Goal: Communication & Community: Answer question/provide support

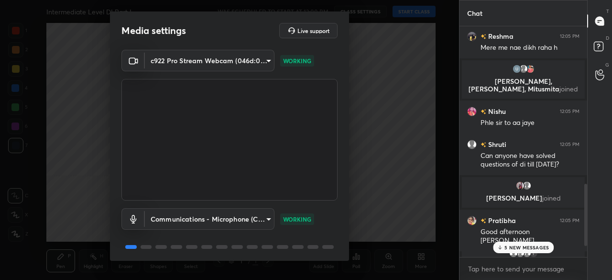
scroll to position [33, 0]
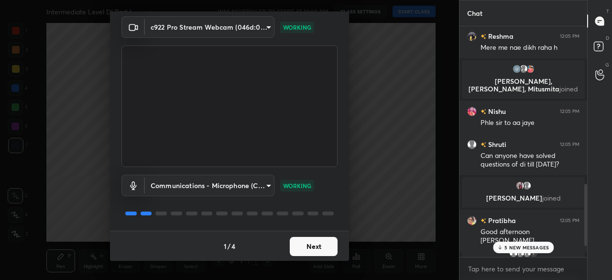
click at [307, 243] on button "Next" at bounding box center [314, 246] width 48 height 19
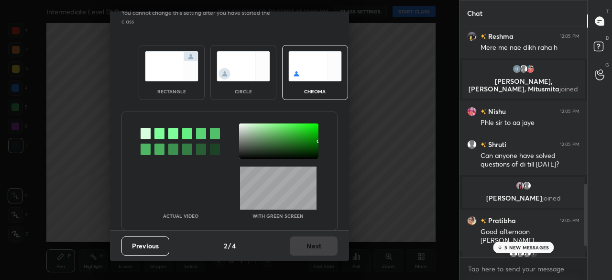
scroll to position [0, 0]
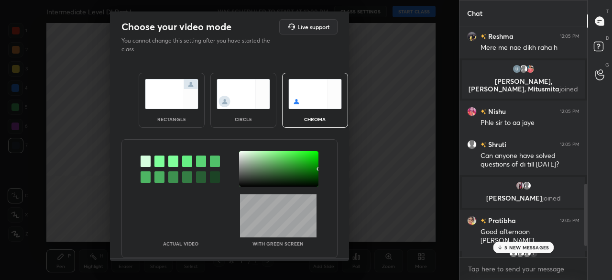
click at [258, 100] on img at bounding box center [244, 94] width 54 height 30
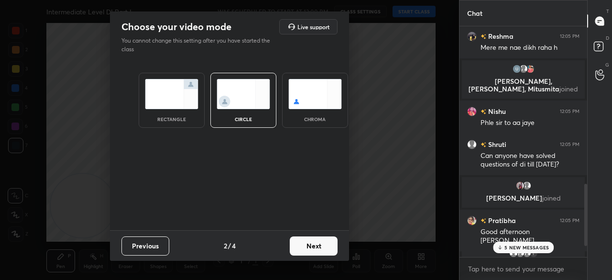
click at [317, 245] on button "Next" at bounding box center [314, 245] width 48 height 19
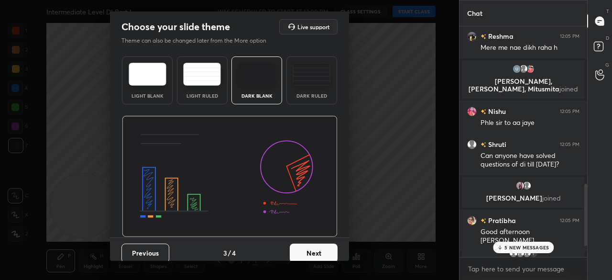
click at [323, 252] on button "Next" at bounding box center [314, 252] width 48 height 19
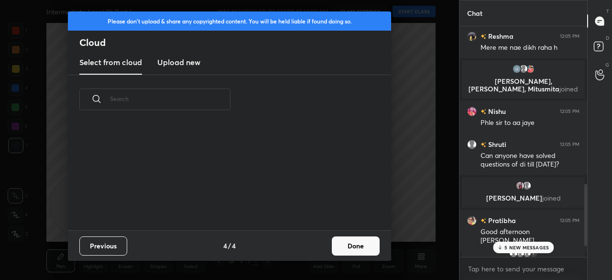
click at [354, 248] on button "Done" at bounding box center [356, 245] width 48 height 19
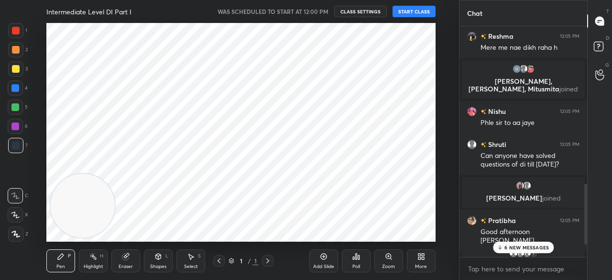
click at [414, 11] on button "START CLASS" at bounding box center [414, 11] width 43 height 11
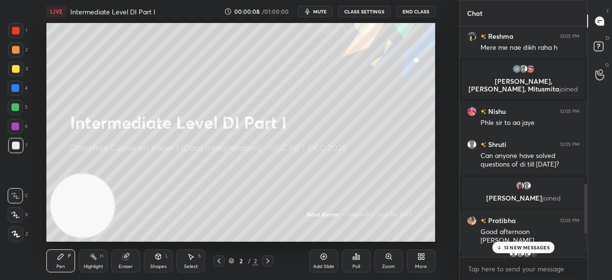
click at [519, 246] on p "13 NEW MESSAGES" at bounding box center [527, 247] width 46 height 6
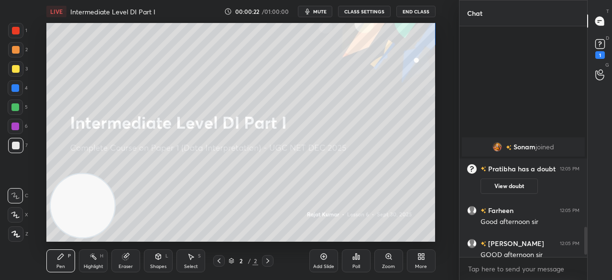
scroll to position [0, 0]
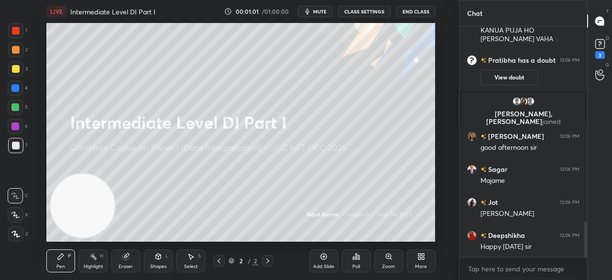
click at [12, 229] on div at bounding box center [15, 233] width 15 height 15
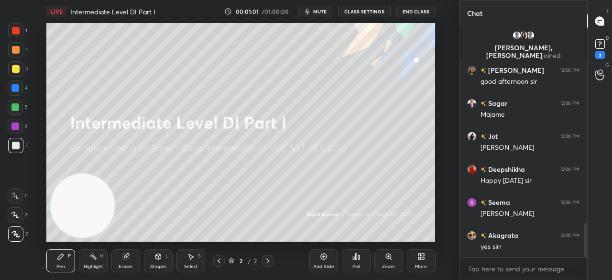
click at [15, 234] on icon at bounding box center [15, 233] width 9 height 7
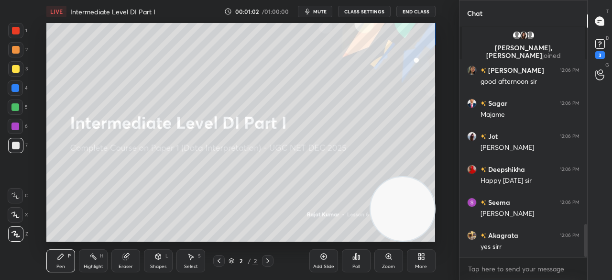
drag, startPoint x: 187, startPoint y: 204, endPoint x: 448, endPoint y: 225, distance: 261.4
click at [450, 228] on div "Setting up your live class Poll for secs No correct answer Start poll" at bounding box center [241, 132] width 421 height 218
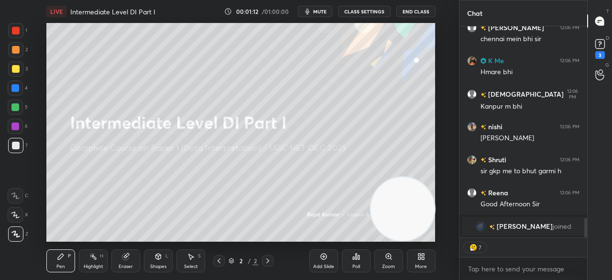
click at [18, 68] on div at bounding box center [16, 69] width 8 height 8
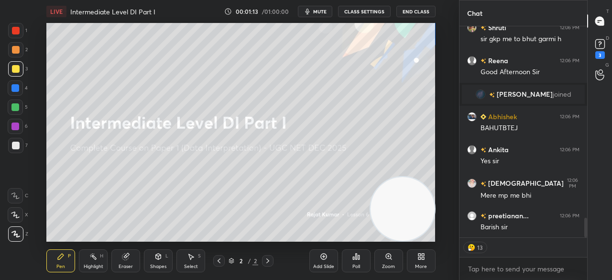
click at [157, 258] on icon at bounding box center [158, 256] width 5 height 6
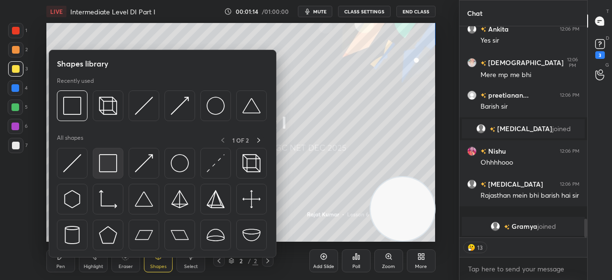
click at [111, 160] on img at bounding box center [108, 163] width 18 height 18
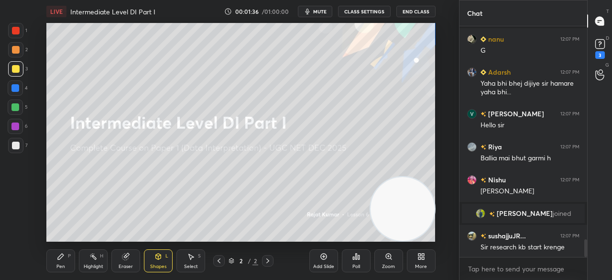
click at [58, 262] on div "Pen P" at bounding box center [60, 260] width 29 height 23
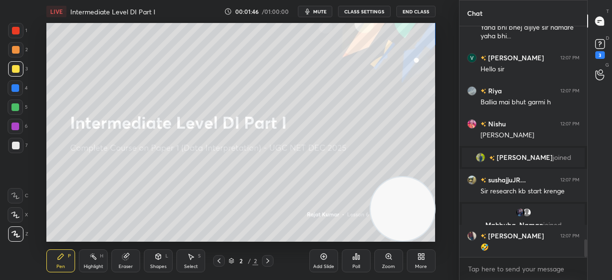
click at [420, 261] on div "More" at bounding box center [421, 260] width 29 height 23
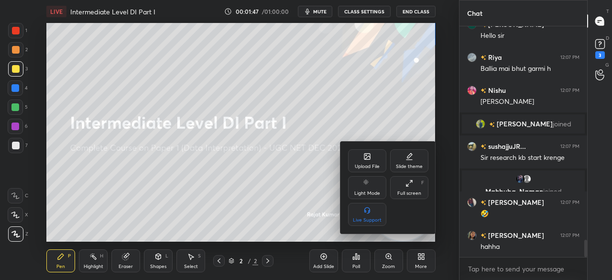
click at [413, 188] on div "Full screen F" at bounding box center [409, 187] width 38 height 23
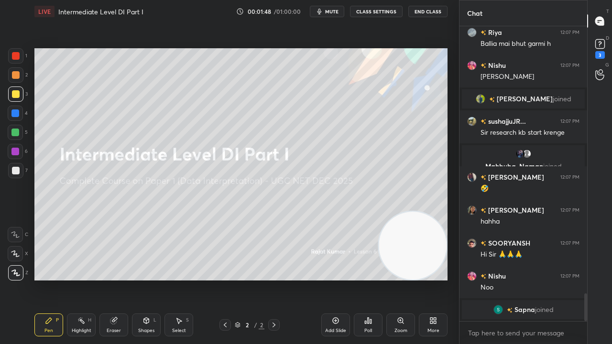
click at [17, 111] on div at bounding box center [15, 113] width 8 height 8
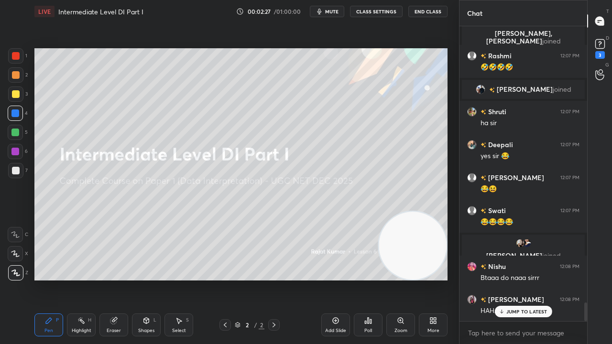
click at [436, 279] on icon at bounding box center [435, 322] width 2 height 2
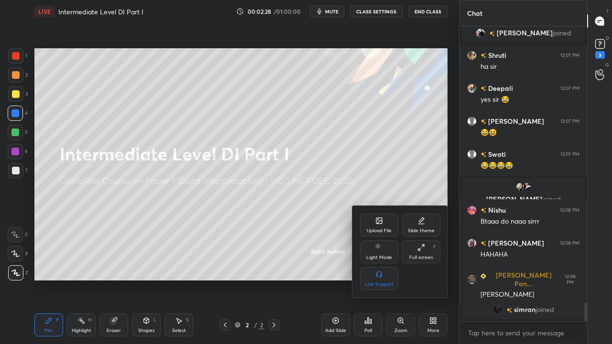
click at [374, 222] on div "Upload File" at bounding box center [379, 225] width 38 height 23
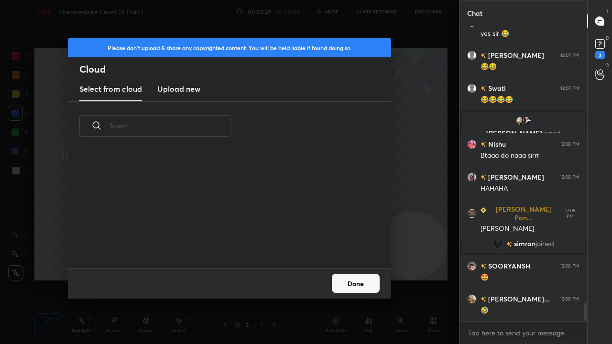
click at [185, 93] on h3 "Upload new" at bounding box center [178, 88] width 43 height 11
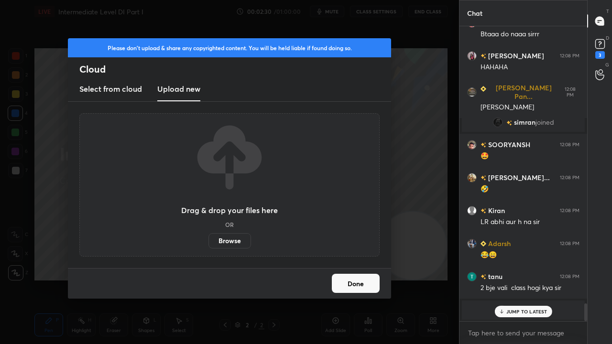
click at [230, 240] on label "Browse" at bounding box center [229, 240] width 43 height 15
click at [208, 240] on input "Browse" at bounding box center [208, 240] width 0 height 15
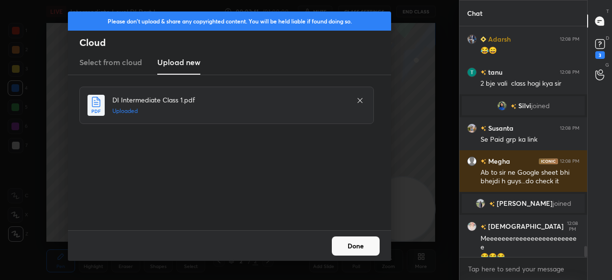
drag, startPoint x: 361, startPoint y: 245, endPoint x: 361, endPoint y: 240, distance: 5.3
click at [361, 244] on button "Done" at bounding box center [356, 245] width 48 height 19
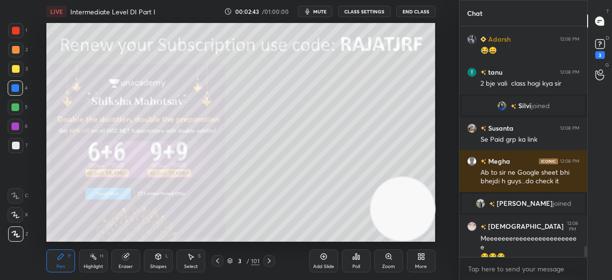
click at [422, 259] on icon at bounding box center [421, 256] width 8 height 8
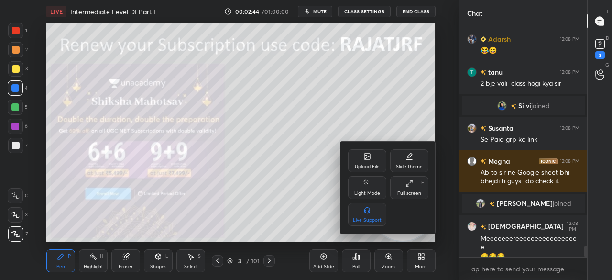
click at [408, 188] on div "Full screen F" at bounding box center [409, 187] width 38 height 23
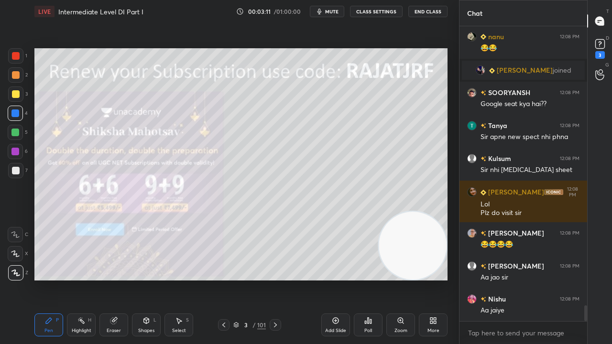
click at [14, 55] on div at bounding box center [16, 56] width 8 height 8
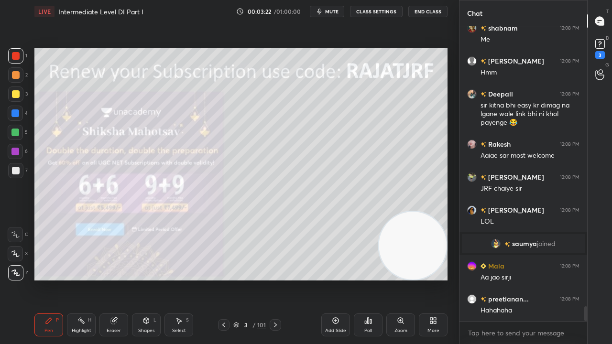
click at [18, 90] on div at bounding box center [16, 94] width 8 height 8
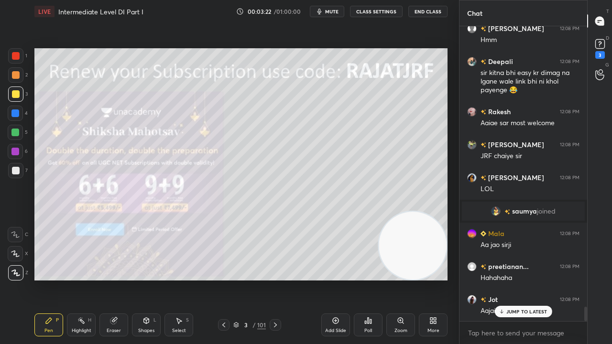
click at [276, 279] on icon at bounding box center [276, 325] width 8 height 8
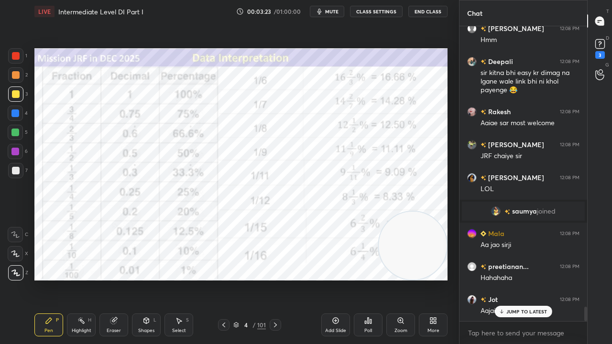
drag, startPoint x: 21, startPoint y: 56, endPoint x: 31, endPoint y: 62, distance: 11.6
click at [21, 56] on div at bounding box center [15, 55] width 15 height 15
drag, startPoint x: 246, startPoint y: 324, endPoint x: 248, endPoint y: 313, distance: 11.6
click at [246, 279] on div "4" at bounding box center [246, 325] width 10 height 6
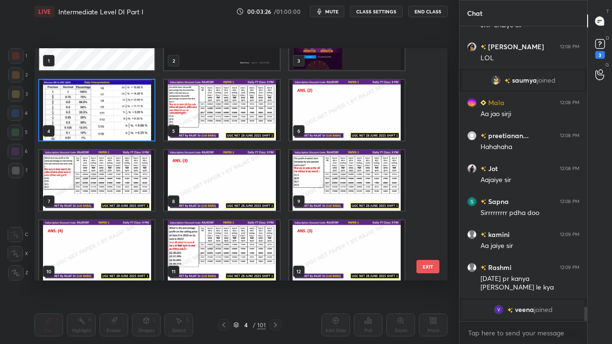
click at [119, 115] on img "grid" at bounding box center [96, 110] width 115 height 61
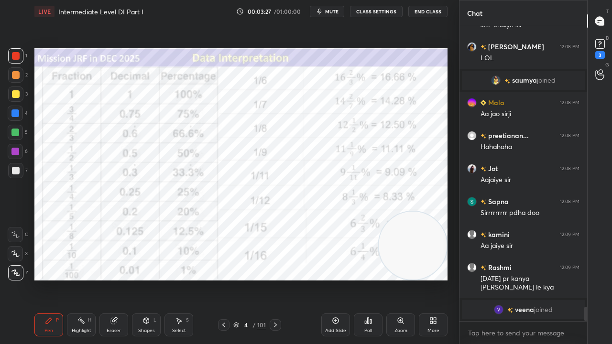
click at [119, 115] on img "grid" at bounding box center [96, 110] width 115 height 61
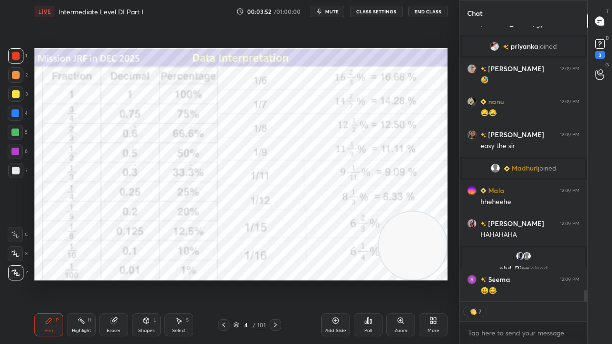
click at [277, 279] on div at bounding box center [275, 324] width 11 height 11
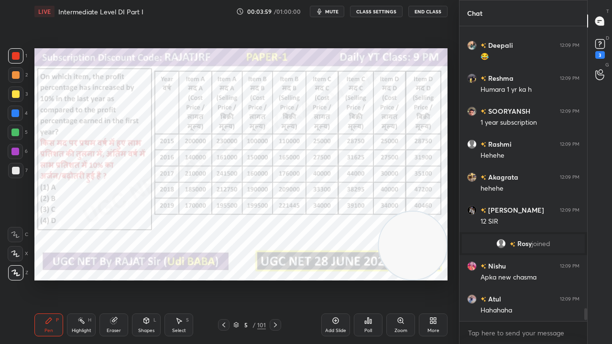
click at [227, 279] on icon at bounding box center [224, 325] width 8 height 8
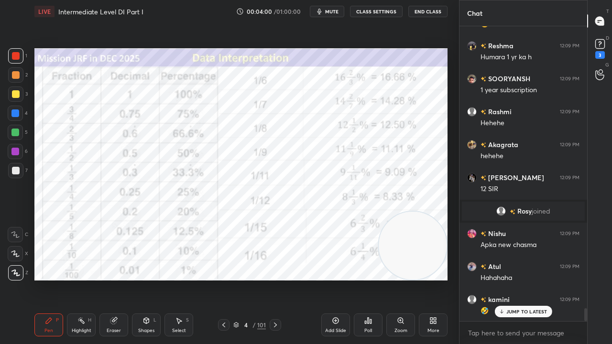
drag, startPoint x: 247, startPoint y: 326, endPoint x: 257, endPoint y: 300, distance: 27.9
click at [245, 279] on div "4" at bounding box center [246, 325] width 10 height 6
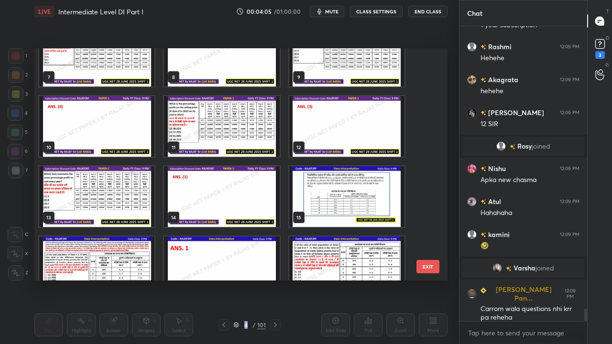
click at [227, 136] on img "grid" at bounding box center [221, 126] width 115 height 61
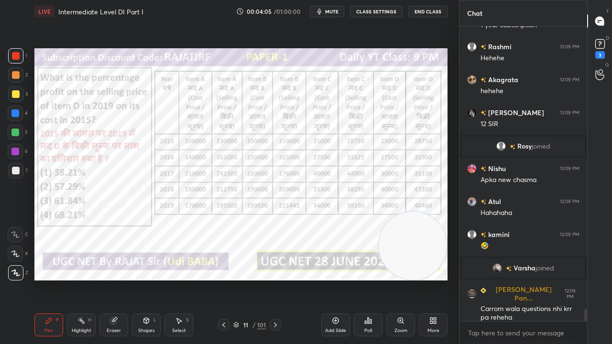
drag, startPoint x: 227, startPoint y: 136, endPoint x: 223, endPoint y: 146, distance: 10.9
click at [227, 136] on img "grid" at bounding box center [221, 126] width 115 height 61
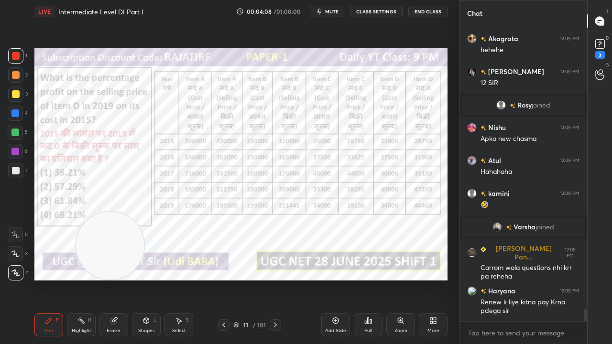
drag, startPoint x: 411, startPoint y: 240, endPoint x: 105, endPoint y: 284, distance: 309.1
click at [109, 279] on div "Setting up your live class Poll for secs No correct answer Start poll" at bounding box center [241, 164] width 421 height 283
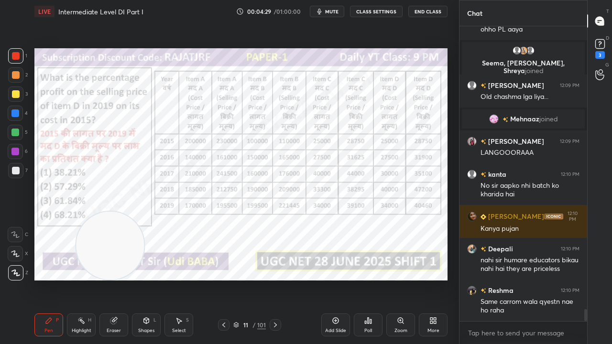
click at [18, 112] on div at bounding box center [15, 113] width 8 height 8
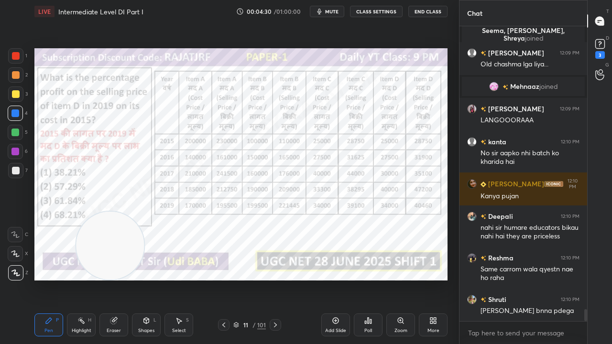
click at [16, 55] on div at bounding box center [16, 56] width 8 height 8
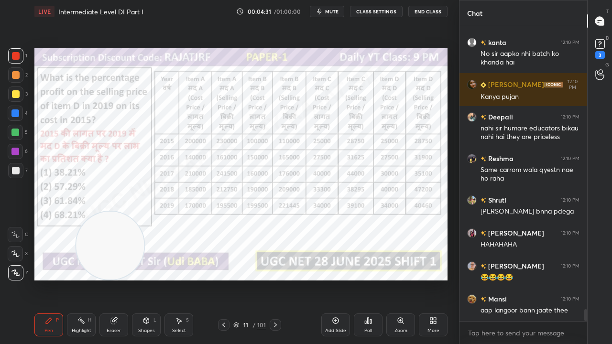
click at [14, 119] on div at bounding box center [15, 113] width 15 height 15
click at [16, 155] on div at bounding box center [15, 151] width 15 height 15
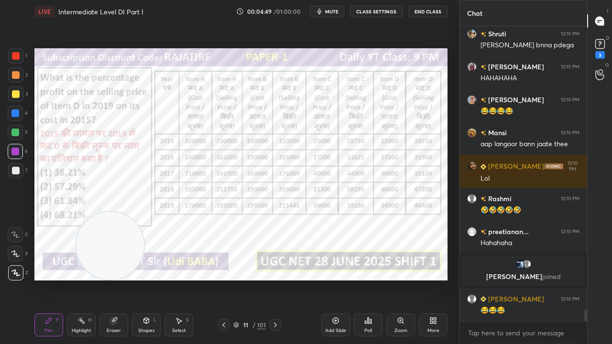
click at [115, 279] on div "Eraser" at bounding box center [113, 325] width 29 height 23
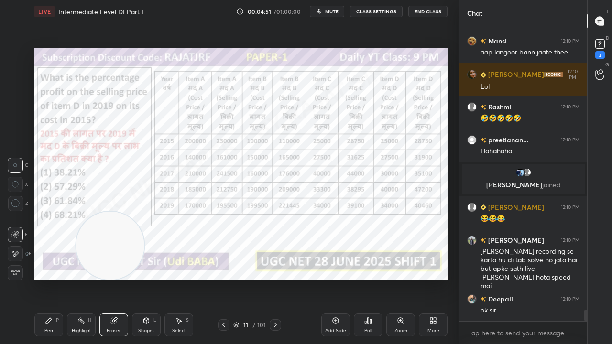
click at [21, 206] on div at bounding box center [15, 203] width 15 height 15
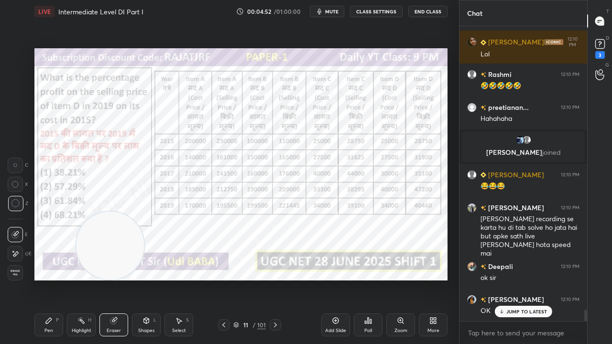
click at [16, 275] on span "Erase all" at bounding box center [15, 273] width 14 height 7
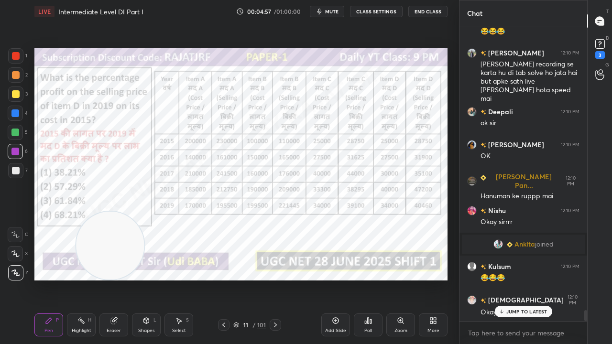
click at [14, 55] on div at bounding box center [16, 56] width 8 height 8
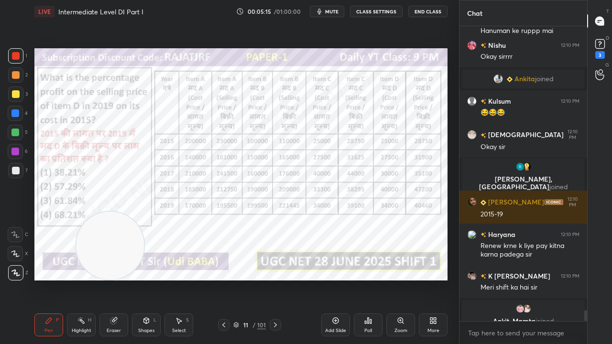
scroll to position [7732, 0]
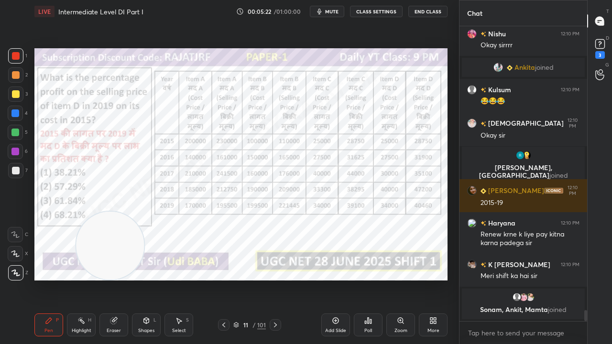
click at [148, 279] on div "Shapes L" at bounding box center [146, 325] width 29 height 23
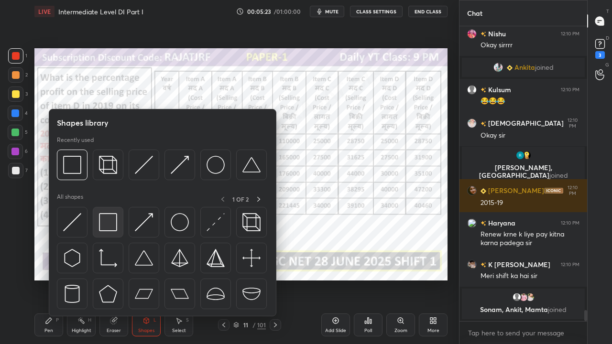
click at [108, 218] on img at bounding box center [108, 222] width 18 height 18
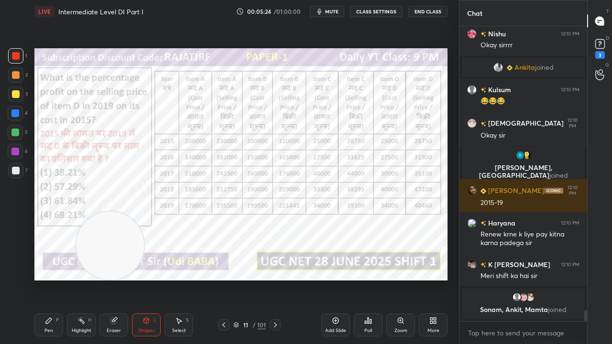
click at [15, 148] on div at bounding box center [15, 152] width 8 height 8
drag, startPoint x: 15, startPoint y: 148, endPoint x: 29, endPoint y: 141, distance: 16.0
click at [14, 148] on div at bounding box center [15, 152] width 8 height 8
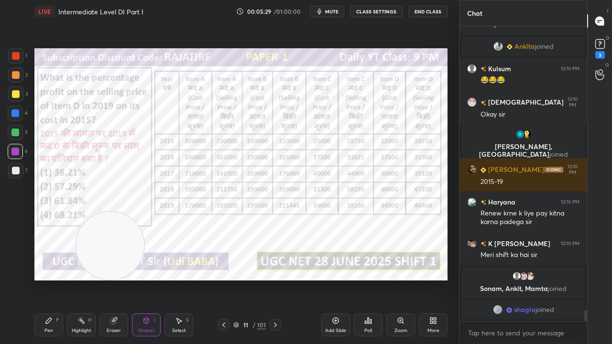
click at [18, 110] on div at bounding box center [15, 113] width 8 height 8
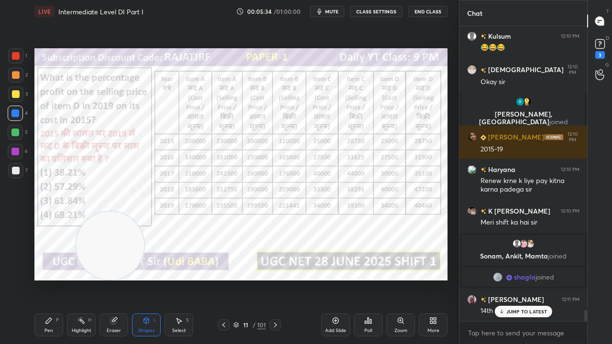
click at [16, 51] on div at bounding box center [15, 55] width 15 height 15
click at [20, 52] on div at bounding box center [15, 55] width 15 height 15
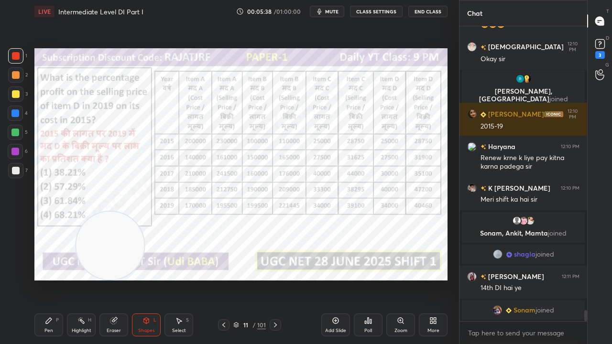
click at [17, 151] on div at bounding box center [15, 152] width 8 height 8
drag, startPoint x: 18, startPoint y: 150, endPoint x: 28, endPoint y: 148, distance: 10.2
click at [19, 150] on div at bounding box center [15, 151] width 15 height 15
click at [54, 279] on div "Pen P" at bounding box center [48, 325] width 29 height 23
click at [57, 279] on div "Pen P" at bounding box center [48, 325] width 29 height 23
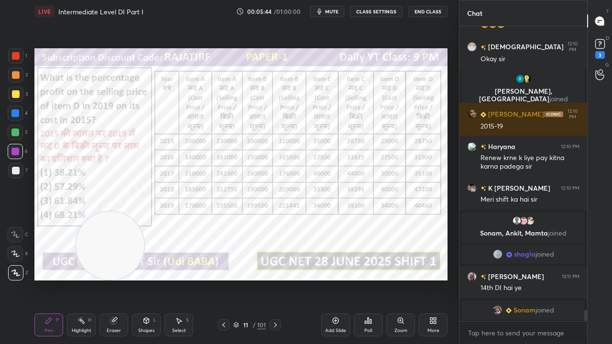
scroll to position [7591, 0]
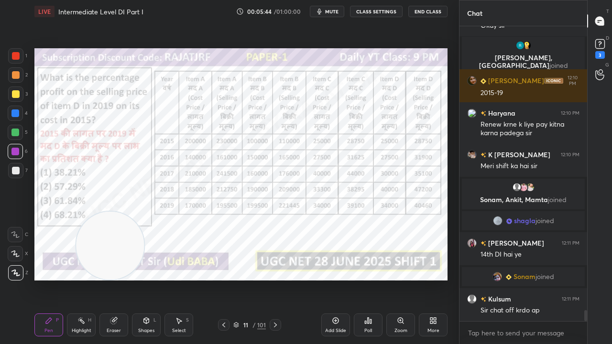
click at [15, 112] on div at bounding box center [15, 113] width 8 height 8
click at [15, 113] on div at bounding box center [15, 113] width 8 height 8
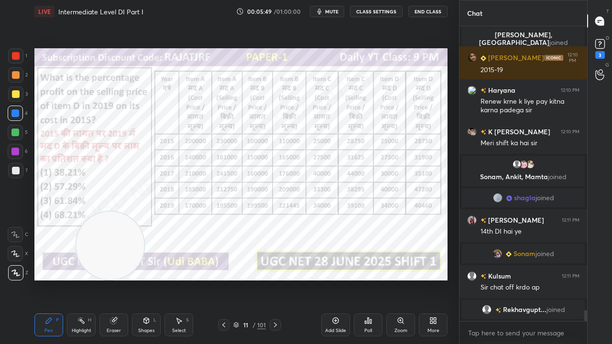
scroll to position [7584, 0]
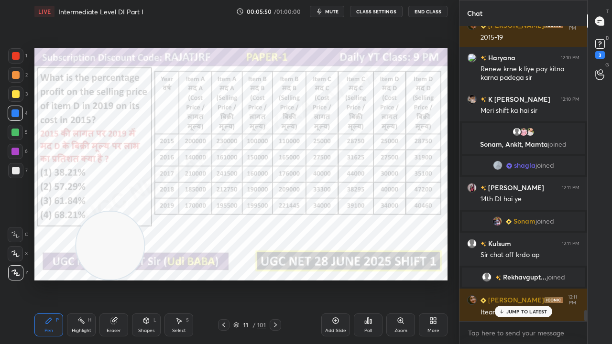
drag, startPoint x: 224, startPoint y: 326, endPoint x: 247, endPoint y: 325, distance: 23.0
click at [227, 279] on icon at bounding box center [224, 325] width 8 height 8
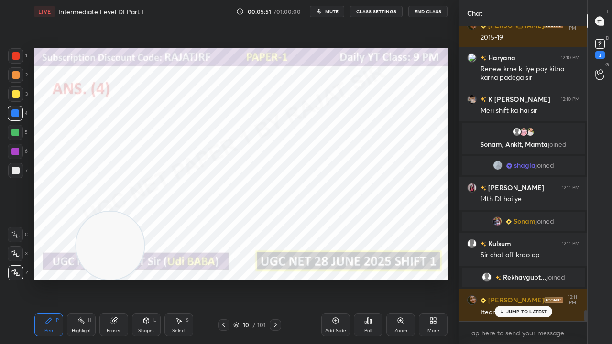
click at [328, 279] on div "Add Slide" at bounding box center [335, 325] width 29 height 23
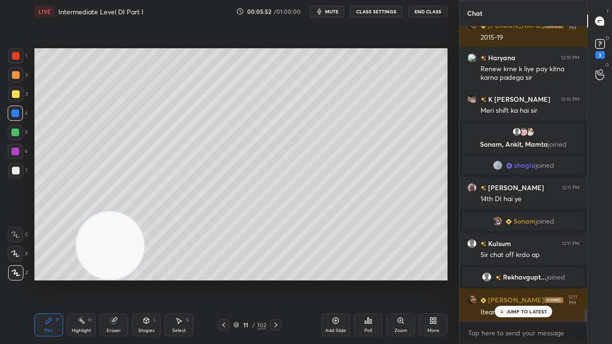
click at [15, 90] on div at bounding box center [16, 94] width 8 height 8
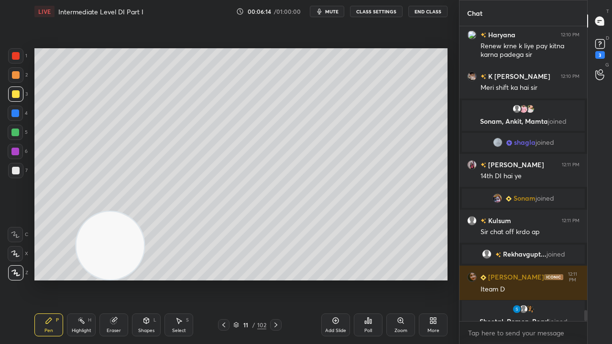
click at [15, 115] on div at bounding box center [15, 113] width 8 height 8
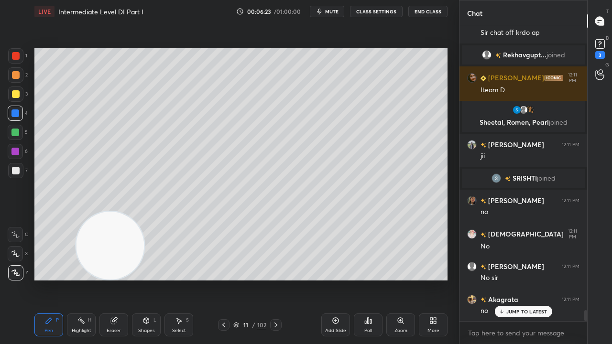
scroll to position [7802, 0]
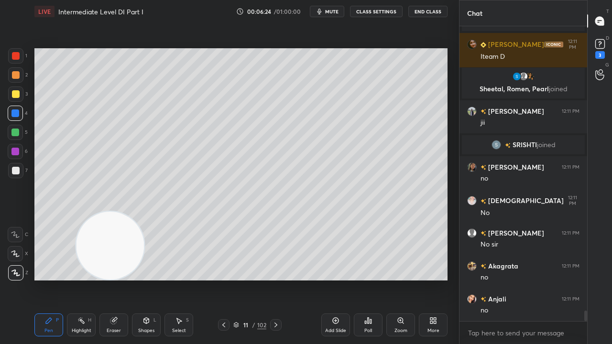
click at [14, 171] on div at bounding box center [16, 171] width 8 height 8
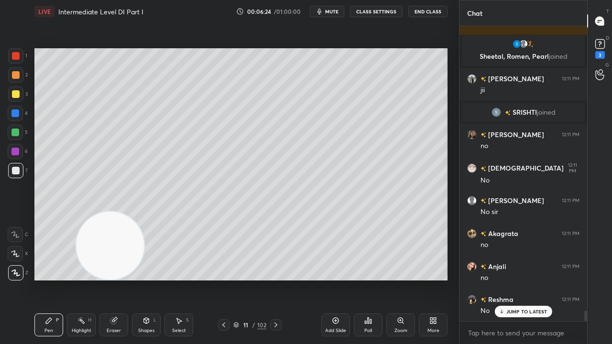
click at [14, 171] on div at bounding box center [16, 171] width 8 height 8
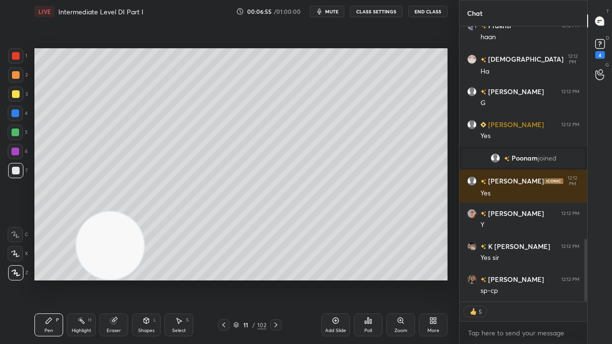
scroll to position [0, 0]
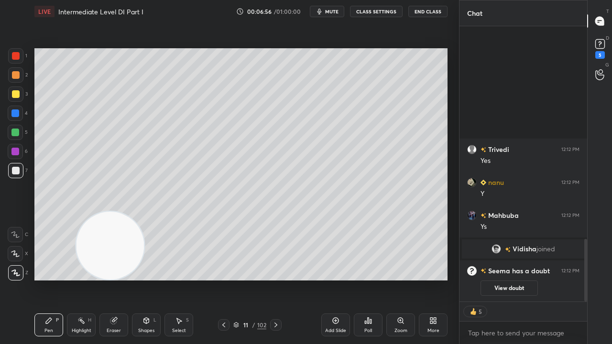
click at [16, 112] on div at bounding box center [15, 113] width 8 height 8
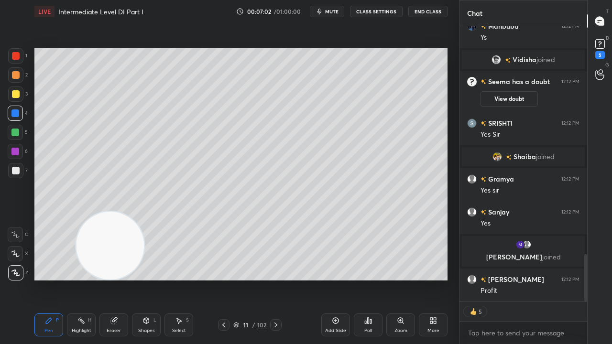
scroll to position [1362, 0]
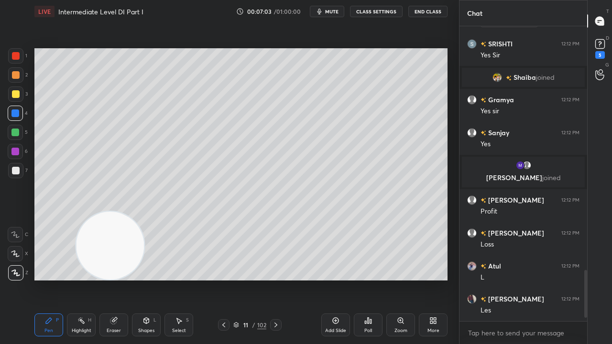
drag, startPoint x: 16, startPoint y: 171, endPoint x: 27, endPoint y: 177, distance: 12.6
click at [16, 170] on div at bounding box center [16, 171] width 8 height 8
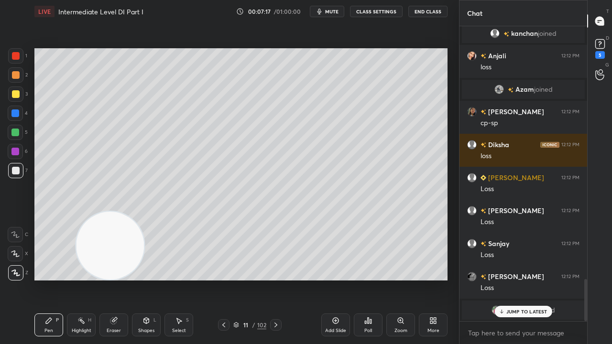
click at [17, 94] on div at bounding box center [16, 94] width 8 height 8
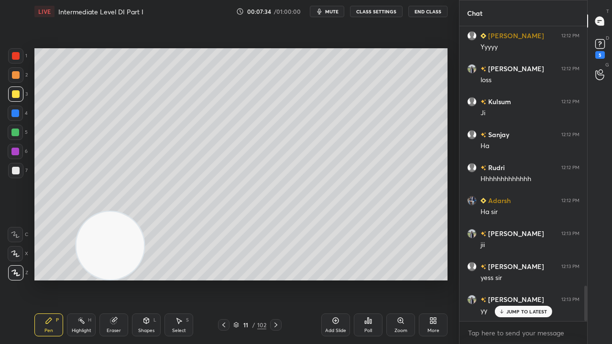
click at [17, 172] on div at bounding box center [16, 171] width 8 height 8
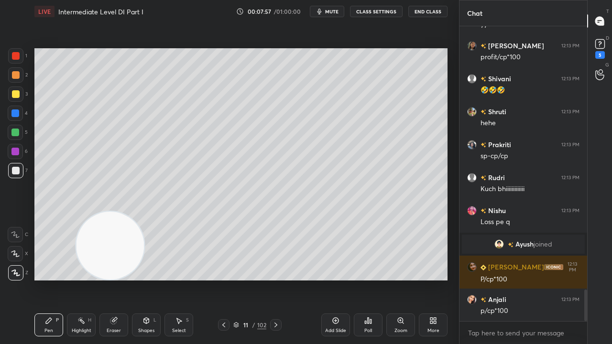
click at [148, 279] on div "Shapes L" at bounding box center [146, 325] width 29 height 23
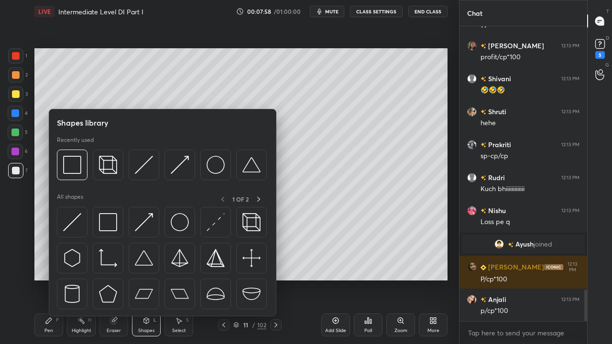
click at [110, 216] on img at bounding box center [108, 222] width 18 height 18
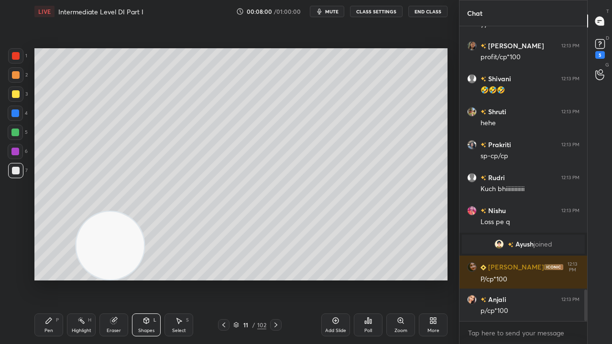
drag, startPoint x: 16, startPoint y: 95, endPoint x: 34, endPoint y: 86, distance: 19.9
click at [17, 95] on div at bounding box center [16, 94] width 8 height 8
drag, startPoint x: 49, startPoint y: 322, endPoint x: 56, endPoint y: 303, distance: 21.0
click at [49, 279] on icon at bounding box center [49, 321] width 8 height 8
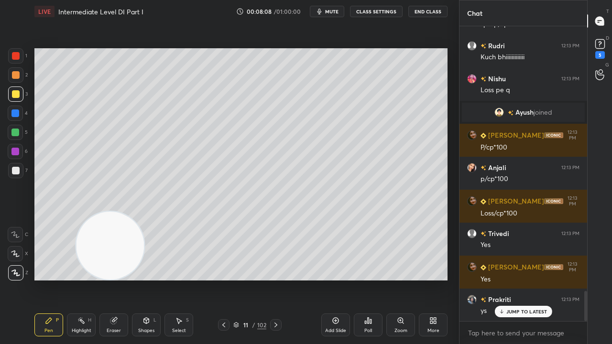
scroll to position [2611, 0]
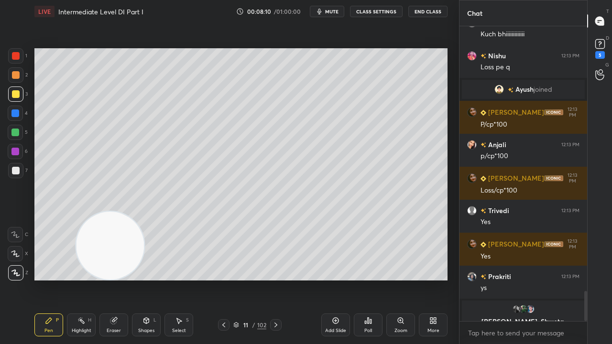
click at [17, 174] on div at bounding box center [15, 170] width 15 height 15
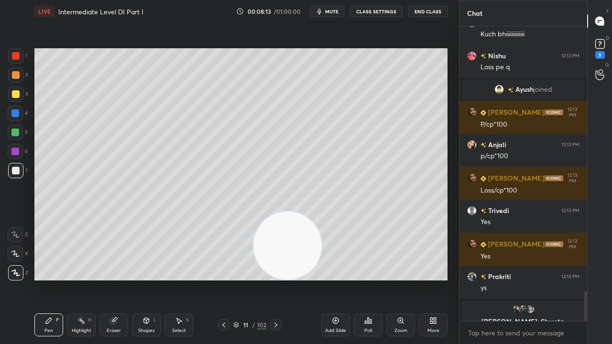
drag, startPoint x: 109, startPoint y: 236, endPoint x: 286, endPoint y: 238, distance: 176.9
click at [286, 238] on video at bounding box center [287, 246] width 68 height 68
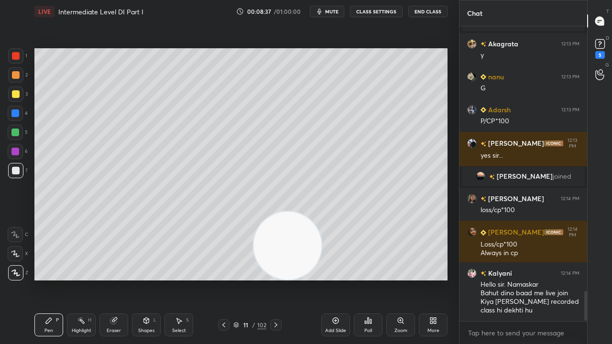
scroll to position [2630, 0]
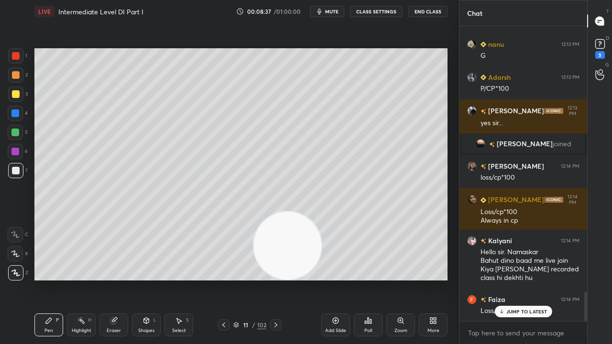
click at [150, 279] on div "Shapes L" at bounding box center [146, 325] width 29 height 23
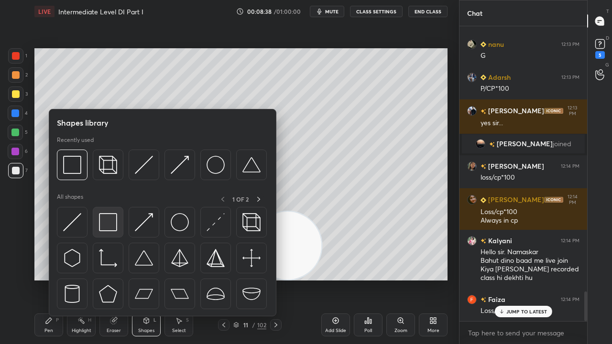
click at [106, 229] on img at bounding box center [108, 222] width 18 height 18
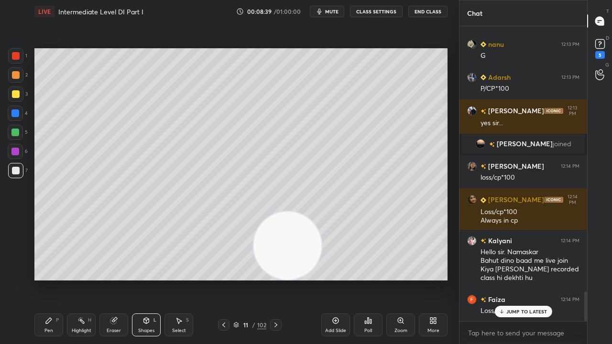
drag, startPoint x: 18, startPoint y: 132, endPoint x: 27, endPoint y: 130, distance: 8.9
click at [19, 132] on div at bounding box center [15, 133] width 8 height 8
click at [41, 279] on div "Pen P" at bounding box center [48, 325] width 29 height 23
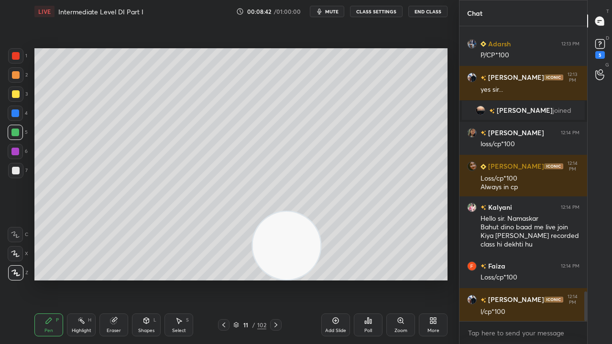
drag, startPoint x: 280, startPoint y: 240, endPoint x: 227, endPoint y: 246, distance: 54.0
click at [252, 246] on video at bounding box center [286, 246] width 68 height 68
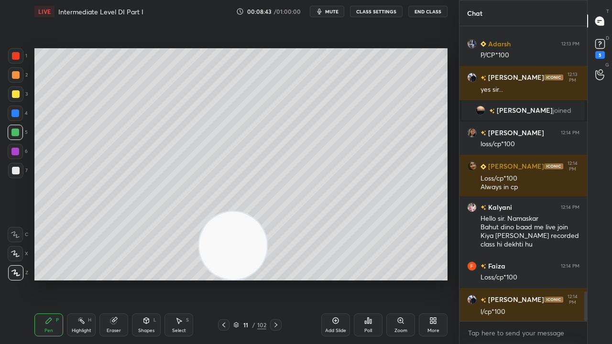
scroll to position [2696, 0]
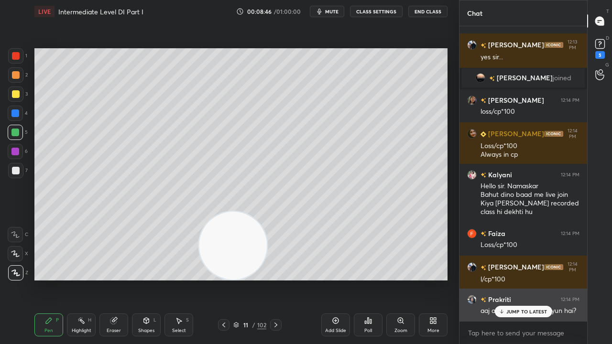
click at [511, 279] on p "JUMP TO LATEST" at bounding box center [526, 312] width 41 height 6
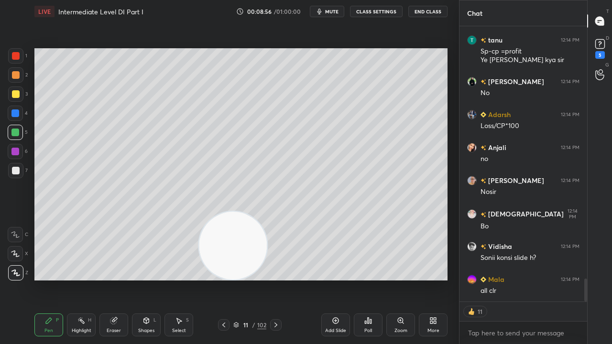
scroll to position [3110, 0]
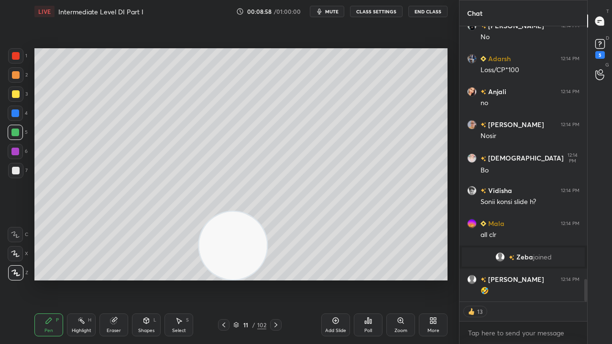
drag, startPoint x: 14, startPoint y: 114, endPoint x: 21, endPoint y: 117, distance: 7.1
click at [15, 114] on div at bounding box center [15, 113] width 8 height 8
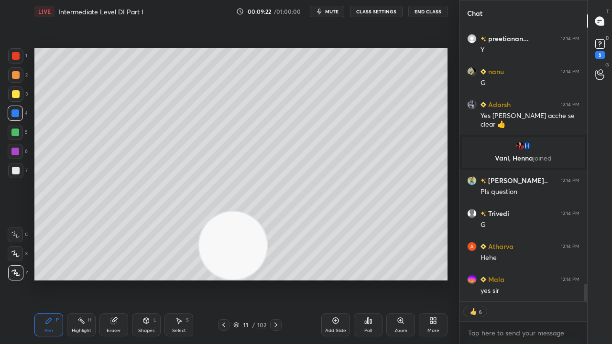
click at [223, 279] on icon at bounding box center [224, 325] width 8 height 8
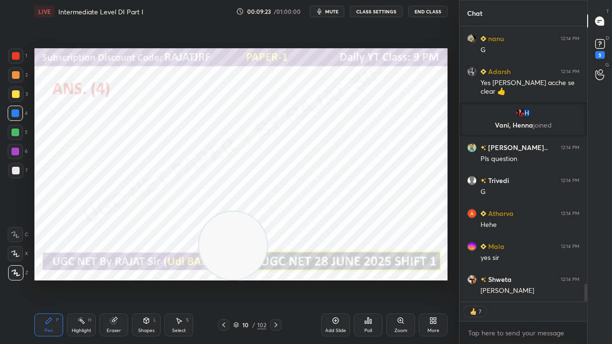
drag, startPoint x: 260, startPoint y: 328, endPoint x: 261, endPoint y: 314, distance: 14.4
click at [259, 279] on div "102" at bounding box center [261, 325] width 9 height 9
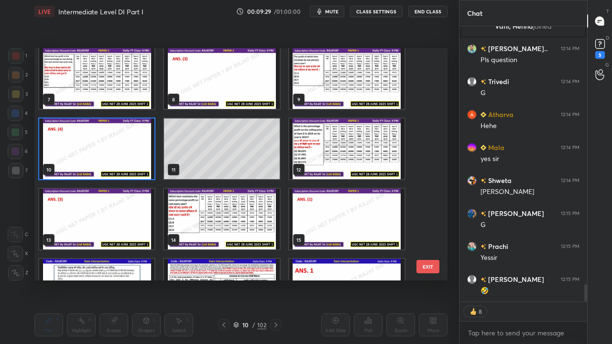
click at [340, 135] on img "grid" at bounding box center [346, 149] width 115 height 61
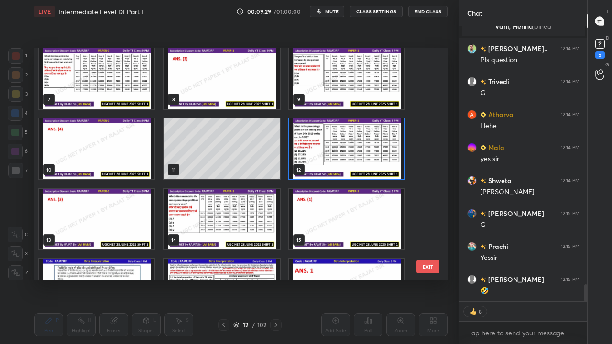
click at [340, 135] on img "grid" at bounding box center [346, 149] width 115 height 61
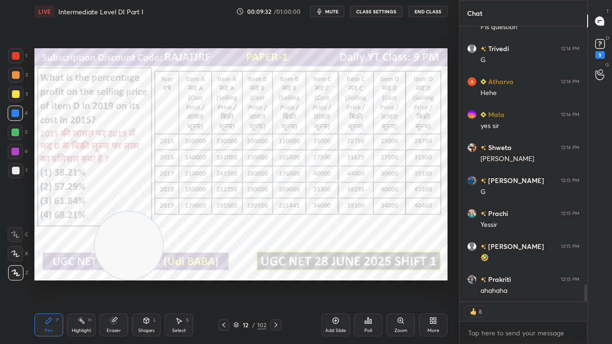
drag, startPoint x: 225, startPoint y: 239, endPoint x: 118, endPoint y: 257, distance: 109.1
click at [120, 256] on video at bounding box center [129, 246] width 68 height 68
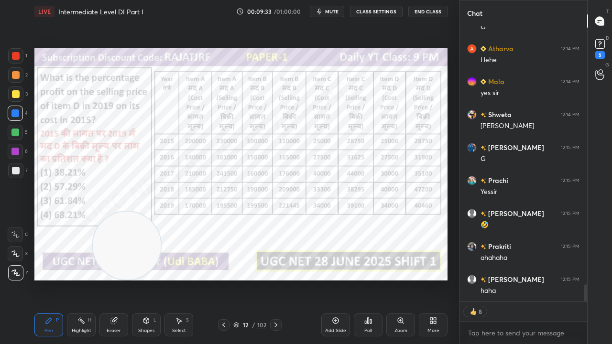
type textarea "x"
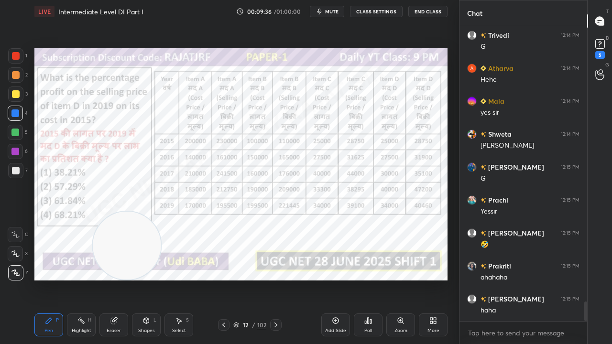
click at [13, 55] on div at bounding box center [16, 56] width 8 height 8
click at [13, 56] on div at bounding box center [16, 56] width 8 height 8
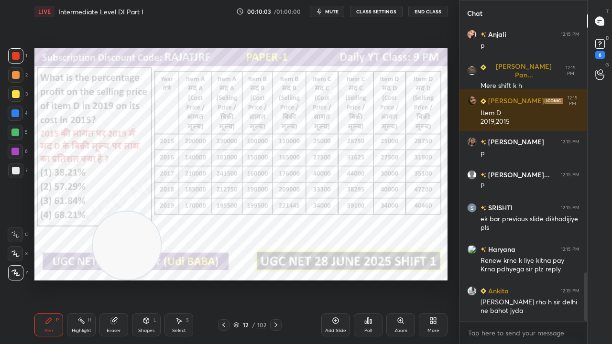
click at [11, 112] on div at bounding box center [15, 113] width 8 height 8
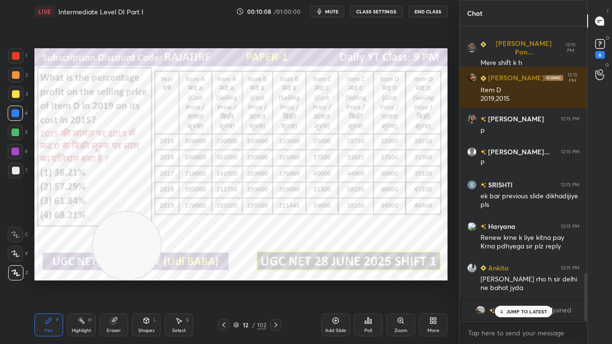
click at [513, 279] on p "JUMP TO LATEST" at bounding box center [526, 312] width 41 height 6
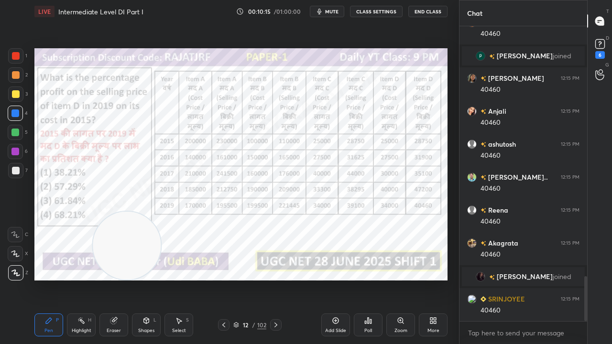
drag, startPoint x: 13, startPoint y: 150, endPoint x: 28, endPoint y: 149, distance: 14.8
click at [13, 150] on div at bounding box center [15, 152] width 8 height 8
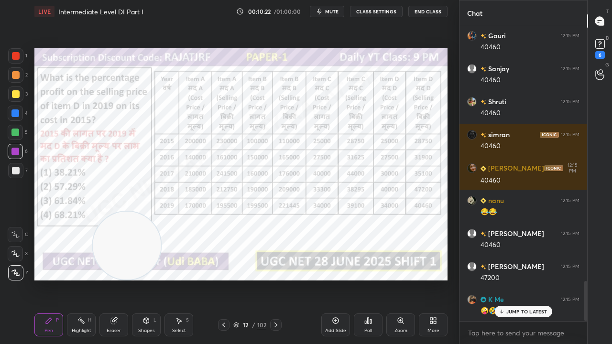
click at [15, 110] on div at bounding box center [15, 113] width 8 height 8
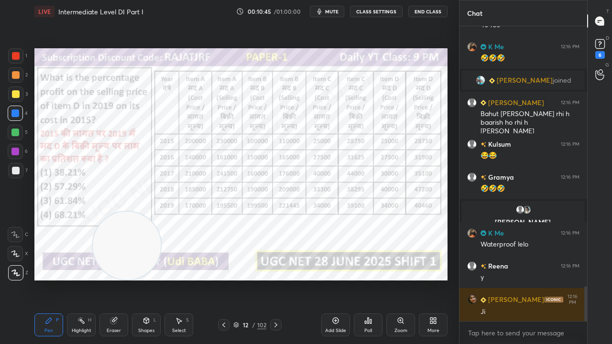
scroll to position [2221, 0]
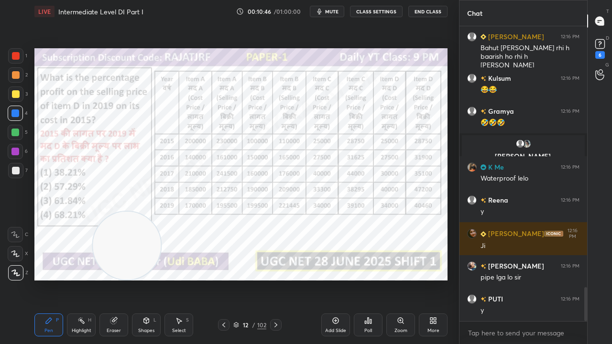
drag, startPoint x: 16, startPoint y: 149, endPoint x: 16, endPoint y: 142, distance: 7.7
click at [15, 149] on div at bounding box center [15, 152] width 8 height 8
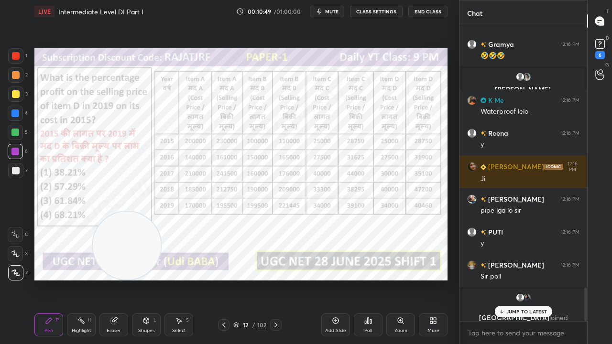
scroll to position [2388, 0]
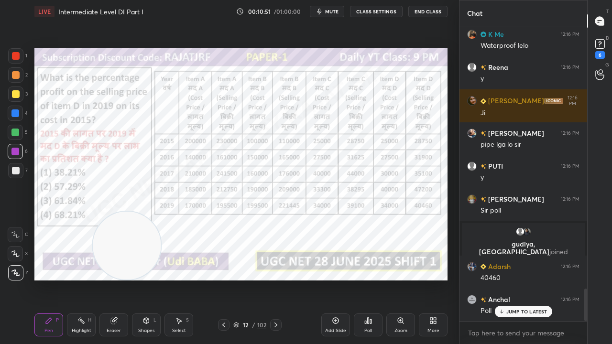
click at [225, 279] on icon at bounding box center [224, 325] width 8 height 8
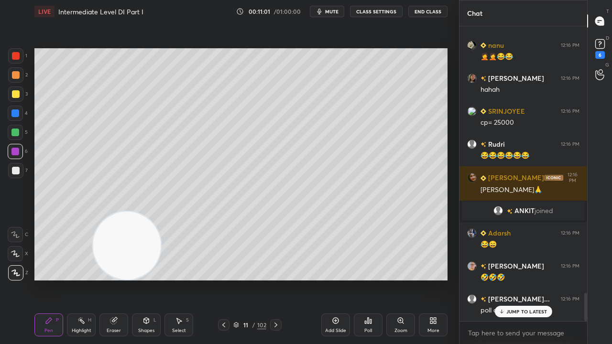
scroll to position [2806, 0]
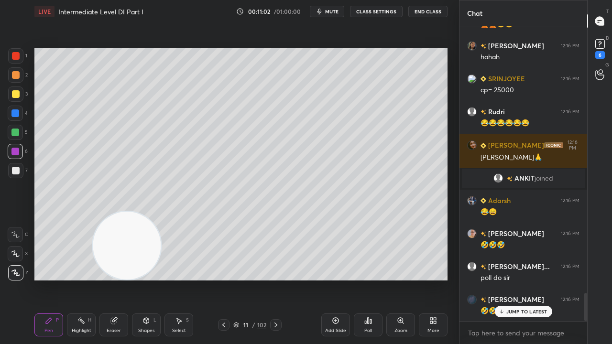
click at [118, 279] on div "Eraser" at bounding box center [113, 325] width 29 height 23
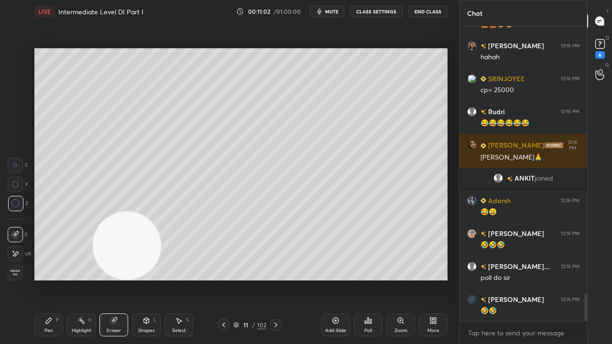
scroll to position [2840, 0]
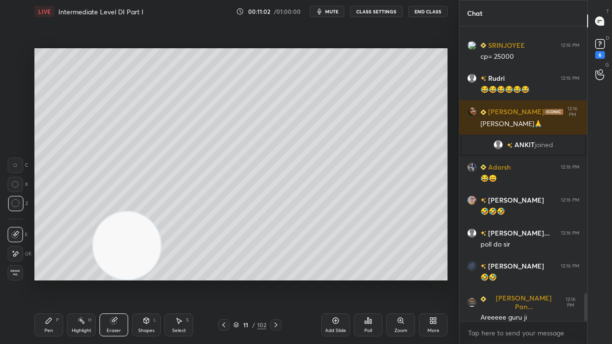
click at [16, 253] on icon at bounding box center [15, 254] width 8 height 8
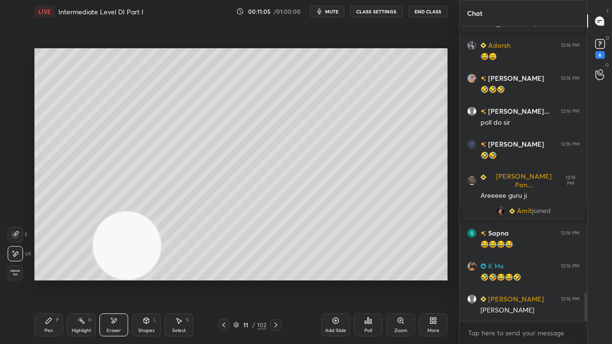
scroll to position [2731, 0]
drag, startPoint x: 51, startPoint y: 321, endPoint x: 68, endPoint y: 322, distance: 17.2
click at [51, 279] on icon at bounding box center [49, 321] width 8 height 8
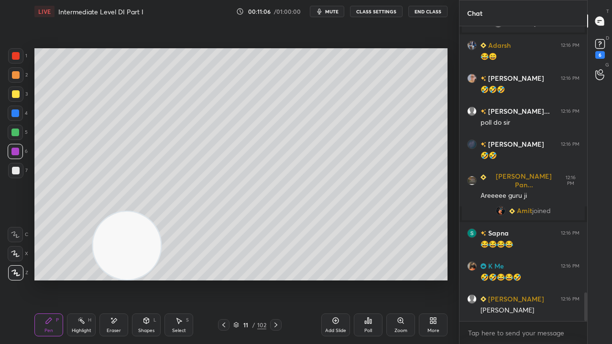
click at [282, 279] on div "11 / 102" at bounding box center [249, 324] width 143 height 11
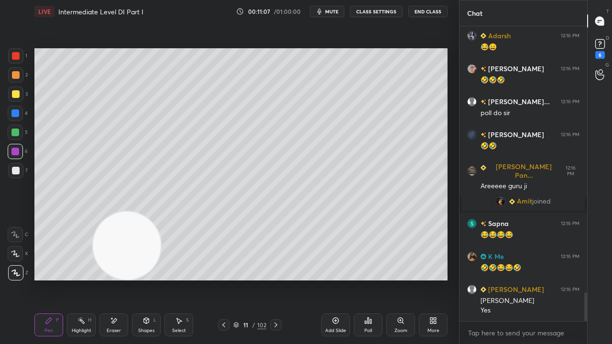
click at [282, 279] on div "11 / 102" at bounding box center [249, 324] width 143 height 11
click at [274, 279] on icon at bounding box center [276, 325] width 8 height 8
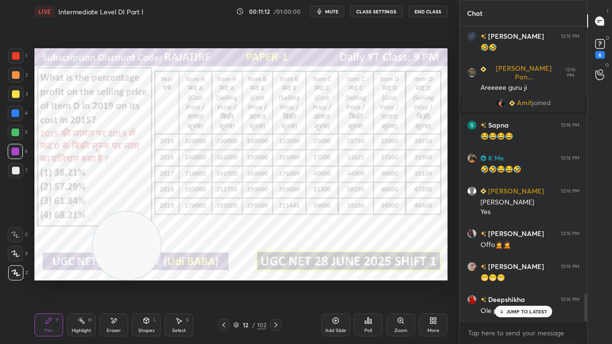
click at [251, 279] on div "12 / 102" at bounding box center [249, 325] width 33 height 9
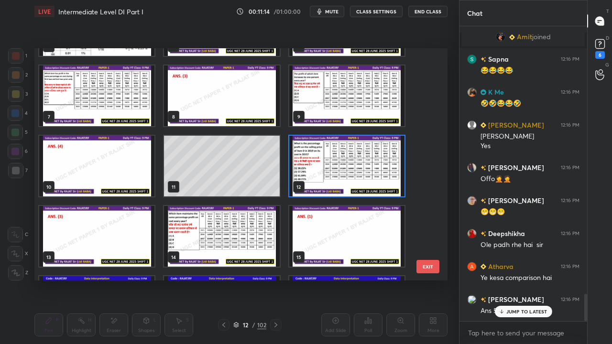
click at [355, 169] on img "grid" at bounding box center [346, 166] width 115 height 61
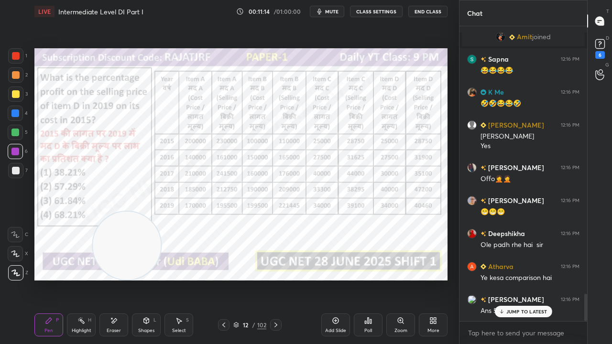
click at [356, 169] on img "grid" at bounding box center [346, 166] width 115 height 61
click at [366, 279] on icon at bounding box center [368, 321] width 8 height 8
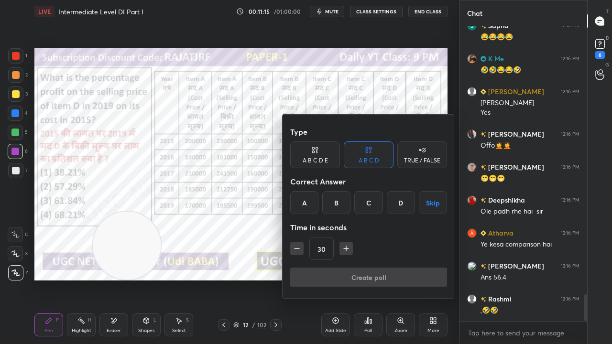
drag, startPoint x: 360, startPoint y: 199, endPoint x: 347, endPoint y: 240, distance: 43.4
click at [361, 200] on div "C" at bounding box center [368, 202] width 28 height 23
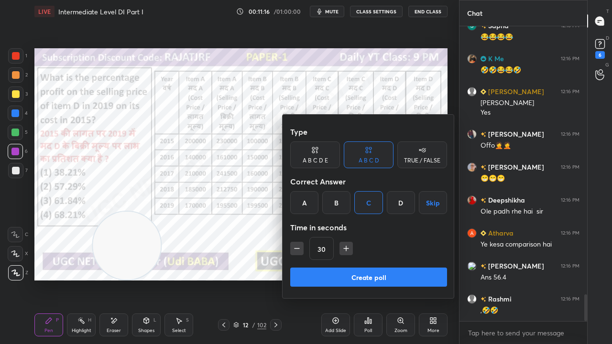
click at [341, 252] on icon "button" at bounding box center [346, 249] width 10 height 10
click at [342, 252] on icon "button" at bounding box center [346, 249] width 10 height 10
drag, startPoint x: 343, startPoint y: 252, endPoint x: 344, endPoint y: 273, distance: 20.6
click at [343, 253] on button "button" at bounding box center [345, 248] width 13 height 13
type input "75"
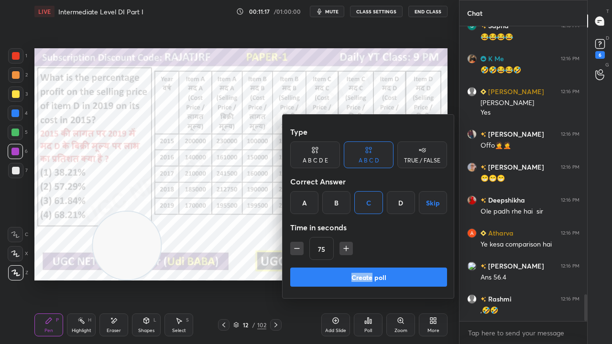
click at [340, 278] on button "Create poll" at bounding box center [368, 277] width 157 height 19
type textarea "x"
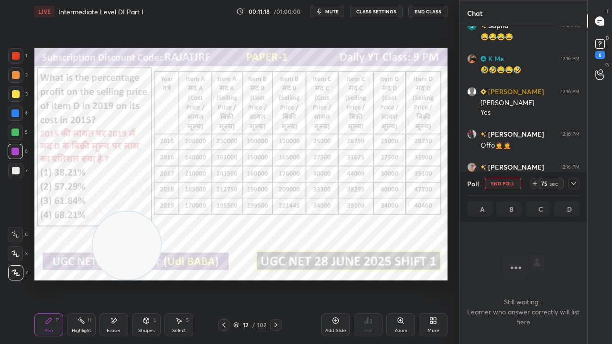
drag, startPoint x: 334, startPoint y: 10, endPoint x: 339, endPoint y: 29, distance: 19.8
click at [336, 10] on span "mute" at bounding box center [331, 11] width 13 height 7
click at [378, 11] on button "CLASS SETTINGS" at bounding box center [376, 11] width 53 height 11
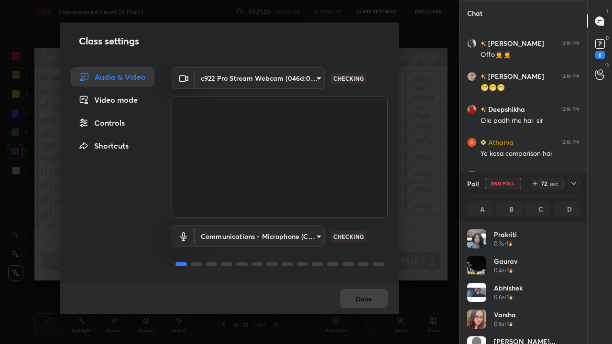
drag, startPoint x: 116, startPoint y: 123, endPoint x: 172, endPoint y: 104, distance: 59.3
click at [116, 122] on div "Controls" at bounding box center [112, 122] width 83 height 19
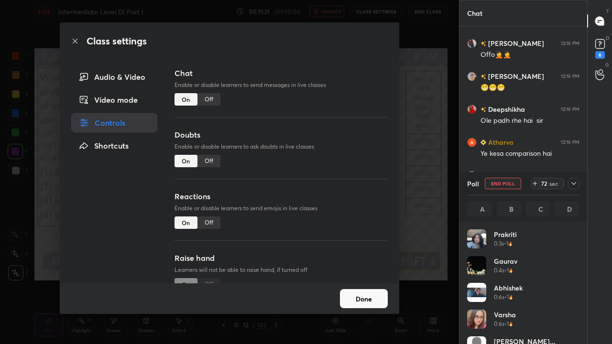
drag, startPoint x: 206, startPoint y: 96, endPoint x: 198, endPoint y: 96, distance: 7.6
click at [206, 97] on div "Off" at bounding box center [208, 99] width 23 height 12
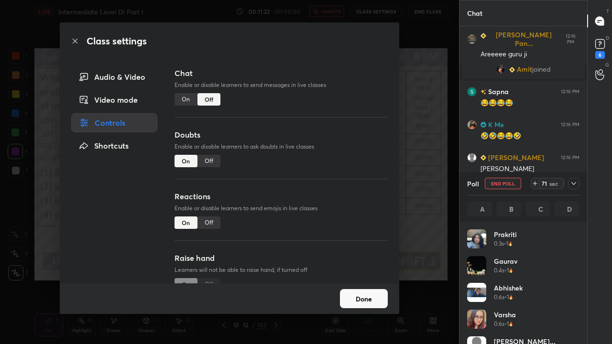
drag, startPoint x: 78, startPoint y: 42, endPoint x: 91, endPoint y: 52, distance: 16.4
click at [78, 41] on icon at bounding box center [75, 41] width 8 height 8
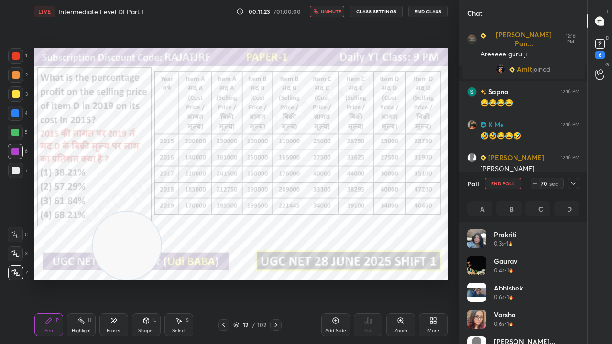
click at [576, 185] on icon at bounding box center [574, 184] width 8 height 8
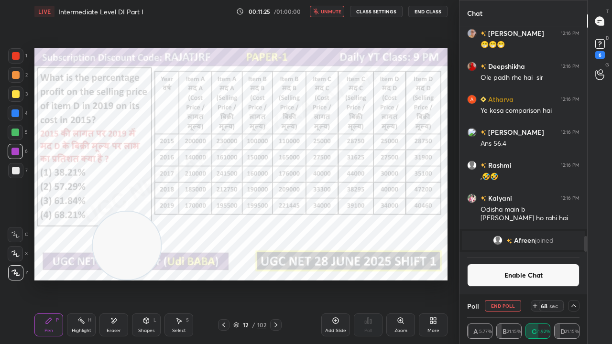
click at [326, 10] on span "unmute" at bounding box center [331, 11] width 21 height 7
click at [502, 275] on button "Enable Chat" at bounding box center [523, 275] width 112 height 23
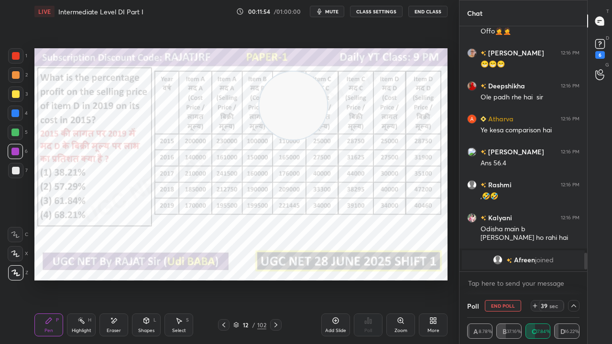
drag, startPoint x: 141, startPoint y: 222, endPoint x: 305, endPoint y: 86, distance: 213.3
click at [308, 91] on video at bounding box center [293, 106] width 68 height 68
click at [15, 50] on div at bounding box center [15, 55] width 15 height 15
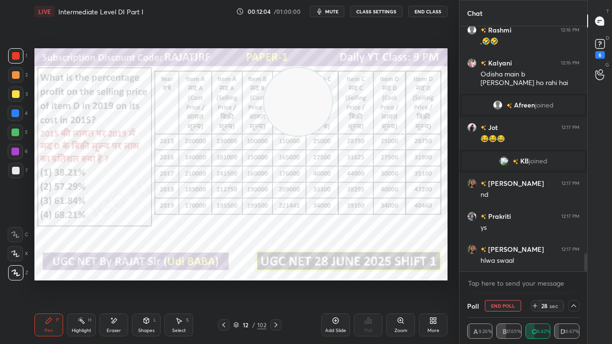
click at [15, 151] on div at bounding box center [15, 152] width 8 height 8
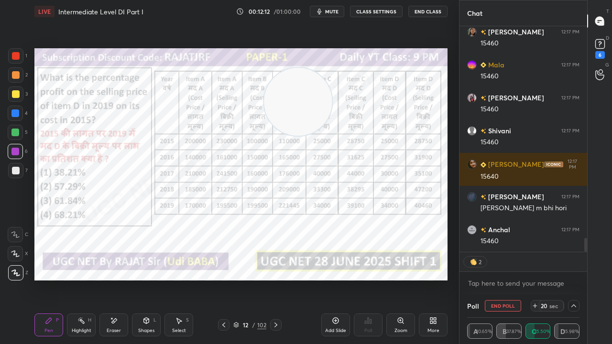
click at [223, 279] on icon at bounding box center [224, 325] width 8 height 8
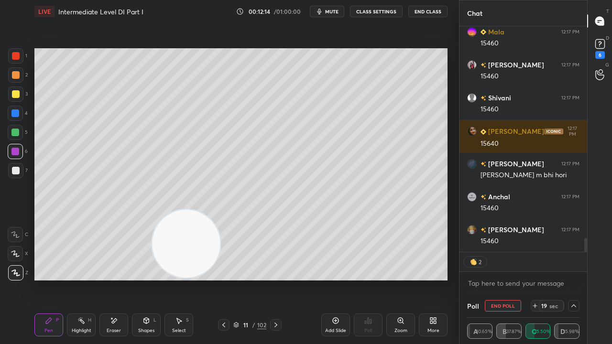
drag, startPoint x: 297, startPoint y: 103, endPoint x: 170, endPoint y: 231, distance: 180.9
click at [169, 238] on video at bounding box center [186, 244] width 68 height 68
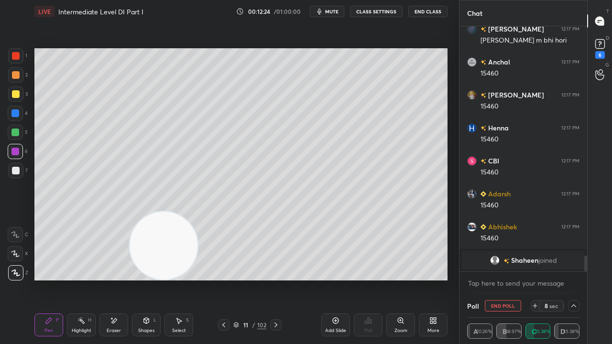
click at [274, 279] on icon at bounding box center [276, 325] width 8 height 8
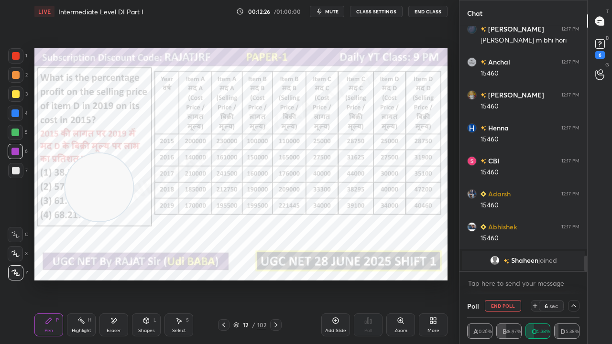
drag, startPoint x: 133, startPoint y: 209, endPoint x: 91, endPoint y: 152, distance: 71.4
click at [92, 153] on video at bounding box center [99, 187] width 68 height 68
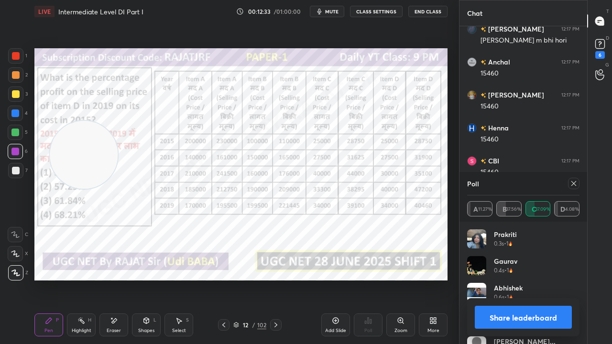
scroll to position [112, 109]
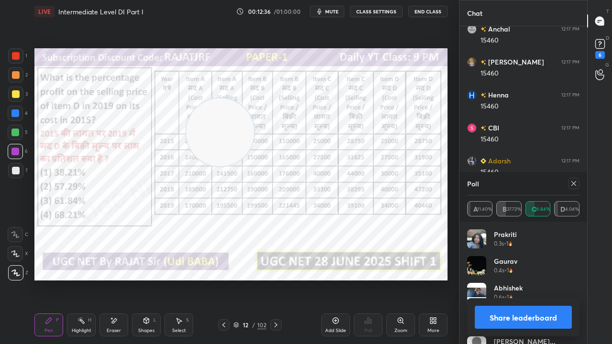
drag, startPoint x: 153, startPoint y: 135, endPoint x: 271, endPoint y: 120, distance: 118.1
click at [254, 120] on video at bounding box center [220, 132] width 68 height 68
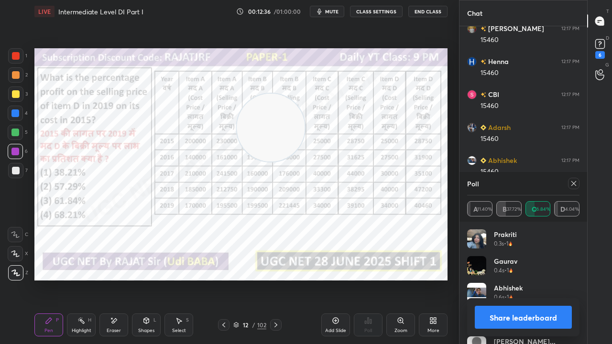
click at [574, 185] on icon at bounding box center [574, 184] width 8 height 8
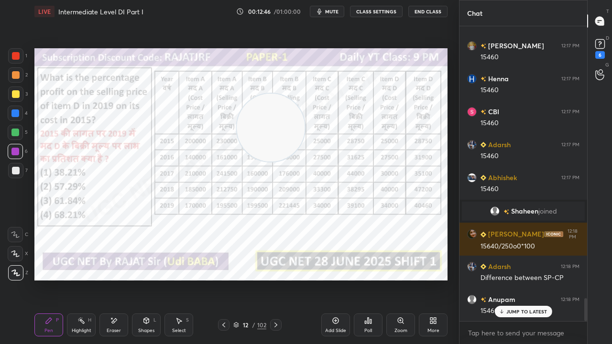
click at [13, 55] on div at bounding box center [16, 56] width 8 height 8
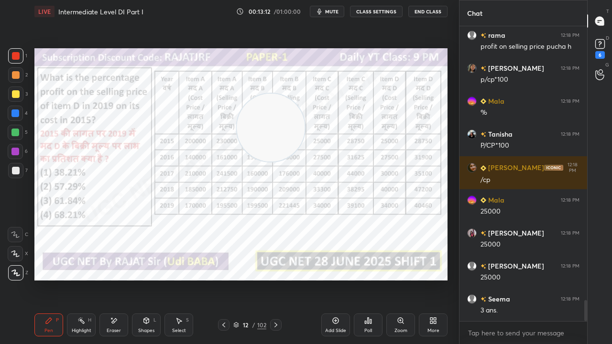
drag, startPoint x: 13, startPoint y: 150, endPoint x: 13, endPoint y: 155, distance: 5.3
click at [12, 150] on div at bounding box center [15, 152] width 8 height 8
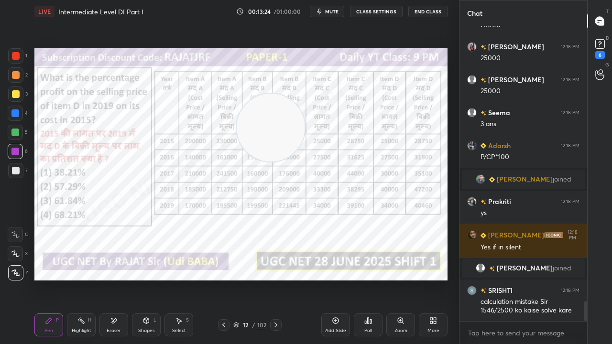
click at [14, 55] on div at bounding box center [16, 56] width 8 height 8
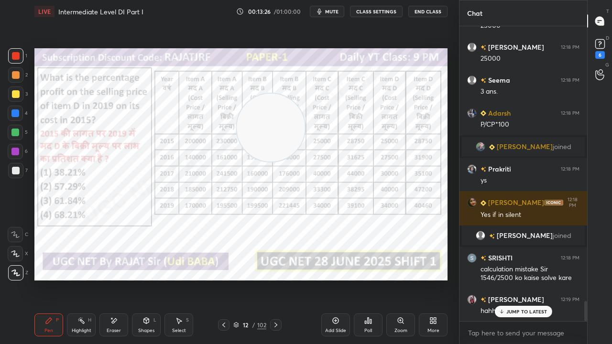
click at [14, 114] on div at bounding box center [15, 113] width 8 height 8
drag, startPoint x: 14, startPoint y: 114, endPoint x: 24, endPoint y: 134, distance: 22.2
click at [14, 115] on div at bounding box center [15, 113] width 8 height 8
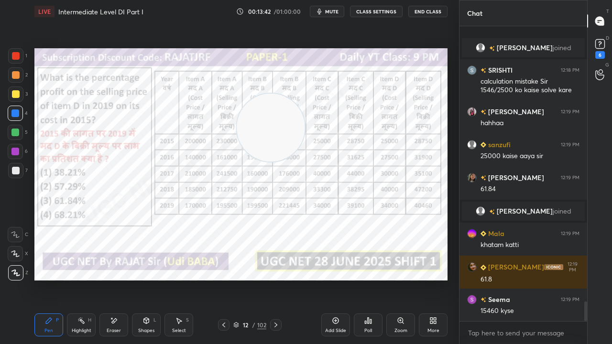
scroll to position [4109, 0]
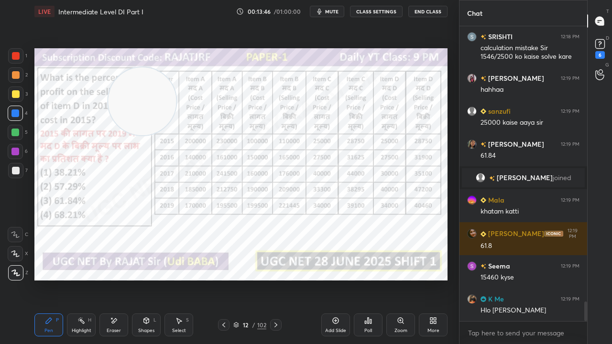
drag, startPoint x: 249, startPoint y: 117, endPoint x: 89, endPoint y: 87, distance: 162.4
click at [108, 87] on video at bounding box center [142, 101] width 68 height 68
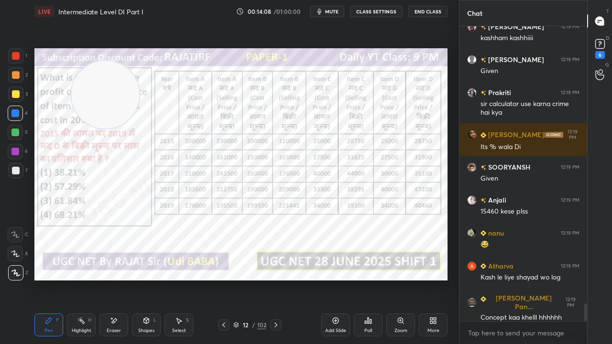
scroll to position [4695, 0]
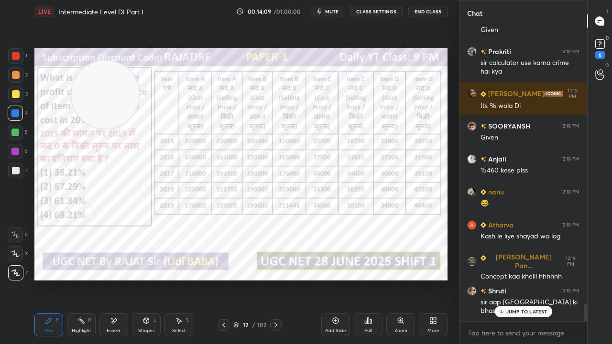
click at [17, 54] on div at bounding box center [16, 56] width 8 height 8
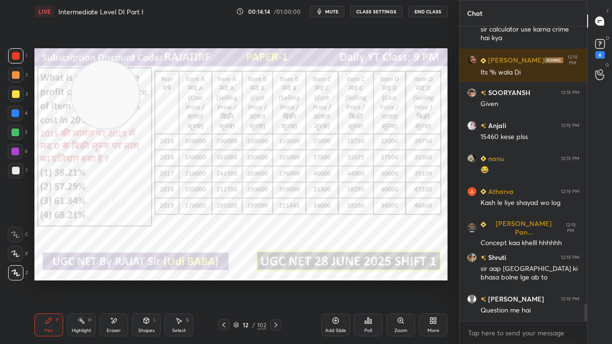
drag, startPoint x: 114, startPoint y: 95, endPoint x: 123, endPoint y: 111, distance: 18.9
click at [115, 95] on video at bounding box center [105, 95] width 68 height 68
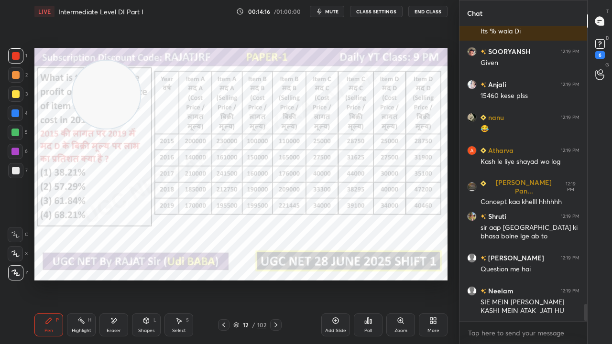
scroll to position [4803, 0]
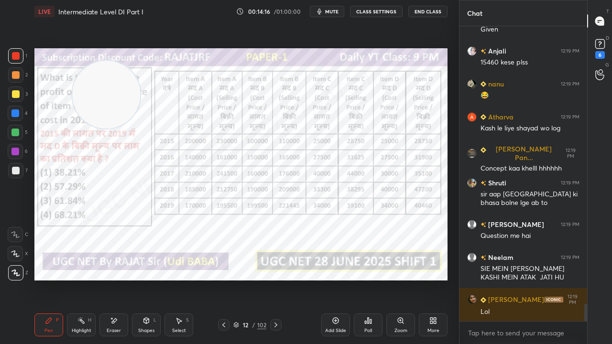
click at [277, 279] on icon at bounding box center [276, 325] width 8 height 8
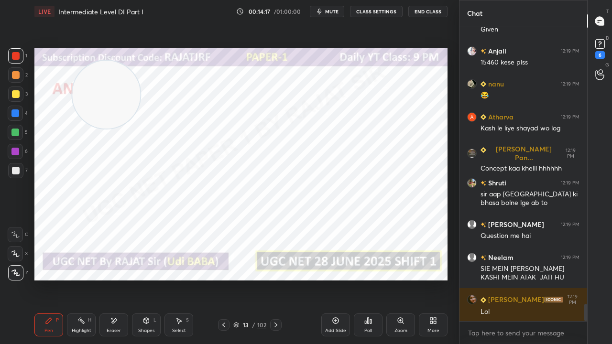
click at [224, 279] on icon at bounding box center [223, 325] width 3 height 5
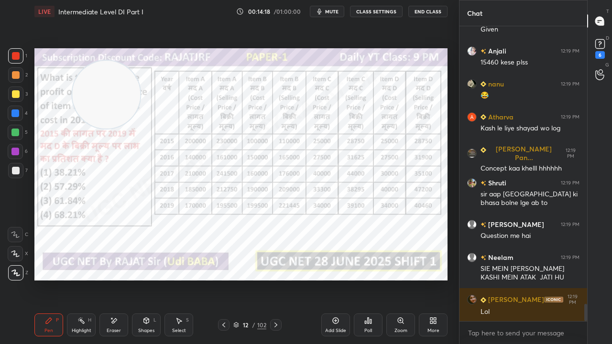
click at [223, 279] on icon at bounding box center [224, 325] width 8 height 8
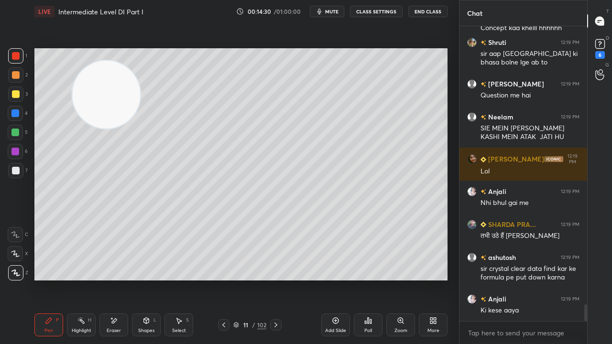
scroll to position [4976, 0]
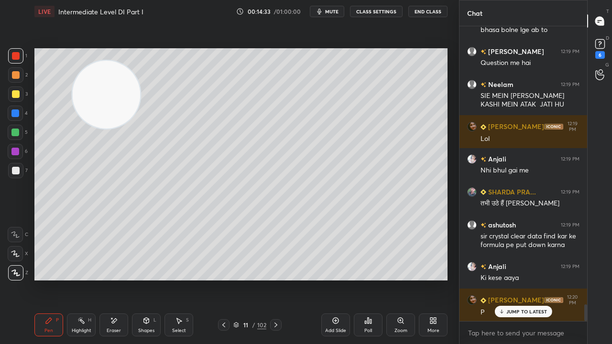
click at [18, 91] on div at bounding box center [16, 94] width 8 height 8
click at [13, 49] on div at bounding box center [15, 55] width 15 height 15
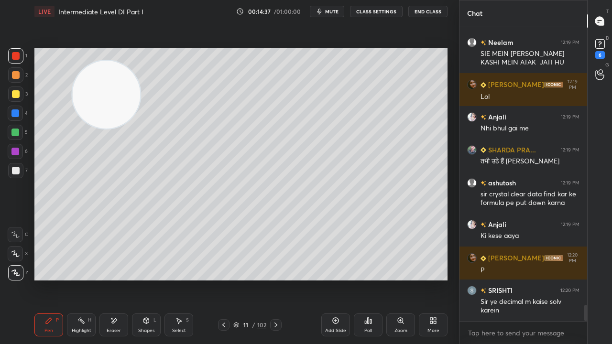
click at [225, 279] on icon at bounding box center [224, 325] width 8 height 8
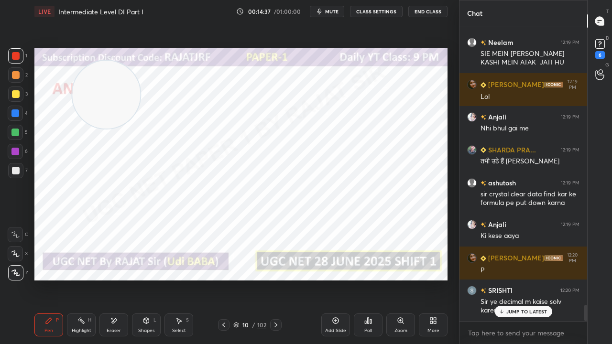
scroll to position [5051, 0]
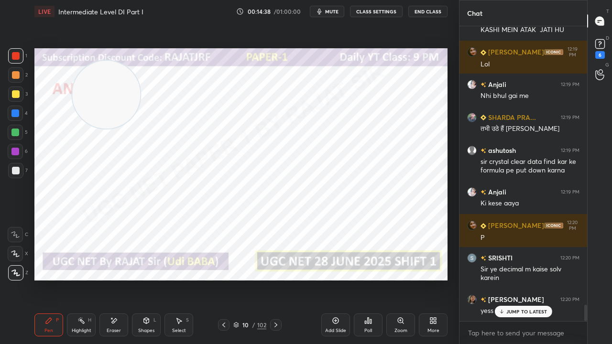
click at [228, 279] on div at bounding box center [223, 324] width 11 height 11
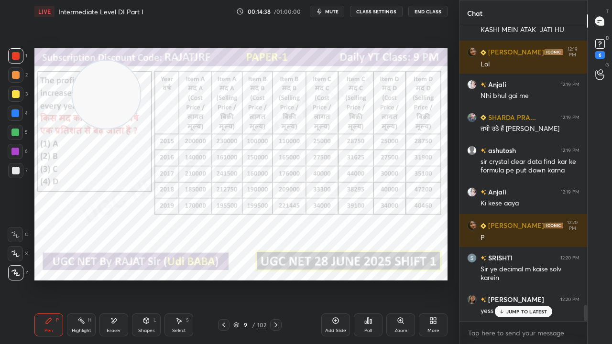
scroll to position [5101, 0]
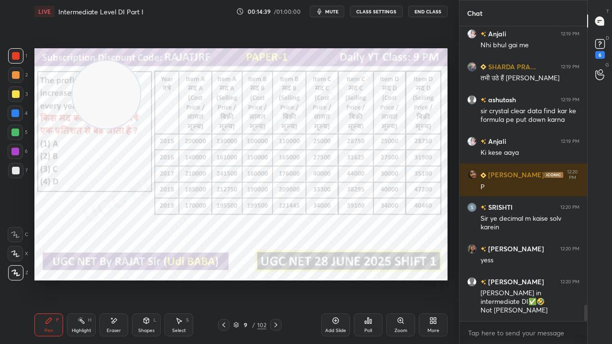
click at [280, 279] on div at bounding box center [275, 324] width 11 height 11
click at [279, 279] on div at bounding box center [275, 324] width 11 height 11
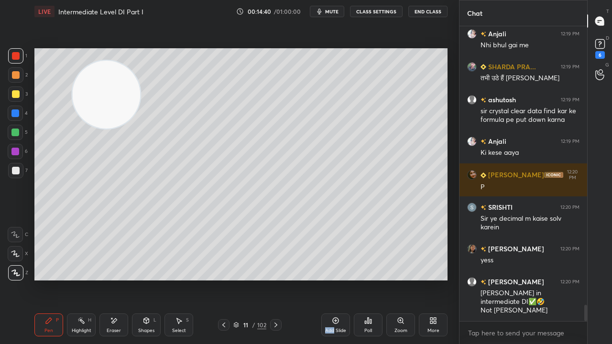
scroll to position [5134, 0]
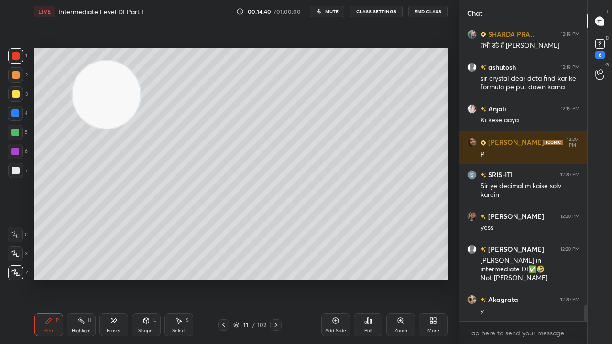
click at [280, 279] on div at bounding box center [275, 324] width 11 height 11
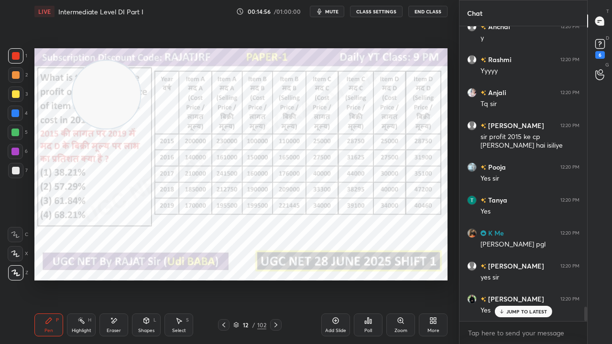
scroll to position [5820, 0]
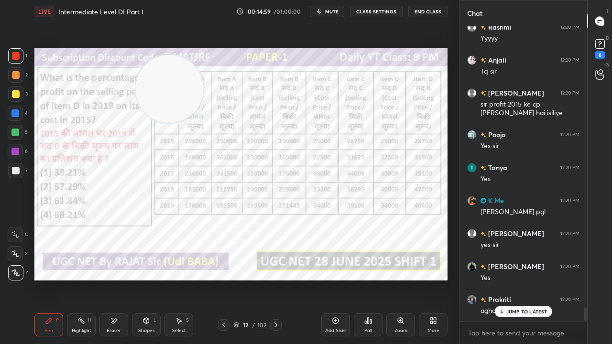
drag, startPoint x: 136, startPoint y: 88, endPoint x: 149, endPoint y: 94, distance: 14.4
click at [174, 79] on video at bounding box center [169, 89] width 68 height 68
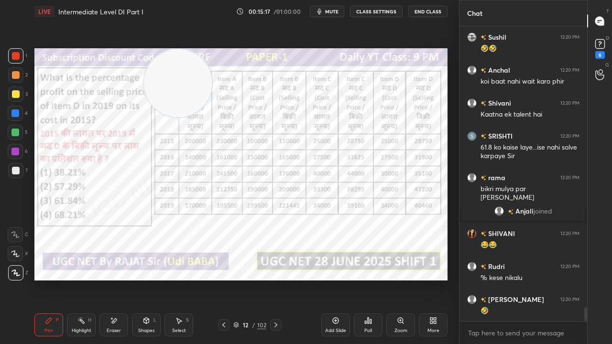
scroll to position [6232, 0]
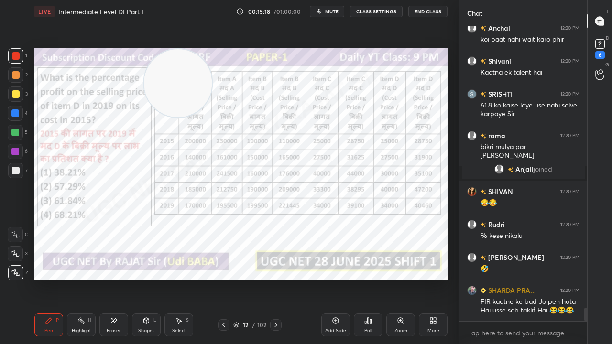
click at [18, 150] on div at bounding box center [15, 152] width 8 height 8
drag, startPoint x: 18, startPoint y: 150, endPoint x: 28, endPoint y: 159, distance: 13.2
click at [18, 150] on div at bounding box center [15, 152] width 8 height 8
click at [82, 279] on div "Highlight H" at bounding box center [81, 325] width 29 height 23
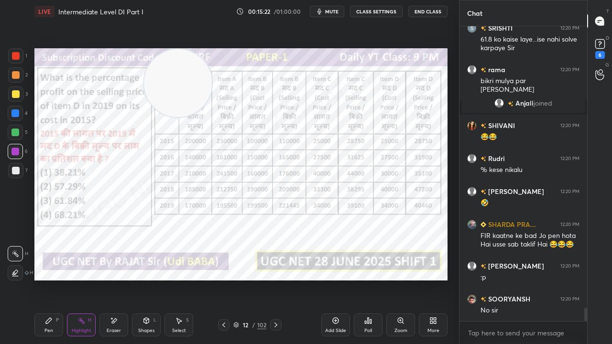
scroll to position [6330, 0]
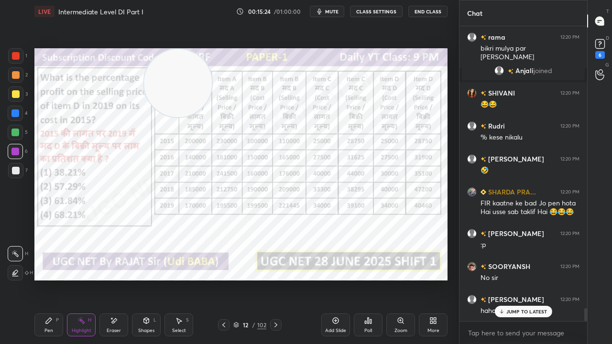
click at [49, 279] on div "Pen" at bounding box center [48, 330] width 9 height 5
click at [277, 279] on icon at bounding box center [276, 325] width 8 height 8
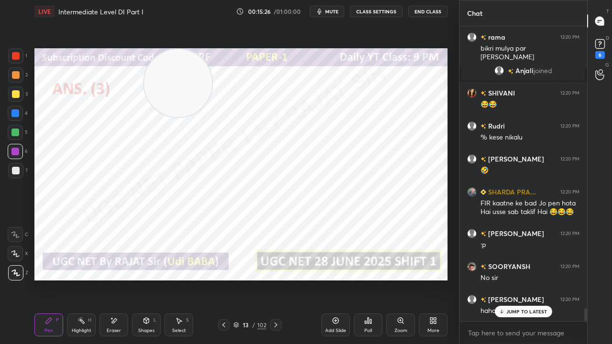
click at [222, 279] on icon at bounding box center [224, 325] width 8 height 8
click at [223, 279] on icon at bounding box center [224, 325] width 8 height 8
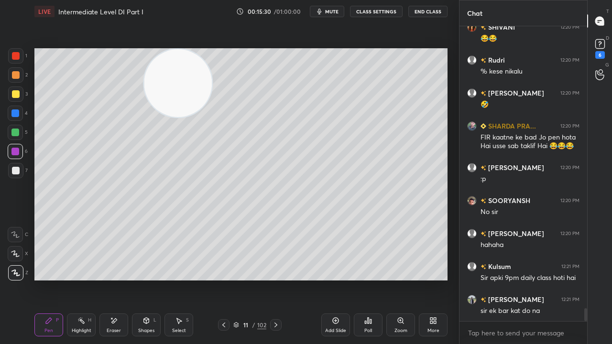
scroll to position [6430, 0]
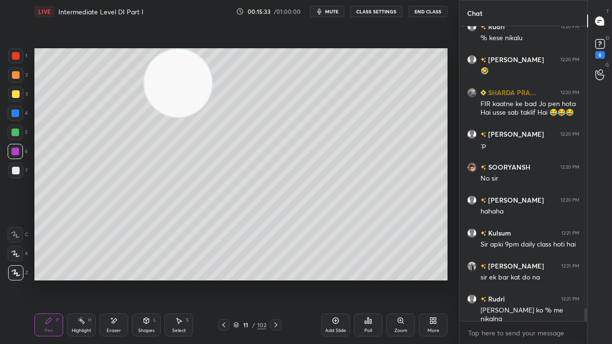
drag, startPoint x: 17, startPoint y: 171, endPoint x: 28, endPoint y: 177, distance: 12.6
click at [17, 171] on div at bounding box center [16, 171] width 8 height 8
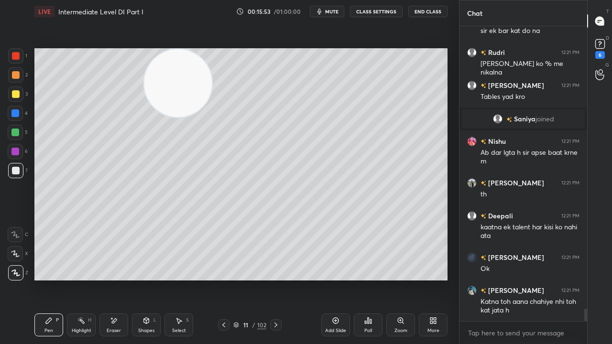
scroll to position [6709, 0]
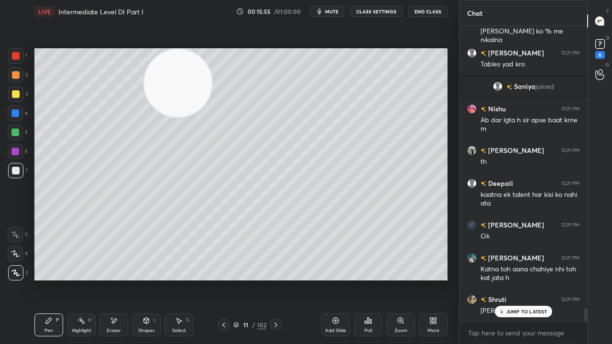
click at [224, 279] on icon at bounding box center [224, 325] width 8 height 8
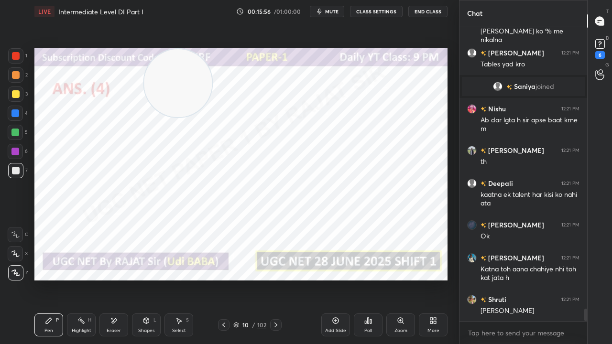
scroll to position [6742, 0]
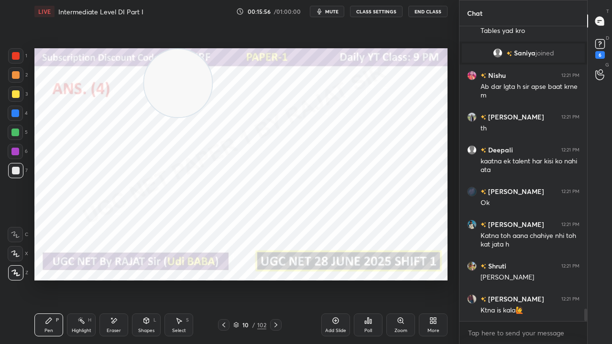
click at [224, 279] on icon at bounding box center [224, 325] width 8 height 8
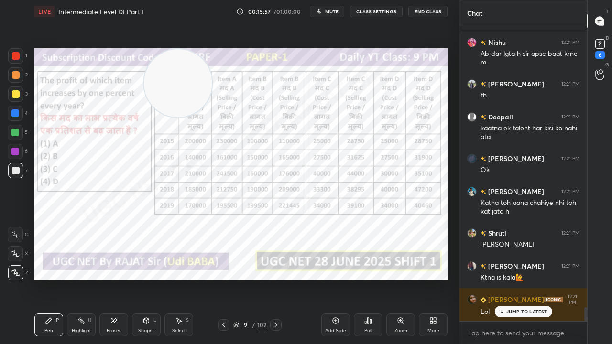
scroll to position [5967, 0]
click at [274, 279] on icon at bounding box center [276, 325] width 8 height 8
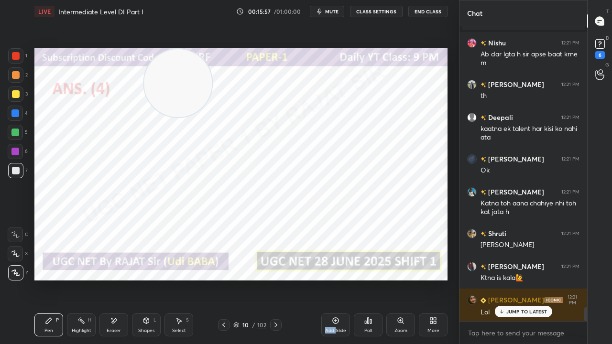
click at [274, 279] on icon at bounding box center [276, 325] width 8 height 8
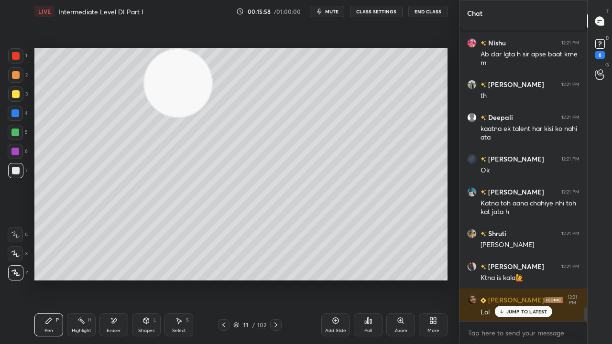
click at [274, 279] on icon at bounding box center [276, 325] width 8 height 8
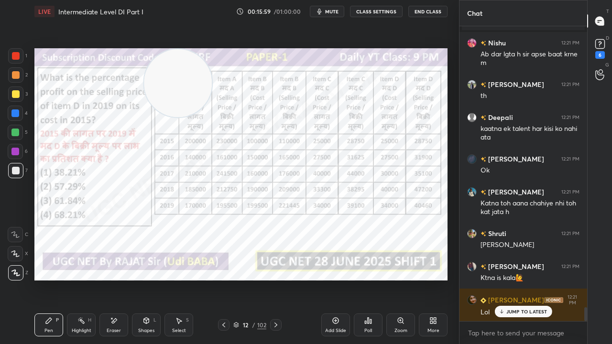
click at [15, 52] on div at bounding box center [15, 55] width 15 height 15
click at [16, 52] on div at bounding box center [15, 55] width 15 height 15
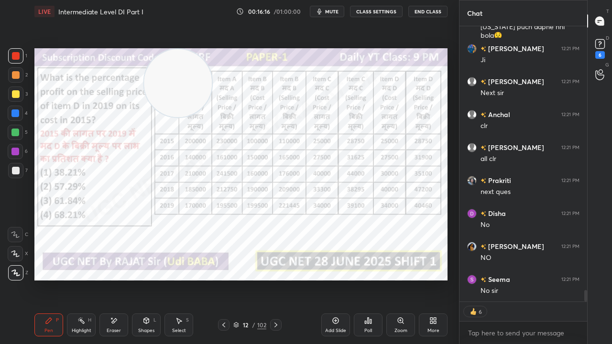
scroll to position [6449, 0]
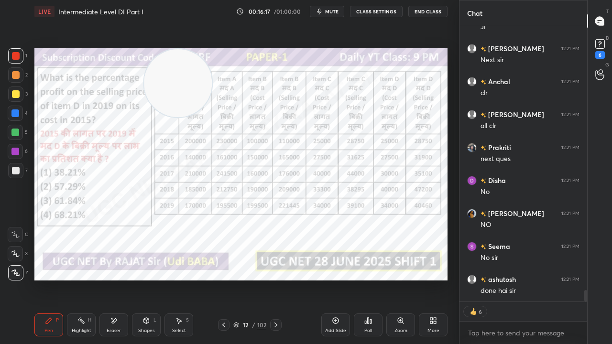
click at [244, 279] on div "12" at bounding box center [246, 325] width 10 height 6
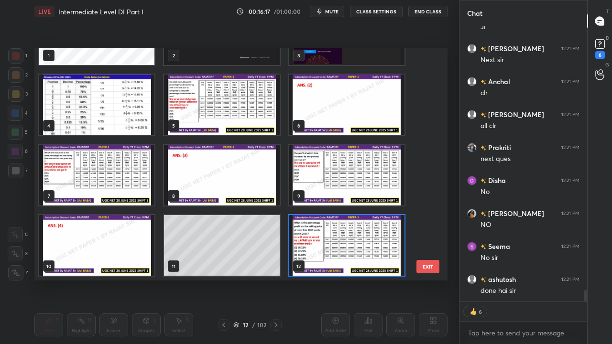
scroll to position [6499, 0]
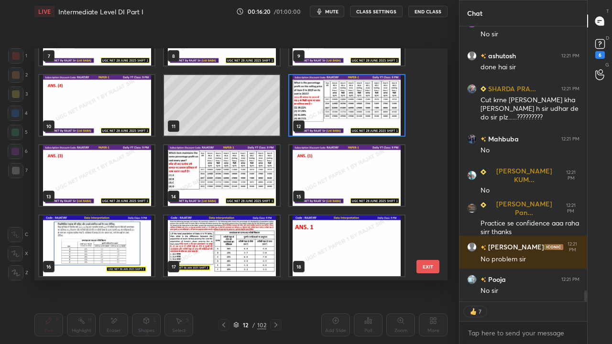
click at [259, 184] on img "grid" at bounding box center [221, 175] width 115 height 61
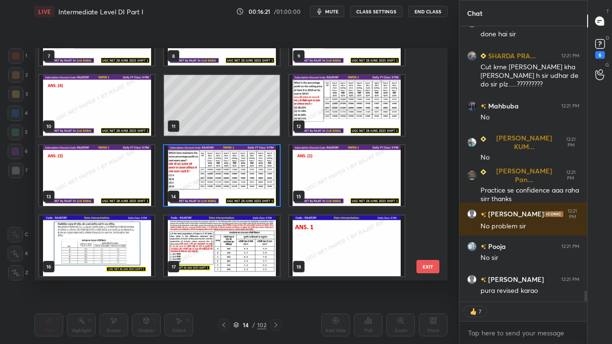
click at [259, 185] on img "grid" at bounding box center [221, 175] width 115 height 61
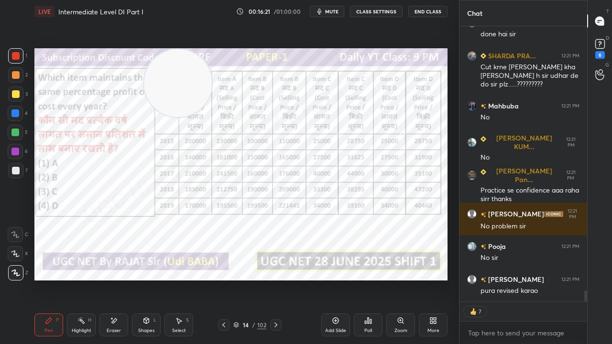
click at [259, 185] on img "grid" at bounding box center [221, 175] width 115 height 61
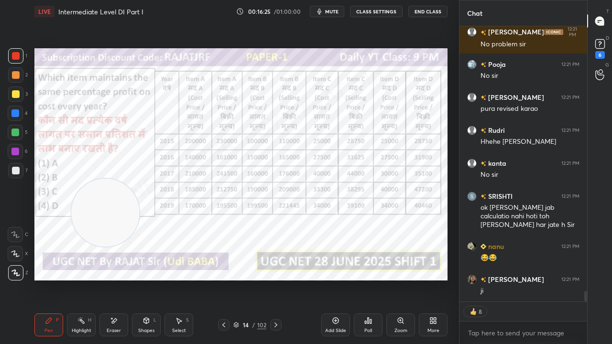
drag, startPoint x: 176, startPoint y: 74, endPoint x: 101, endPoint y: 200, distance: 146.2
click at [102, 201] on video at bounding box center [105, 213] width 68 height 68
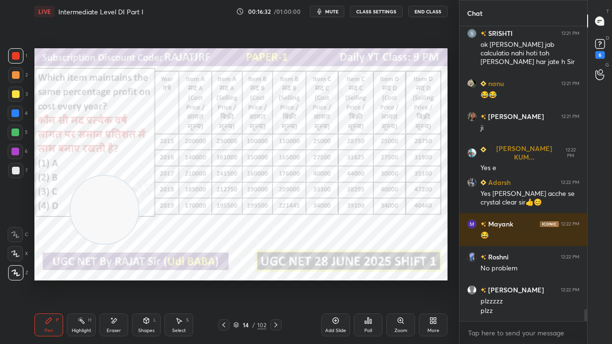
click at [224, 279] on icon at bounding box center [224, 325] width 8 height 8
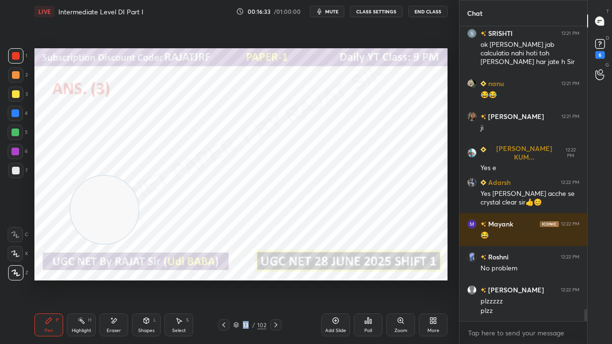
click at [224, 279] on icon at bounding box center [224, 325] width 8 height 8
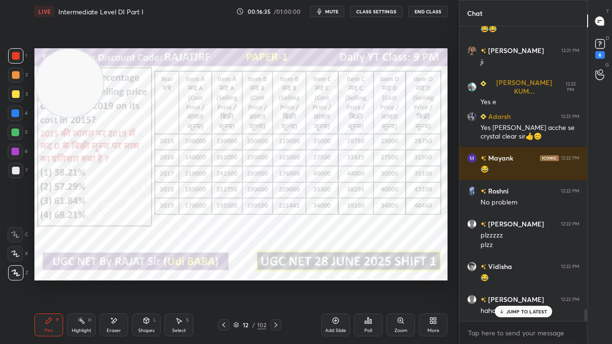
drag, startPoint x: 110, startPoint y: 205, endPoint x: 66, endPoint y: 45, distance: 166.2
click at [66, 45] on div "Setting up your live class Poll for secs No correct answer Start poll" at bounding box center [241, 164] width 421 height 283
click at [18, 151] on div at bounding box center [15, 152] width 8 height 8
click at [520, 279] on p "JUMP TO LATEST" at bounding box center [526, 312] width 41 height 6
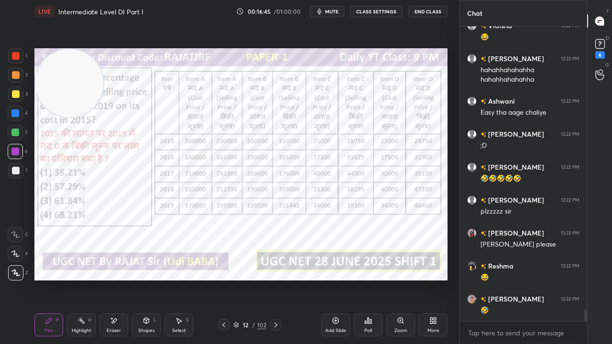
click at [15, 111] on div at bounding box center [15, 113] width 8 height 8
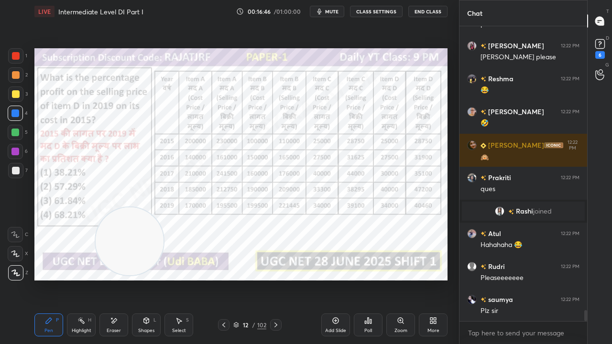
drag, startPoint x: 71, startPoint y: 80, endPoint x: 129, endPoint y: 232, distance: 162.7
click at [130, 237] on video at bounding box center [130, 241] width 68 height 68
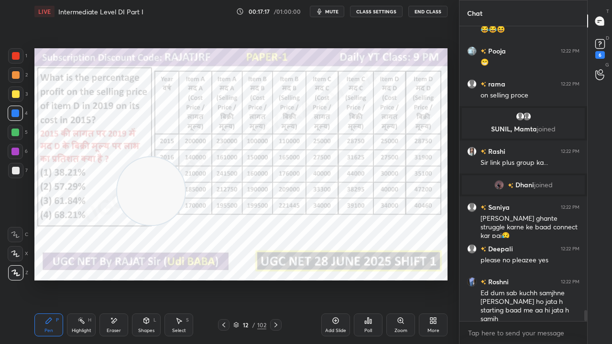
drag, startPoint x: 134, startPoint y: 242, endPoint x: 174, endPoint y: 135, distance: 114.4
click at [175, 157] on video at bounding box center [151, 191] width 68 height 68
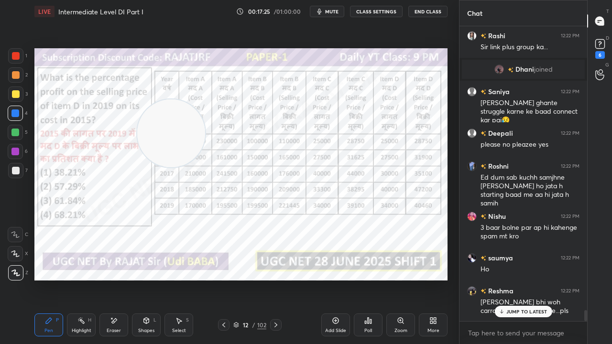
scroll to position [7675, 0]
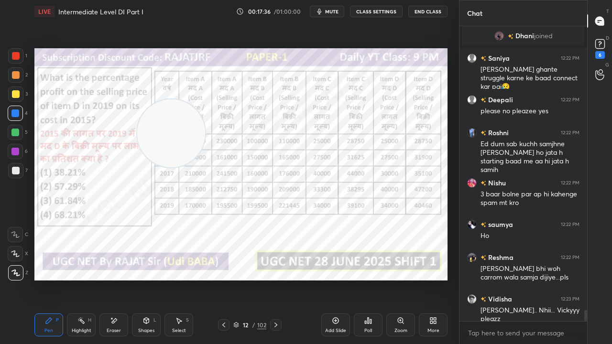
click at [277, 279] on icon at bounding box center [276, 325] width 8 height 8
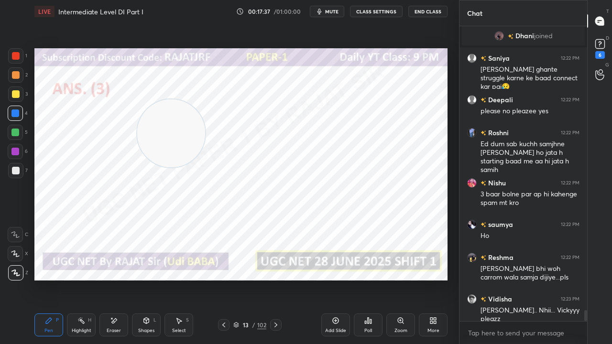
click at [222, 279] on icon at bounding box center [224, 325] width 8 height 8
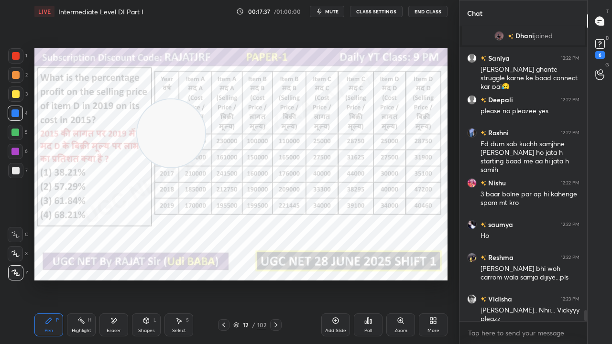
click at [222, 279] on icon at bounding box center [224, 325] width 8 height 8
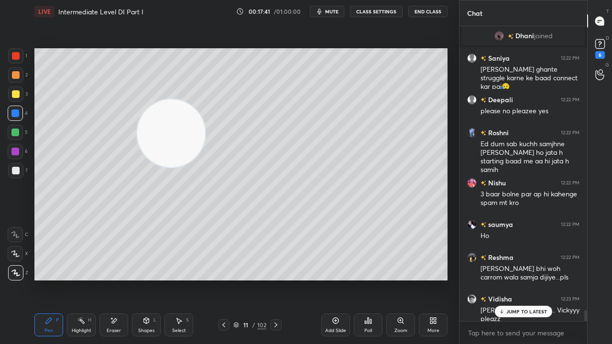
scroll to position [7707, 0]
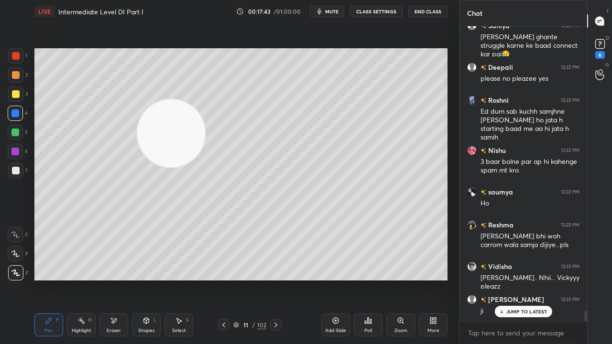
click at [223, 279] on icon at bounding box center [224, 325] width 8 height 8
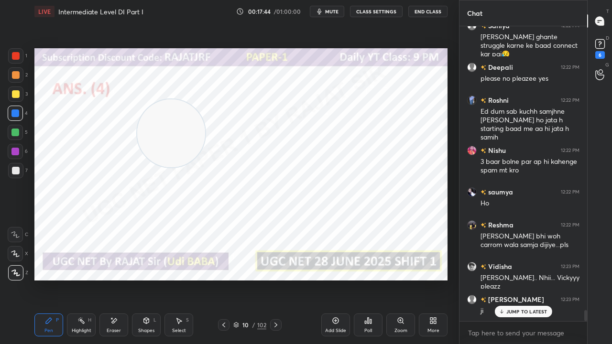
click at [271, 279] on div at bounding box center [275, 324] width 11 height 11
click at [272, 279] on icon at bounding box center [276, 325] width 8 height 8
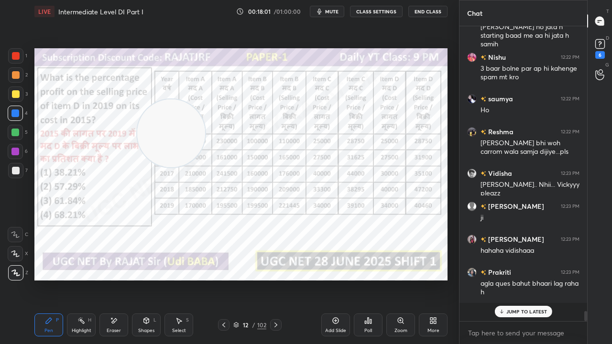
scroll to position [7782, 0]
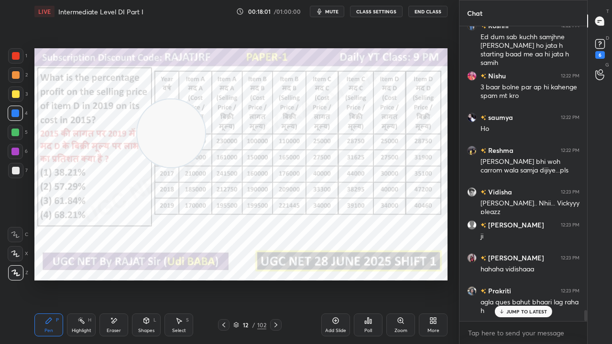
click at [331, 11] on span "mute" at bounding box center [331, 11] width 13 height 7
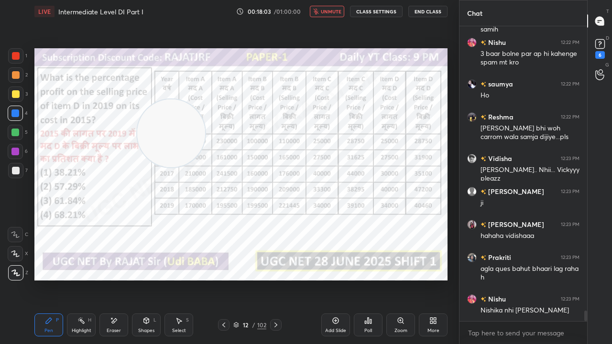
scroll to position [7838, 0]
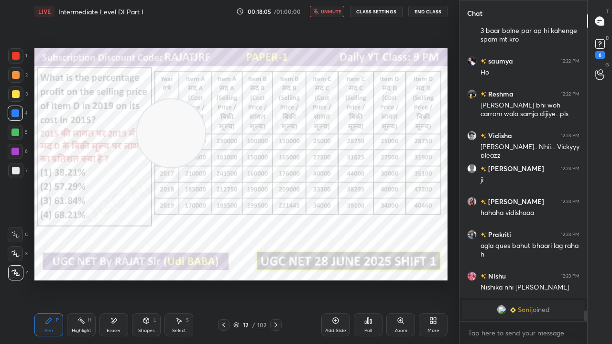
drag, startPoint x: 251, startPoint y: 327, endPoint x: 254, endPoint y: 313, distance: 14.2
click at [251, 279] on div "12 / 102" at bounding box center [249, 325] width 33 height 9
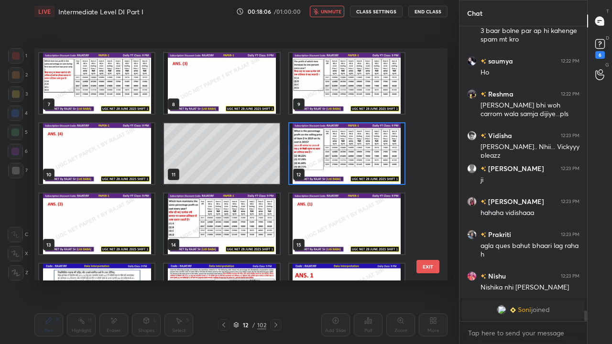
scroll to position [7754, 0]
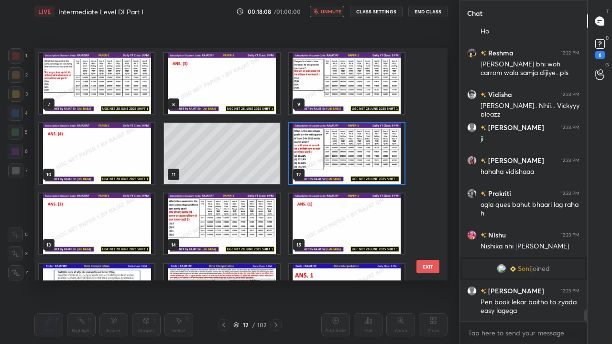
click at [221, 214] on img "grid" at bounding box center [221, 224] width 115 height 61
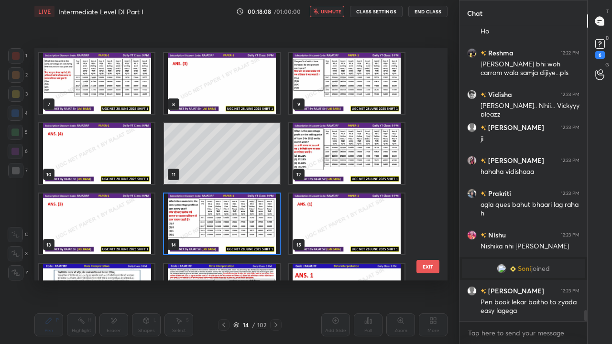
click at [222, 213] on img "grid" at bounding box center [221, 224] width 115 height 61
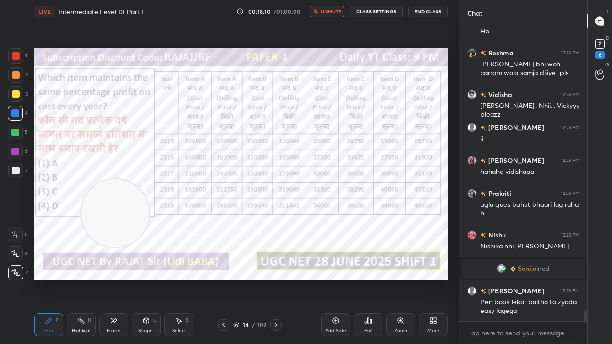
drag, startPoint x: 168, startPoint y: 145, endPoint x: 113, endPoint y: 207, distance: 83.3
click at [116, 214] on video at bounding box center [115, 213] width 68 height 68
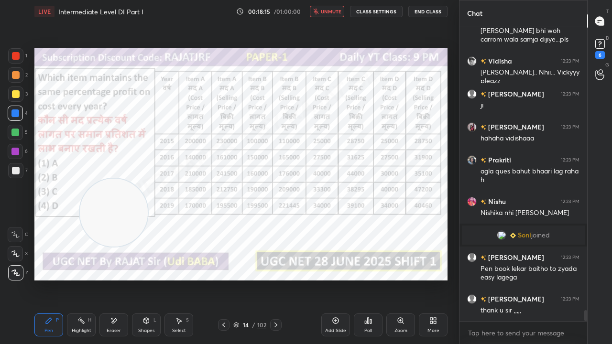
scroll to position [7810, 0]
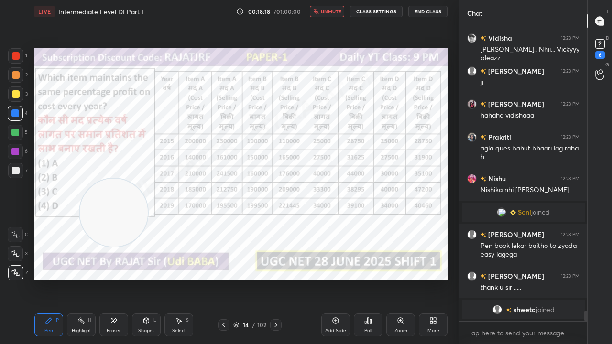
drag, startPoint x: 324, startPoint y: 12, endPoint x: 303, endPoint y: 43, distance: 37.5
click at [322, 11] on button "unmute" at bounding box center [327, 11] width 34 height 11
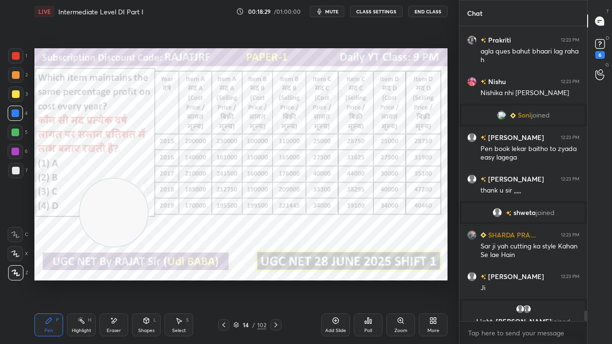
scroll to position [7932, 0]
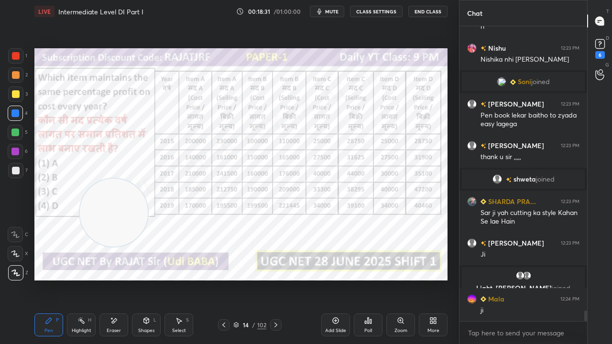
click at [16, 56] on div at bounding box center [16, 56] width 8 height 8
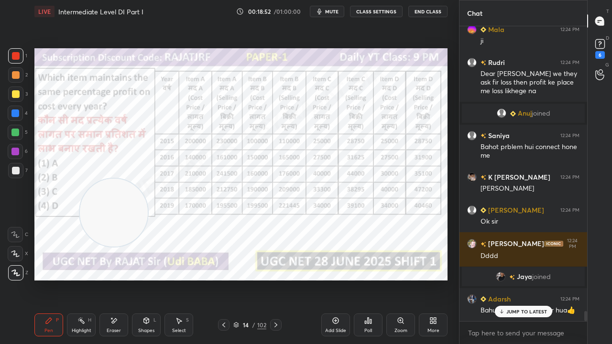
scroll to position [8234, 0]
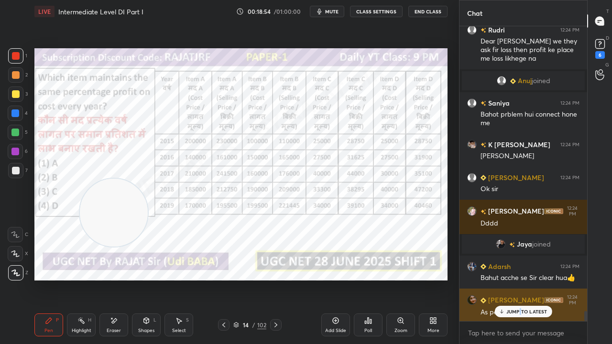
drag, startPoint x: 521, startPoint y: 315, endPoint x: 512, endPoint y: 313, distance: 9.3
click at [518, 279] on p "JUMP TO LATEST" at bounding box center [526, 312] width 41 height 6
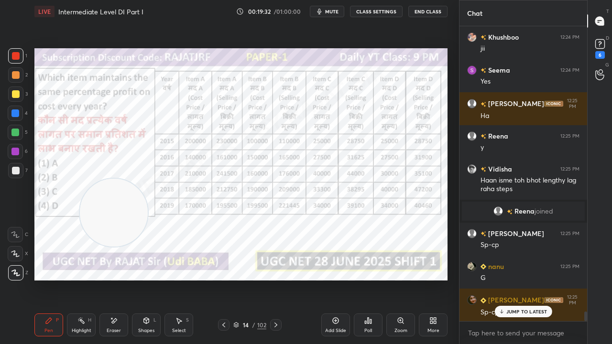
scroll to position [8664, 0]
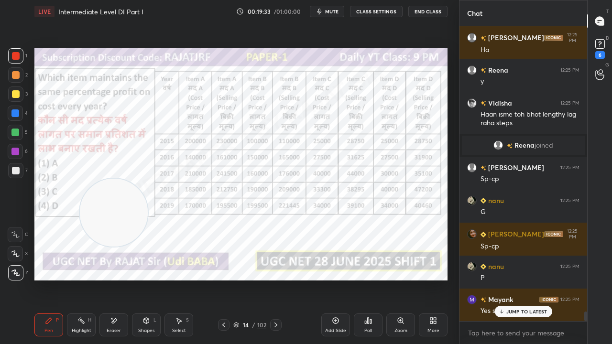
click at [16, 148] on div at bounding box center [15, 152] width 8 height 8
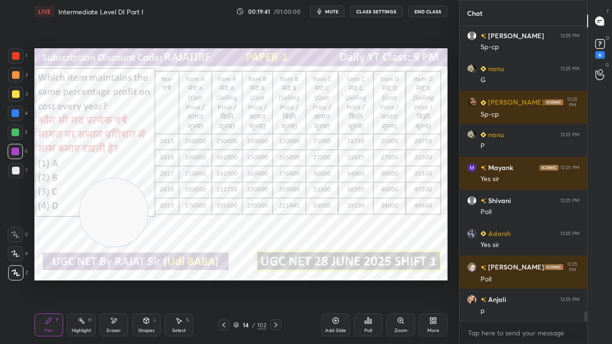
scroll to position [8830, 0]
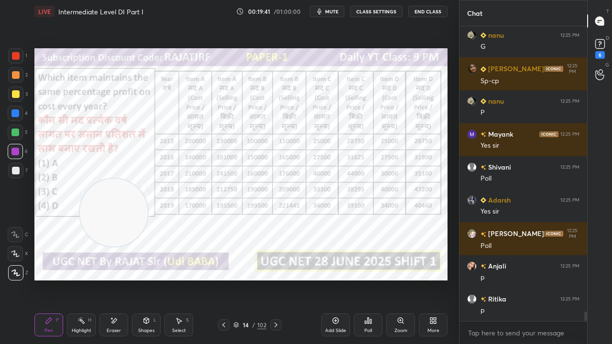
drag, startPoint x: 111, startPoint y: 323, endPoint x: 125, endPoint y: 295, distance: 32.1
click at [111, 279] on icon at bounding box center [114, 321] width 8 height 8
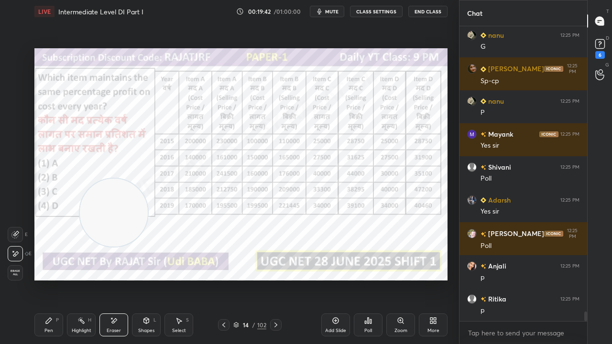
scroll to position [8862, 0]
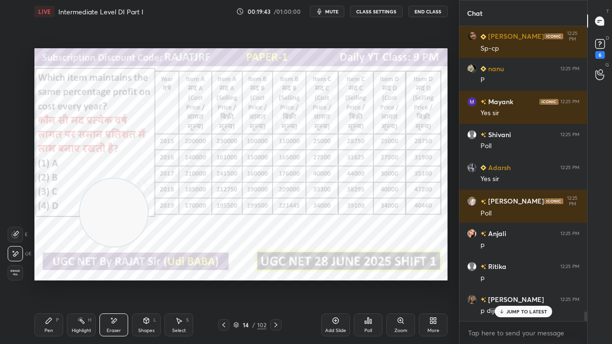
drag, startPoint x: 48, startPoint y: 327, endPoint x: 110, endPoint y: 243, distance: 104.5
click at [50, 279] on div "Pen P" at bounding box center [48, 325] width 29 height 23
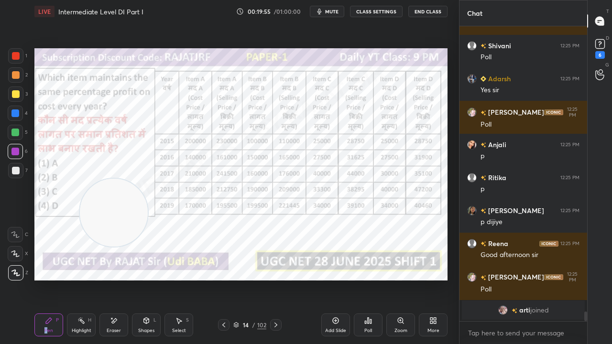
scroll to position [8985, 0]
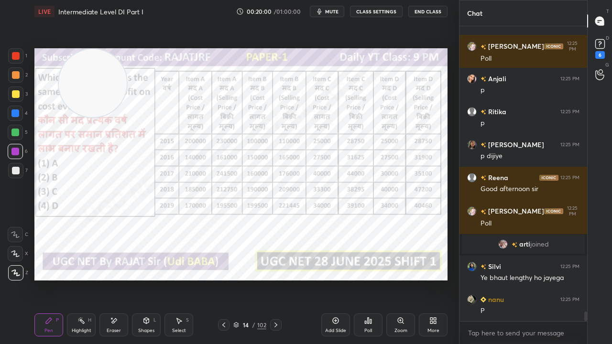
drag, startPoint x: 110, startPoint y: 202, endPoint x: 74, endPoint y: 42, distance: 164.1
click at [74, 42] on div "Setting up your live class Poll for secs No correct answer Start poll" at bounding box center [241, 164] width 421 height 283
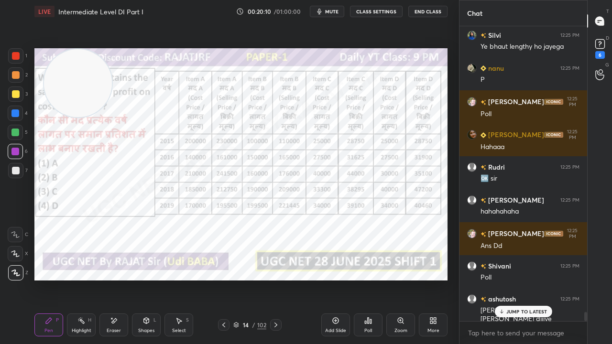
scroll to position [9281, 0]
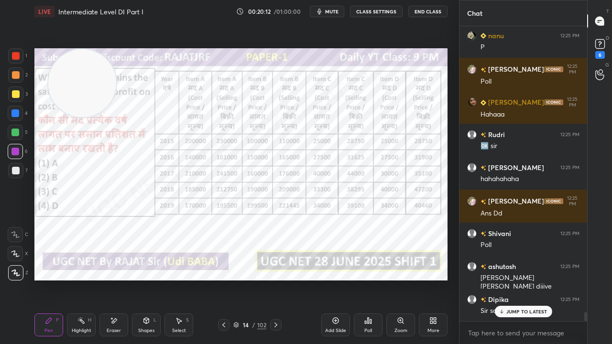
drag, startPoint x: 98, startPoint y: 82, endPoint x: 88, endPoint y: 59, distance: 24.9
click at [88, 59] on video at bounding box center [82, 83] width 68 height 68
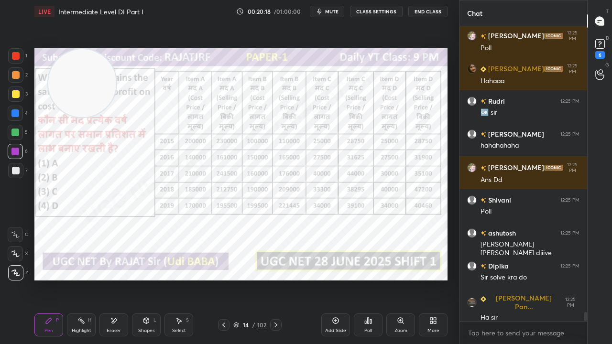
drag, startPoint x: 115, startPoint y: 322, endPoint x: 122, endPoint y: 293, distance: 30.0
click at [119, 279] on div "Pen P Highlight H Eraser Shapes L Select S 14 / 102 Add Slide Poll Zoom More" at bounding box center [240, 325] width 413 height 38
click at [110, 279] on div "Eraser" at bounding box center [114, 330] width 14 height 5
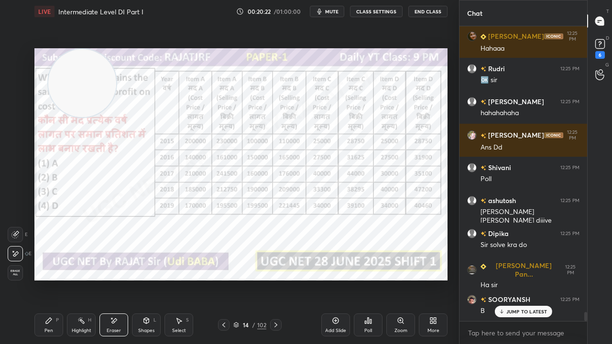
scroll to position [9370, 0]
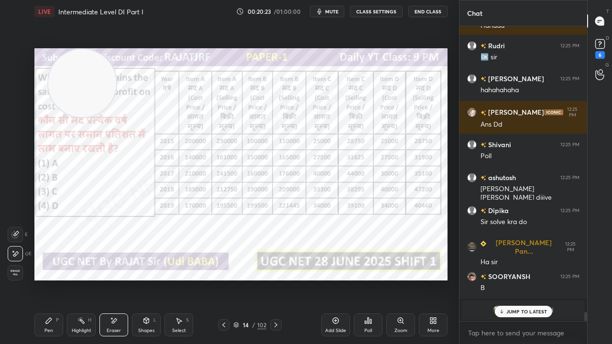
click at [57, 279] on div "P" at bounding box center [57, 320] width 3 height 5
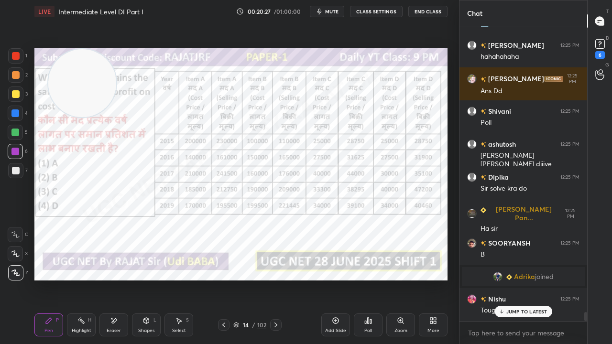
scroll to position [9436, 0]
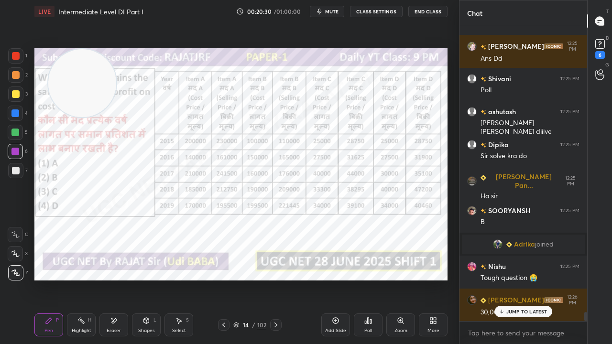
click at [14, 59] on div at bounding box center [16, 56] width 8 height 8
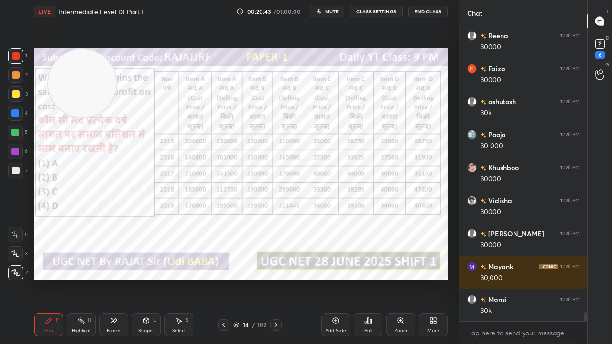
scroll to position [9865, 0]
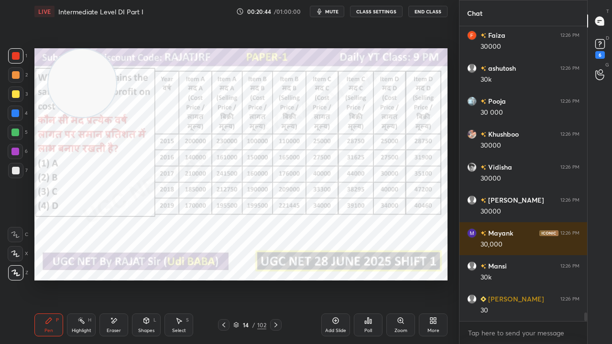
click at [14, 149] on div at bounding box center [15, 152] width 8 height 8
click at [15, 149] on div at bounding box center [15, 152] width 8 height 8
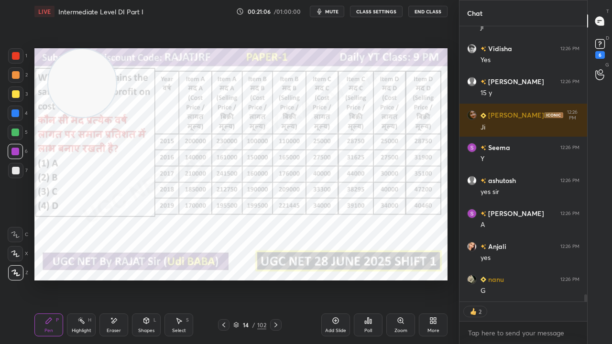
scroll to position [10488, 0]
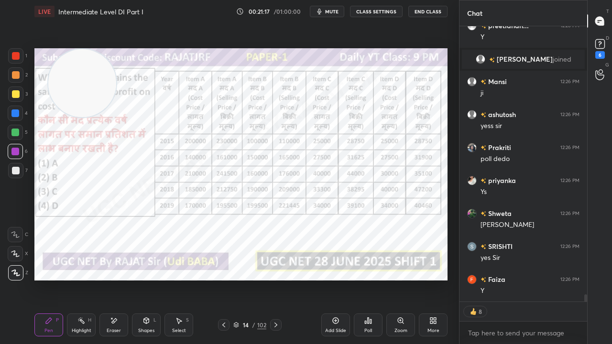
click at [14, 57] on div at bounding box center [16, 56] width 8 height 8
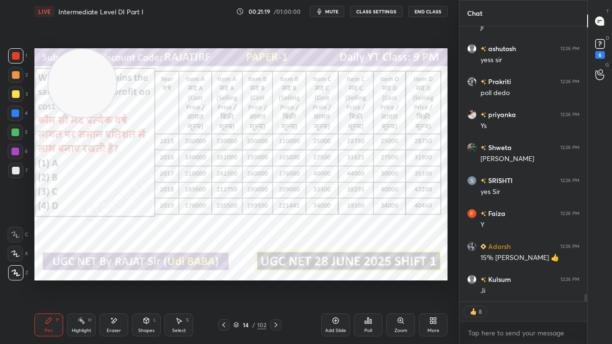
click at [19, 116] on div at bounding box center [15, 113] width 15 height 15
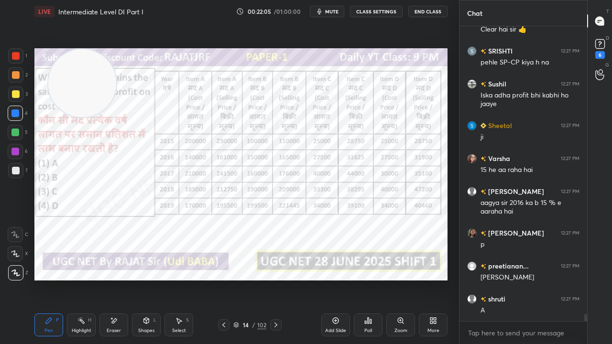
click at [15, 54] on div at bounding box center [16, 56] width 8 height 8
click at [15, 53] on div at bounding box center [16, 56] width 8 height 8
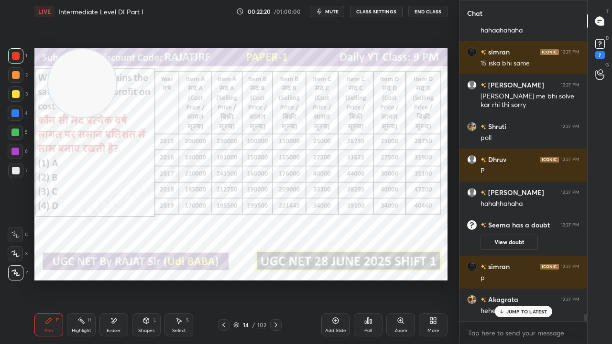
click at [13, 55] on div at bounding box center [16, 56] width 8 height 8
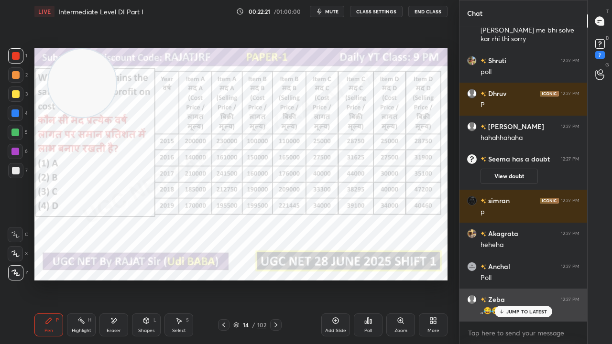
click at [513, 279] on p "JUMP TO LATEST" at bounding box center [526, 312] width 41 height 6
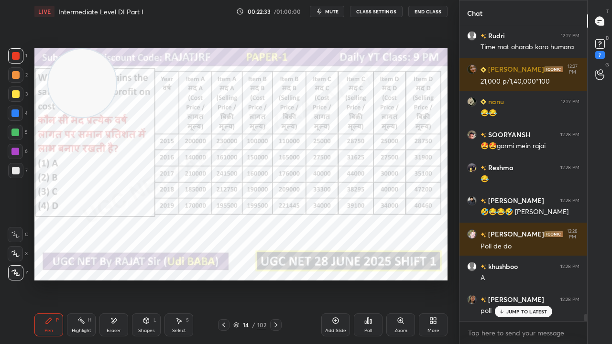
click at [117, 279] on icon at bounding box center [114, 321] width 8 height 8
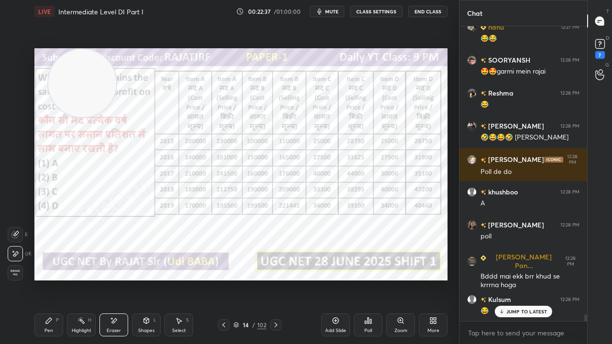
drag, startPoint x: 50, startPoint y: 328, endPoint x: 67, endPoint y: 314, distance: 22.0
click at [51, 279] on div "Pen P" at bounding box center [48, 325] width 29 height 23
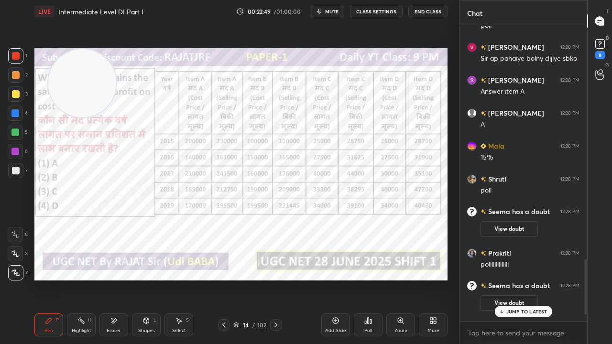
click at [119, 279] on div "Eraser" at bounding box center [113, 325] width 29 height 23
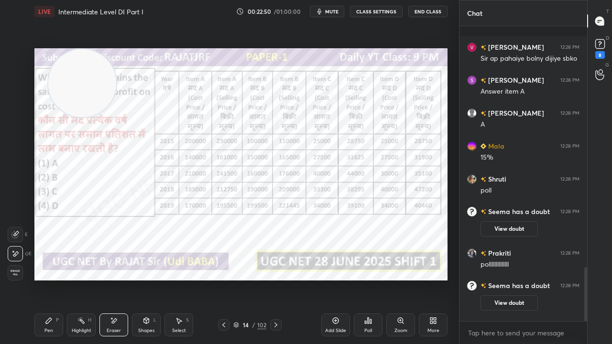
click at [55, 279] on div "Pen P" at bounding box center [48, 325] width 29 height 23
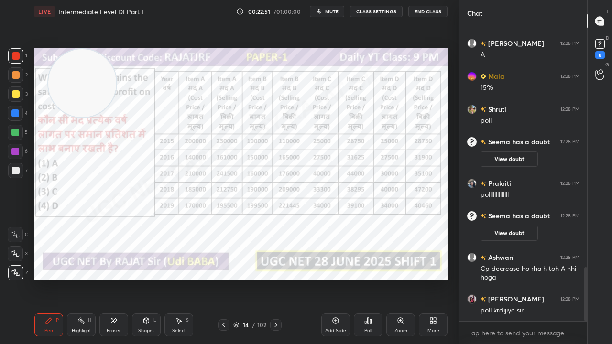
click at [318, 279] on div "14 / 102" at bounding box center [249, 324] width 143 height 11
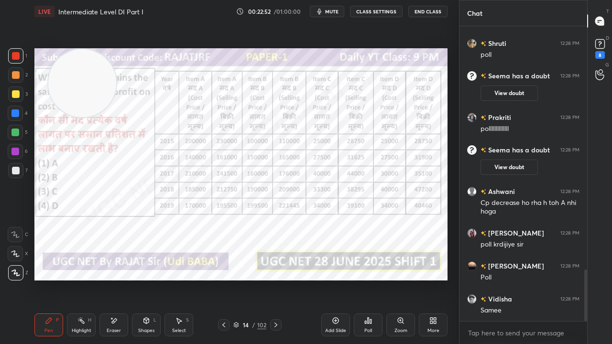
click at [335, 279] on icon at bounding box center [336, 321] width 8 height 8
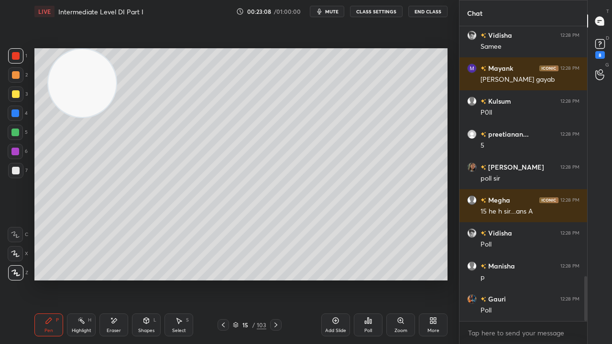
click at [16, 172] on div at bounding box center [16, 171] width 8 height 8
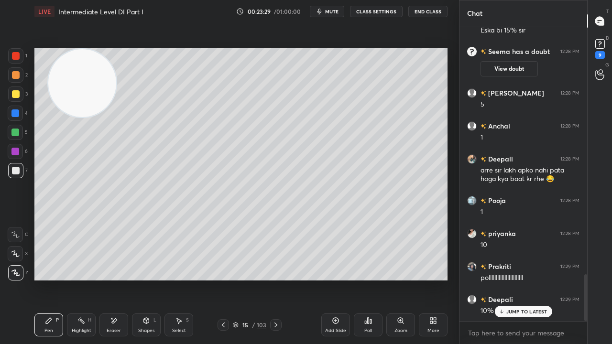
drag, startPoint x: 15, startPoint y: 53, endPoint x: 19, endPoint y: 58, distance: 6.4
click at [15, 54] on div at bounding box center [16, 56] width 8 height 8
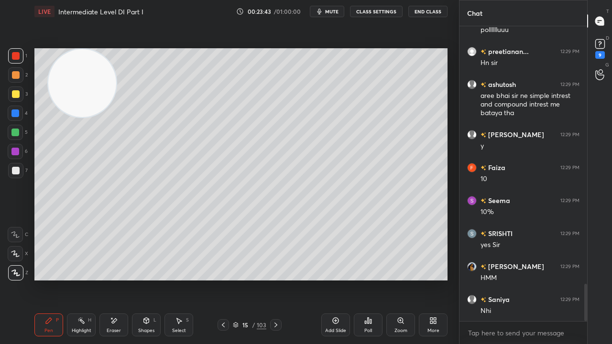
scroll to position [2085, 0]
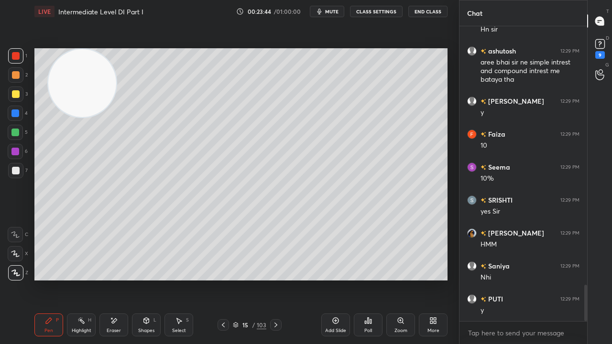
click at [223, 279] on icon at bounding box center [223, 325] width 8 height 8
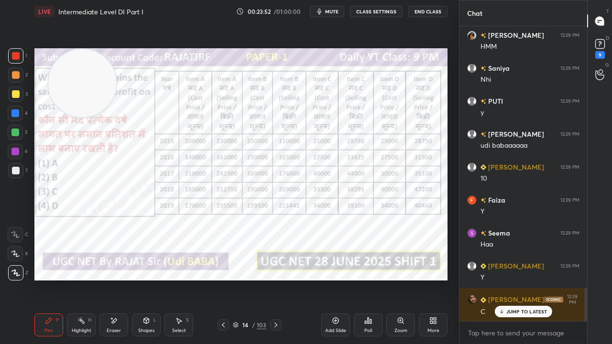
scroll to position [2315, 0]
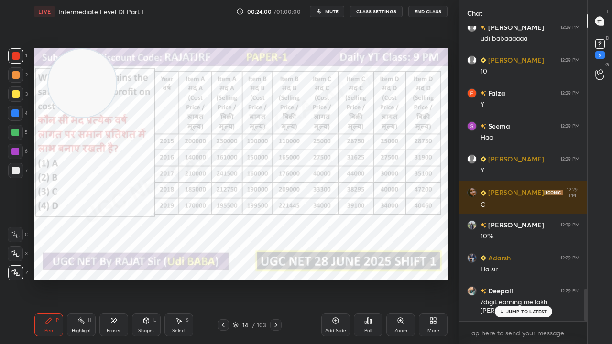
click at [534, 279] on p "JUMP TO LATEST" at bounding box center [526, 312] width 41 height 6
click at [17, 112] on div at bounding box center [15, 113] width 8 height 8
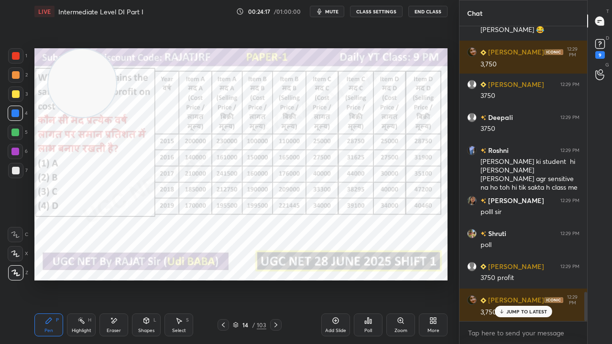
scroll to position [2704, 0]
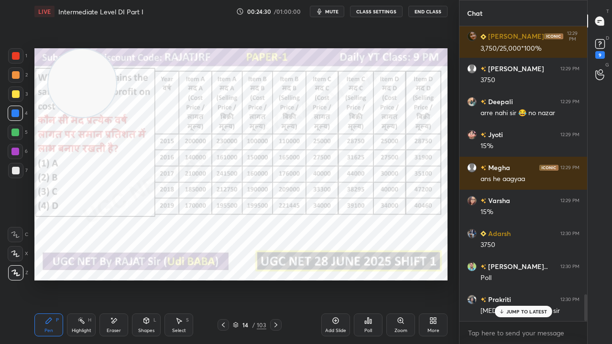
click at [14, 53] on div at bounding box center [16, 56] width 8 height 8
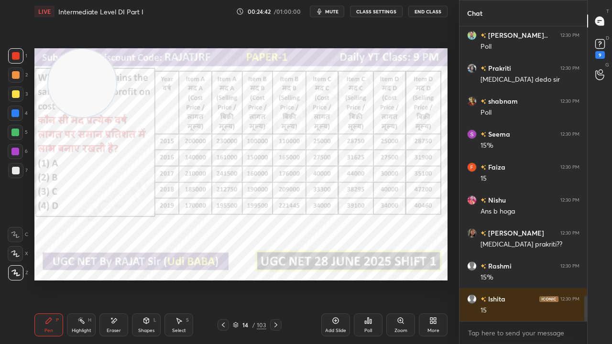
scroll to position [3199, 0]
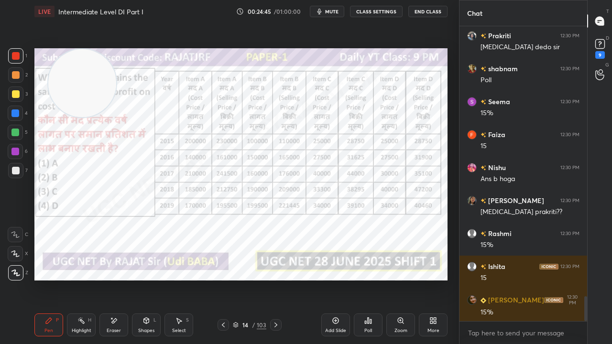
click at [16, 151] on div at bounding box center [15, 152] width 8 height 8
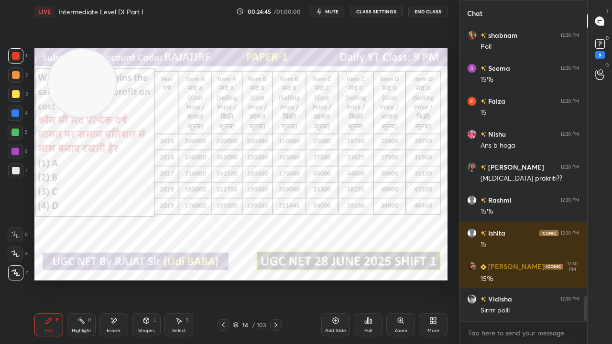
click at [16, 151] on div at bounding box center [15, 152] width 8 height 8
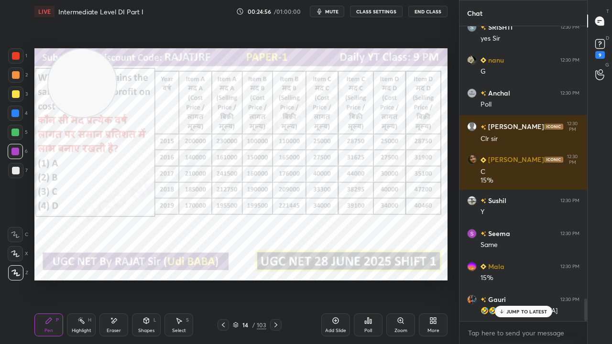
scroll to position [3695, 0]
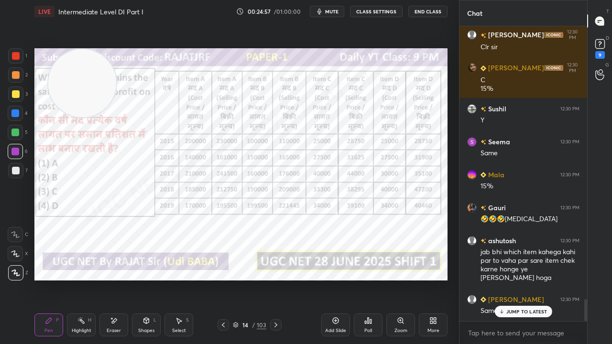
click at [11, 111] on div at bounding box center [15, 113] width 8 height 8
drag, startPoint x: 12, startPoint y: 111, endPoint x: 29, endPoint y: 121, distance: 19.5
click at [12, 111] on div at bounding box center [15, 113] width 8 height 8
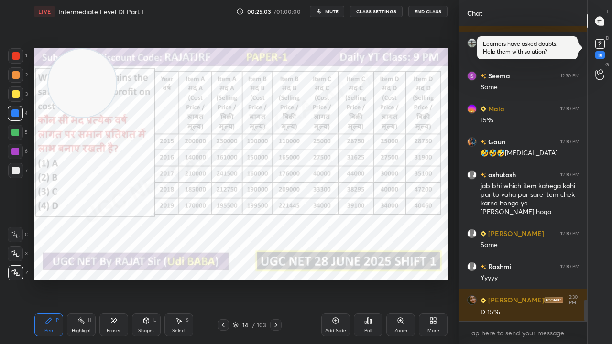
scroll to position [3794, 0]
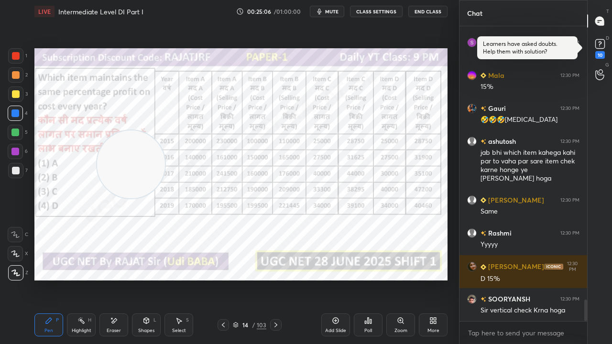
drag, startPoint x: 88, startPoint y: 77, endPoint x: 130, endPoint y: 149, distance: 83.3
click at [134, 153] on video at bounding box center [131, 165] width 68 height 68
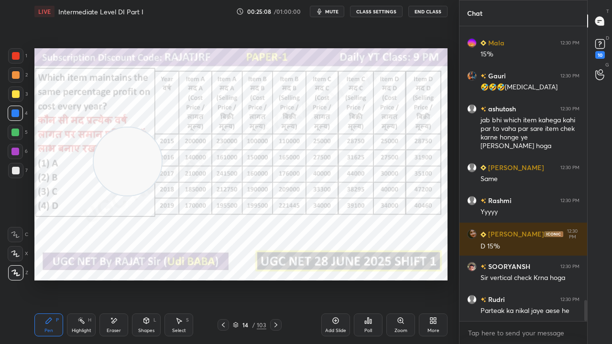
scroll to position [3860, 0]
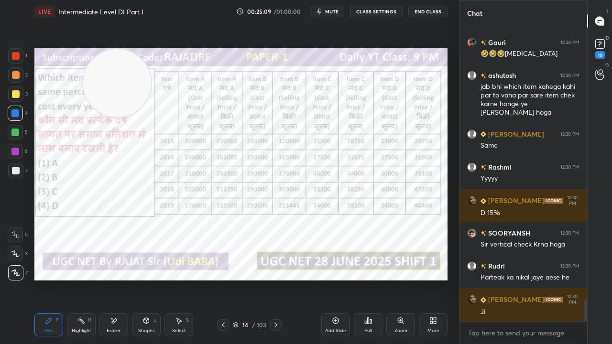
drag, startPoint x: 127, startPoint y: 158, endPoint x: 106, endPoint y: 56, distance: 103.6
click at [117, 39] on div "Setting up your live class Poll for secs No correct answer Start poll" at bounding box center [241, 164] width 421 height 283
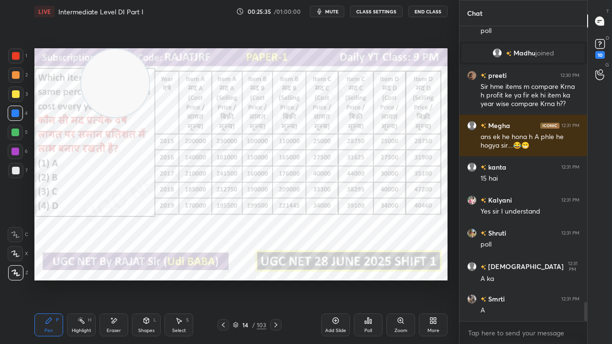
scroll to position [4289, 0]
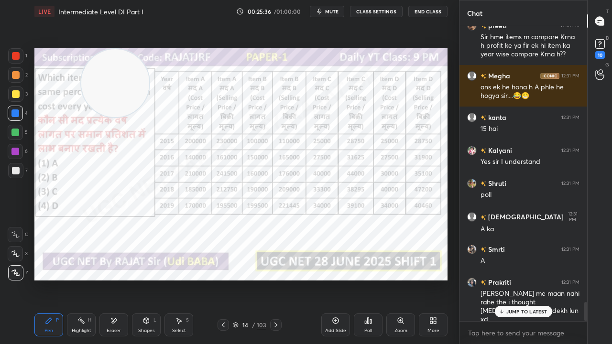
click at [83, 279] on rect at bounding box center [82, 321] width 5 height 5
click at [83, 279] on div "Highlight H" at bounding box center [81, 325] width 29 height 23
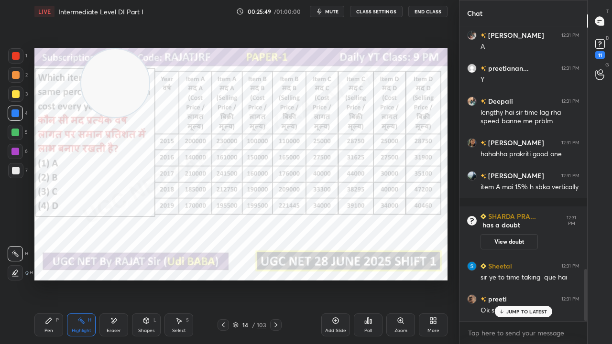
scroll to position [1370, 0]
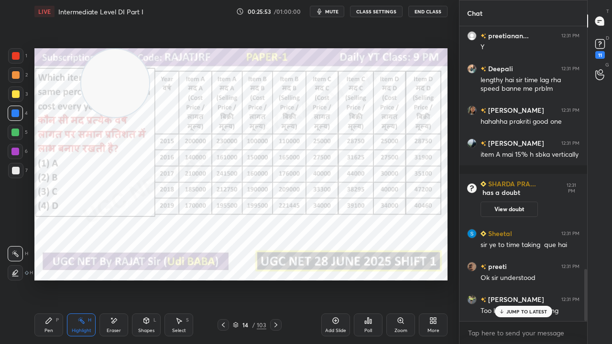
click at [518, 279] on p "JUMP TO LATEST" at bounding box center [526, 312] width 41 height 6
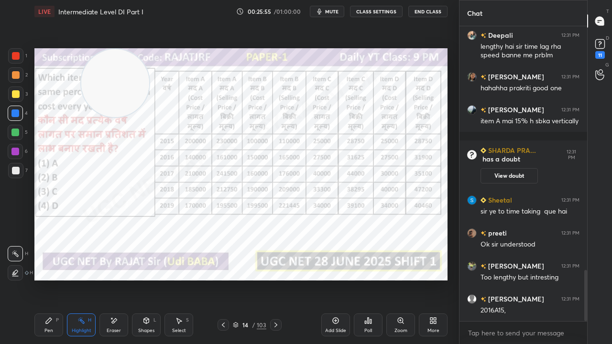
click at [54, 279] on div "Pen P" at bounding box center [48, 325] width 29 height 23
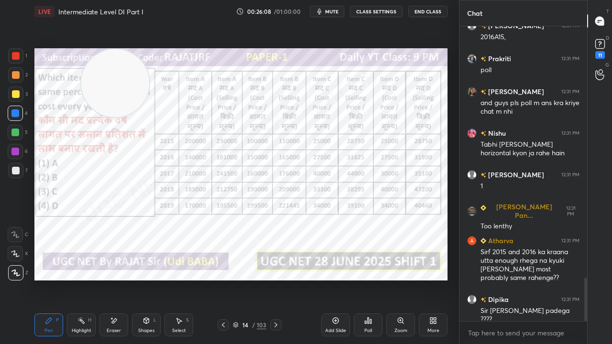
scroll to position [1711, 0]
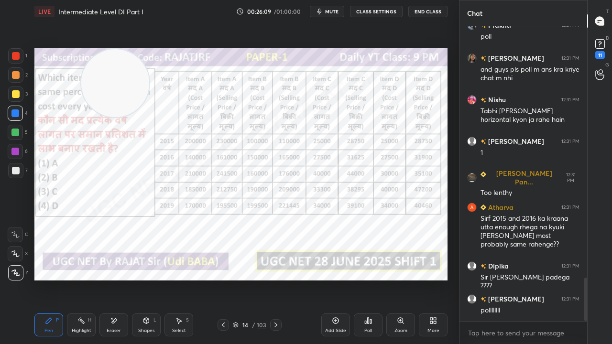
click at [334, 279] on icon at bounding box center [336, 321] width 8 height 8
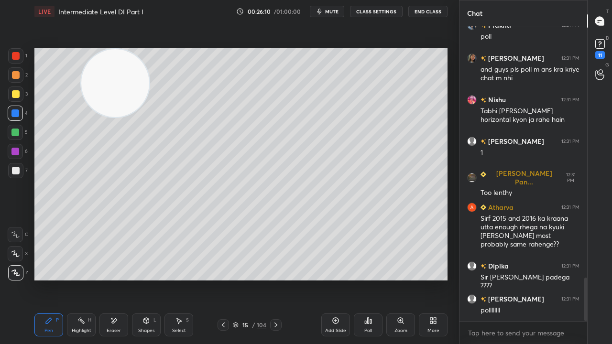
scroll to position [1743, 0]
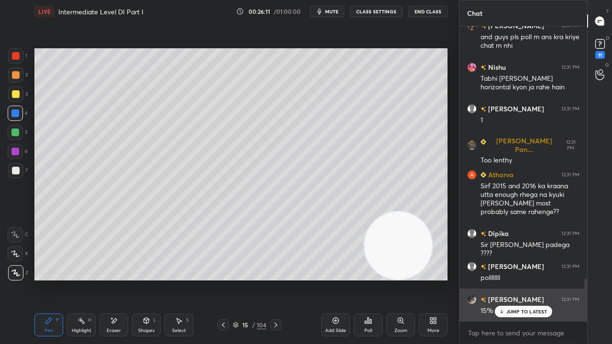
drag, startPoint x: 115, startPoint y: 77, endPoint x: 478, endPoint y: 291, distance: 420.9
click at [480, 279] on div "1 2 3 4 5 6 7 C X Z E E Erase all H H LIVE Intermediate Level DI Part I 00:26:1…" at bounding box center [306, 172] width 612 height 344
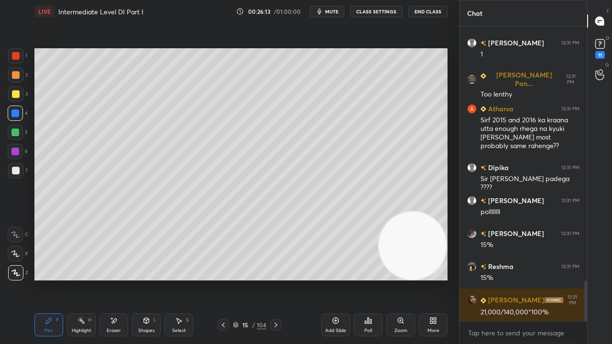
scroll to position [1843, 0]
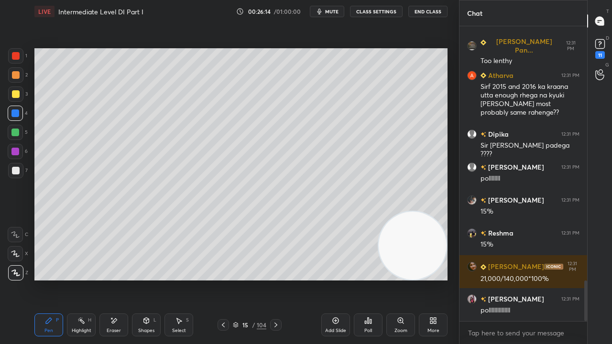
drag, startPoint x: 17, startPoint y: 94, endPoint x: 22, endPoint y: 92, distance: 5.0
click at [17, 94] on div at bounding box center [16, 94] width 8 height 8
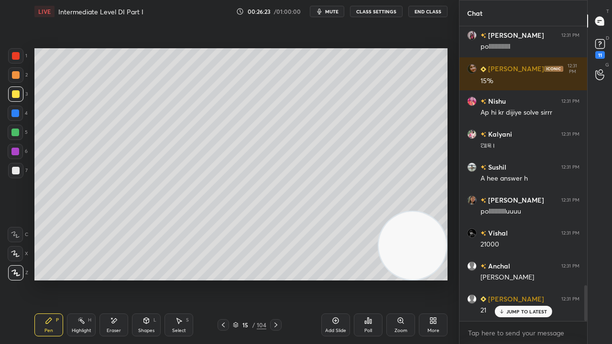
scroll to position [2139, 0]
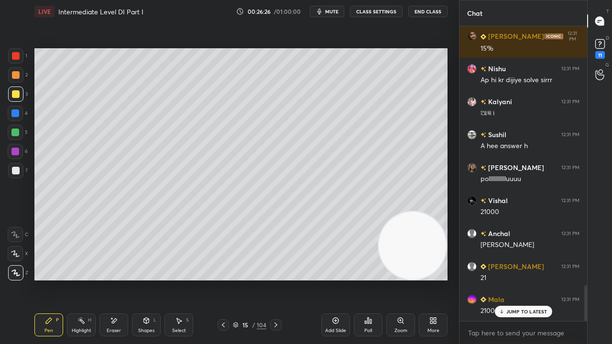
click at [16, 55] on div at bounding box center [16, 56] width 8 height 8
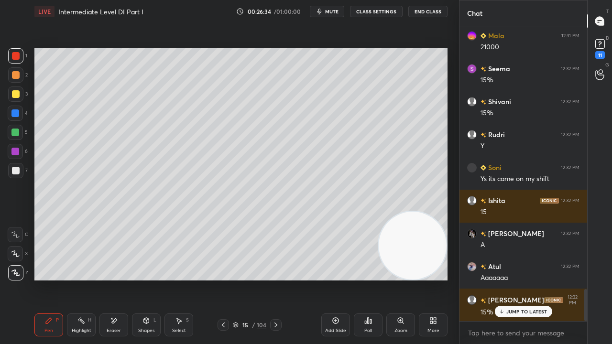
scroll to position [2436, 0]
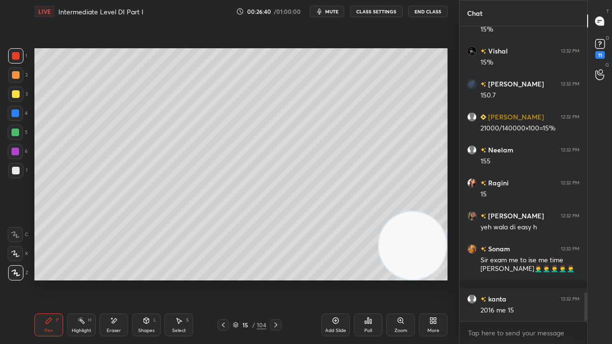
click at [225, 279] on icon at bounding box center [223, 325] width 8 height 8
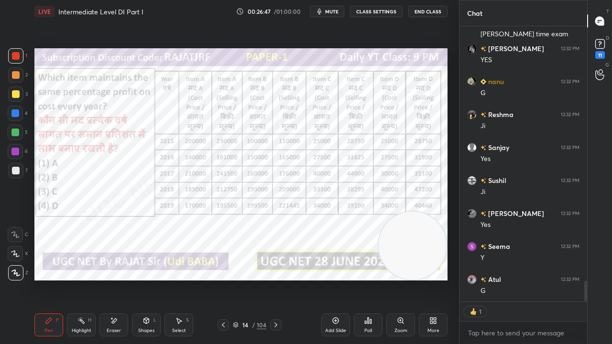
click at [253, 279] on div "/" at bounding box center [253, 325] width 3 height 6
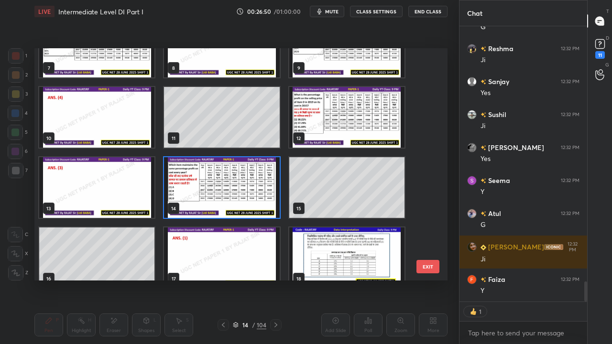
click at [244, 187] on img "grid" at bounding box center [221, 187] width 115 height 61
click at [245, 186] on img "grid" at bounding box center [221, 187] width 115 height 61
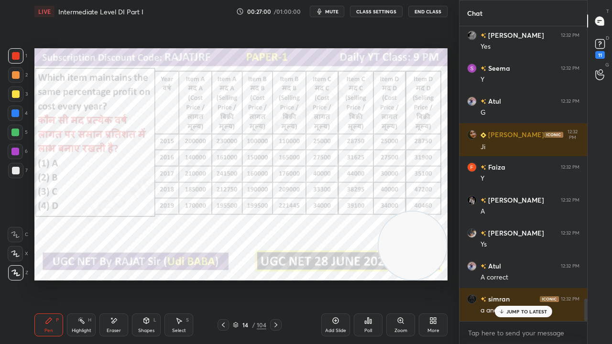
click at [15, 110] on div at bounding box center [15, 113] width 8 height 8
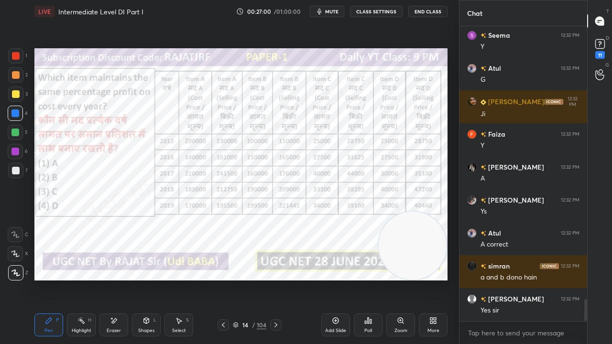
click at [14, 110] on div at bounding box center [15, 113] width 8 height 8
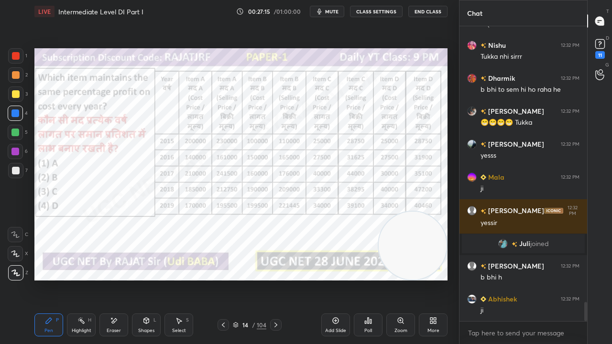
click at [15, 55] on div at bounding box center [16, 56] width 8 height 8
drag, startPoint x: 15, startPoint y: 55, endPoint x: 34, endPoint y: 77, distance: 28.8
click at [17, 57] on div at bounding box center [16, 56] width 8 height 8
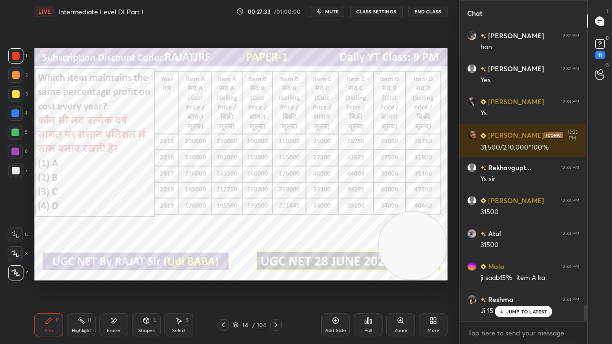
click at [17, 151] on div at bounding box center [15, 152] width 8 height 8
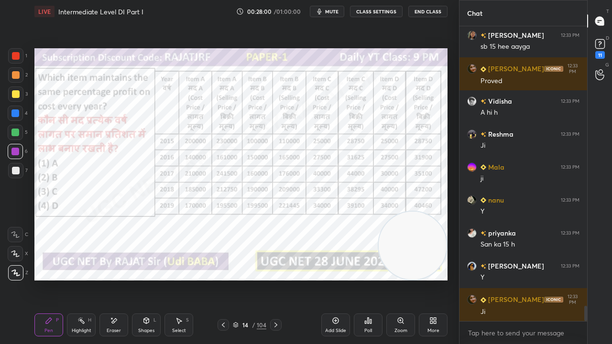
scroll to position [5439, 0]
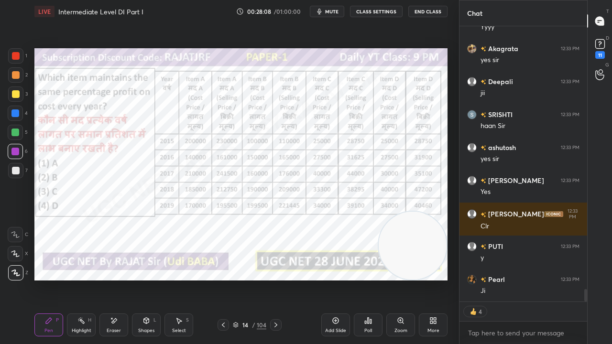
drag, startPoint x: 15, startPoint y: 52, endPoint x: 24, endPoint y: 64, distance: 14.3
click at [16, 53] on div at bounding box center [16, 56] width 8 height 8
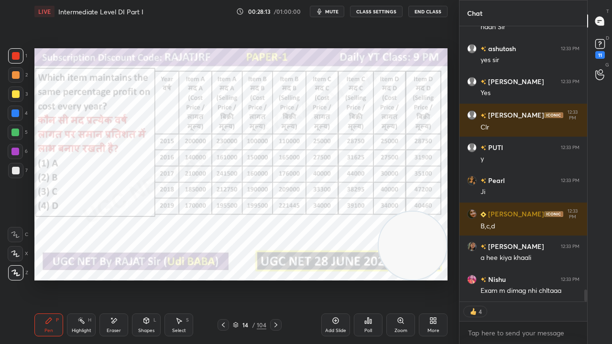
click at [388, 261] on div "Setting up your live class Poll for secs No correct answer Start poll" at bounding box center [240, 164] width 413 height 232
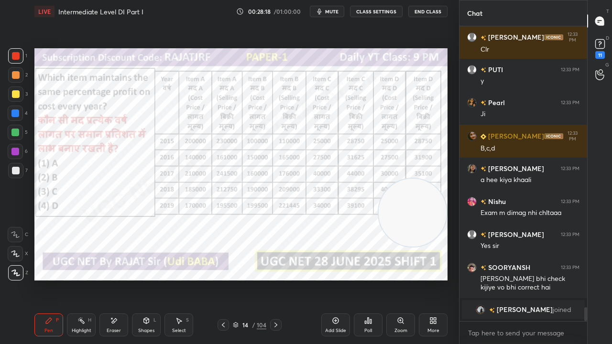
drag, startPoint x: 394, startPoint y: 206, endPoint x: 401, endPoint y: 123, distance: 82.9
click at [404, 179] on video at bounding box center [413, 213] width 68 height 68
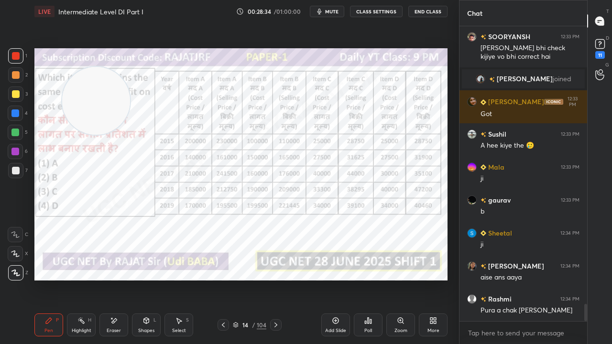
drag, startPoint x: 411, startPoint y: 132, endPoint x: 85, endPoint y: 88, distance: 328.5
click at [88, 91] on video at bounding box center [96, 101] width 68 height 68
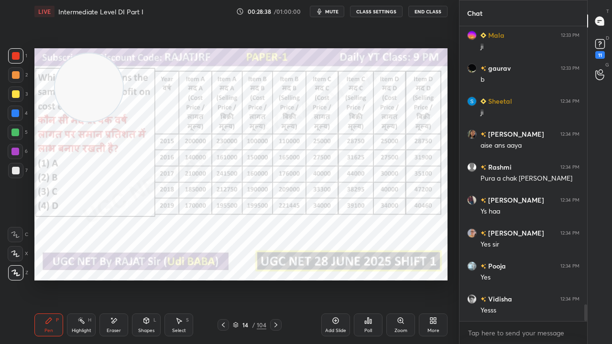
click at [114, 279] on icon at bounding box center [114, 321] width 8 height 8
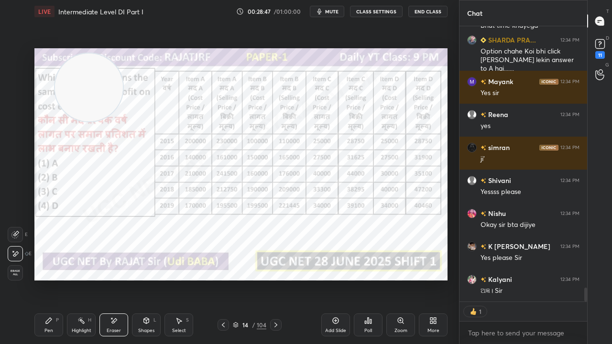
click at [52, 279] on icon at bounding box center [49, 321] width 8 height 8
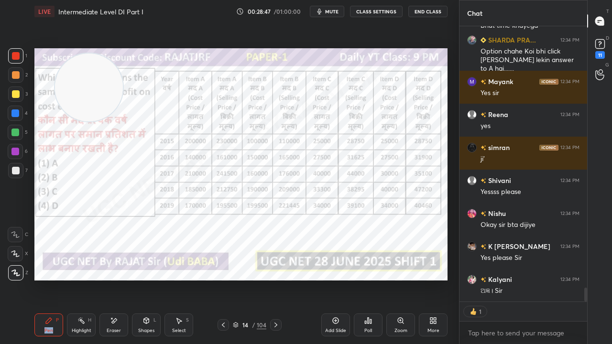
click at [52, 279] on icon at bounding box center [49, 321] width 8 height 8
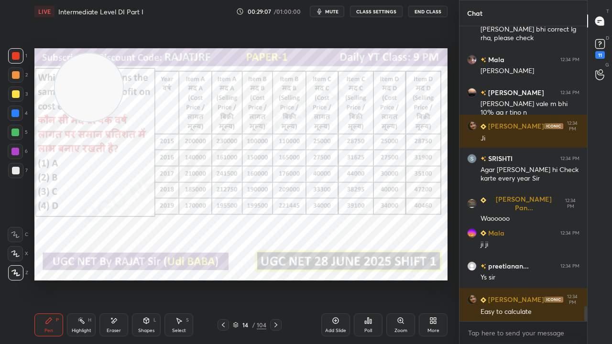
drag, startPoint x: 115, startPoint y: 321, endPoint x: 145, endPoint y: 283, distance: 48.6
click at [115, 279] on icon at bounding box center [114, 320] width 5 height 5
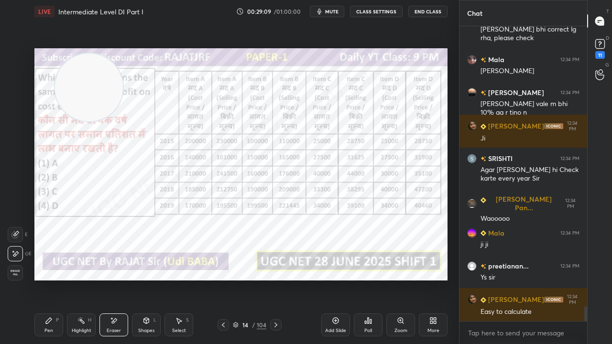
click at [54, 279] on div "Pen P" at bounding box center [48, 325] width 29 height 23
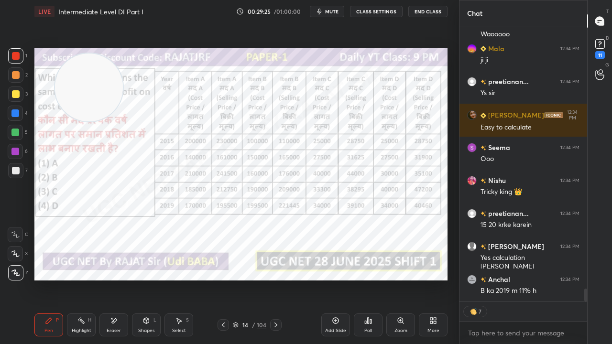
scroll to position [5708, 0]
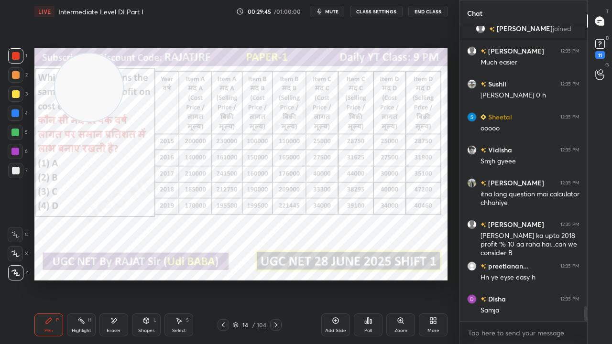
drag, startPoint x: 242, startPoint y: 324, endPoint x: 242, endPoint y: 316, distance: 8.1
click at [242, 279] on div "14" at bounding box center [245, 325] width 10 height 6
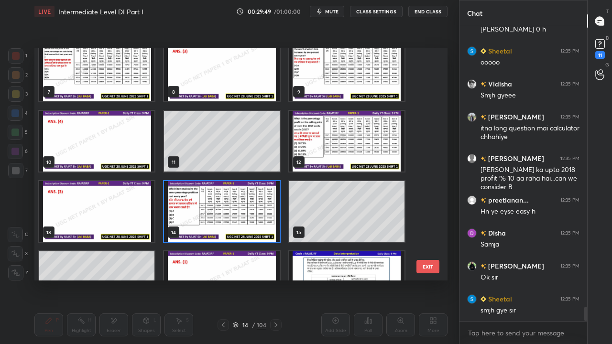
click at [252, 215] on div "4 5 6 7 8 9 10 11 12 13 14 15 16 17 18" at bounding box center [232, 164] width 396 height 232
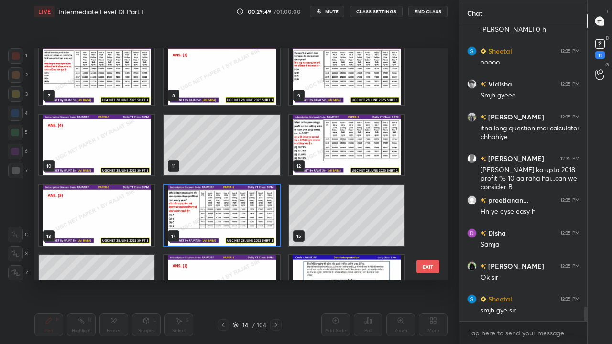
click at [252, 215] on div "4 5 6 7 8 9 10 11 12 13 14 15 16 17 18" at bounding box center [232, 164] width 396 height 232
click at [253, 214] on img "grid" at bounding box center [221, 215] width 115 height 61
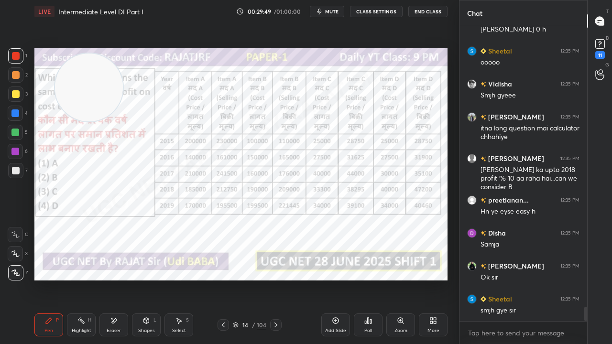
click at [254, 213] on img "grid" at bounding box center [221, 215] width 115 height 61
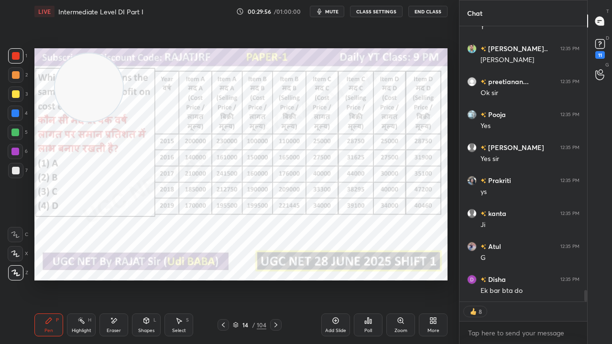
drag, startPoint x: 248, startPoint y: 327, endPoint x: 264, endPoint y: 286, distance: 44.2
click at [248, 279] on div "14" at bounding box center [245, 325] width 10 height 6
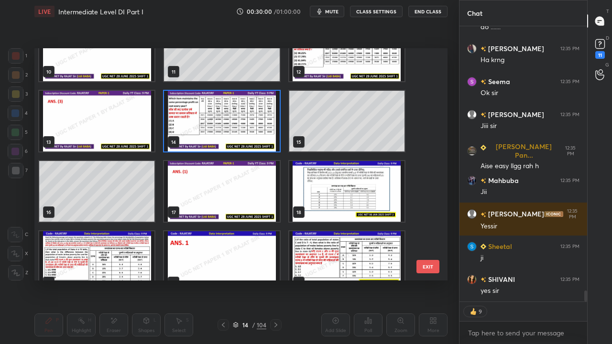
click at [255, 122] on img "grid" at bounding box center [221, 121] width 115 height 61
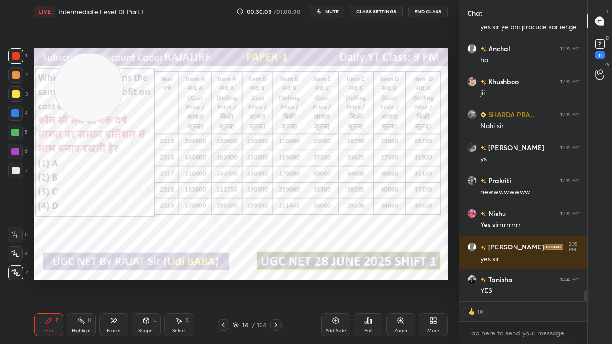
click at [246, 279] on div "14" at bounding box center [245, 325] width 10 height 6
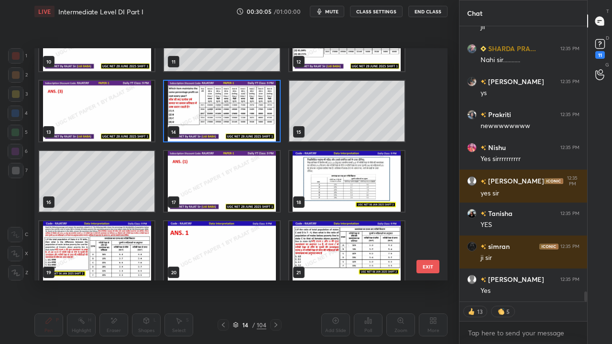
click at [310, 177] on img "grid" at bounding box center [346, 181] width 115 height 61
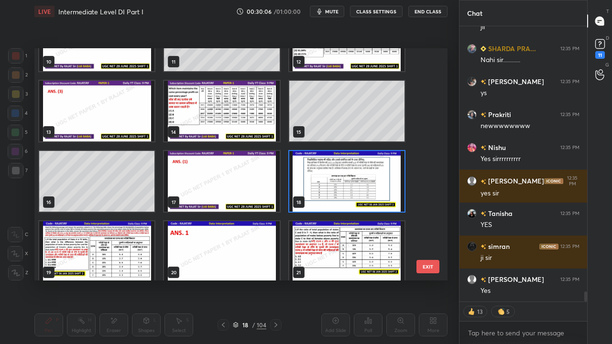
click at [310, 178] on img "grid" at bounding box center [346, 181] width 115 height 61
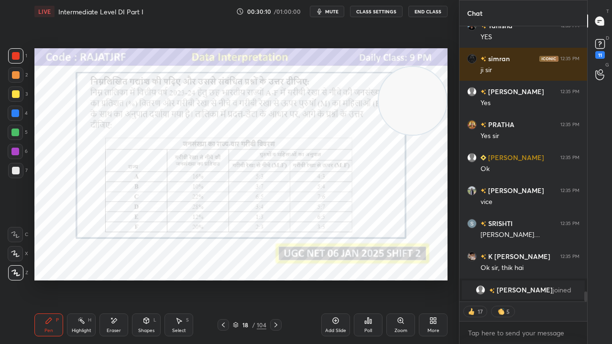
drag, startPoint x: 258, startPoint y: 90, endPoint x: 410, endPoint y: 98, distance: 151.8
click at [410, 98] on video at bounding box center [413, 101] width 68 height 68
click at [276, 279] on icon at bounding box center [276, 325] width 8 height 8
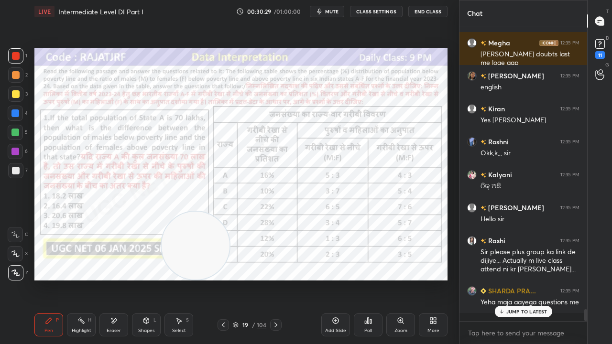
drag, startPoint x: 412, startPoint y: 104, endPoint x: 163, endPoint y: 273, distance: 300.9
click at [163, 273] on video at bounding box center [196, 246] width 68 height 68
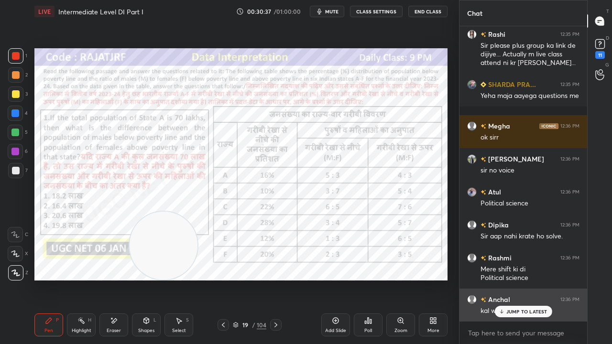
drag, startPoint x: 513, startPoint y: 313, endPoint x: 506, endPoint y: 310, distance: 6.7
click at [512, 279] on p "JUMP TO LATEST" at bounding box center [526, 312] width 41 height 6
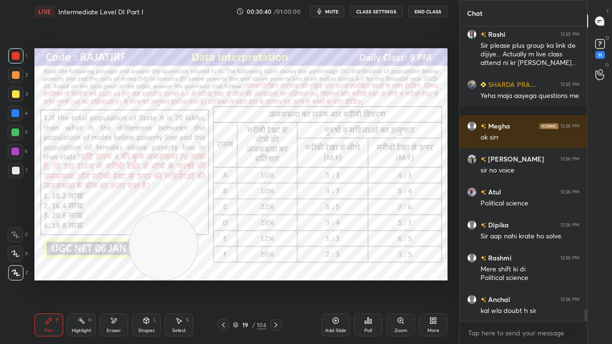
click at [14, 150] on div at bounding box center [15, 152] width 8 height 8
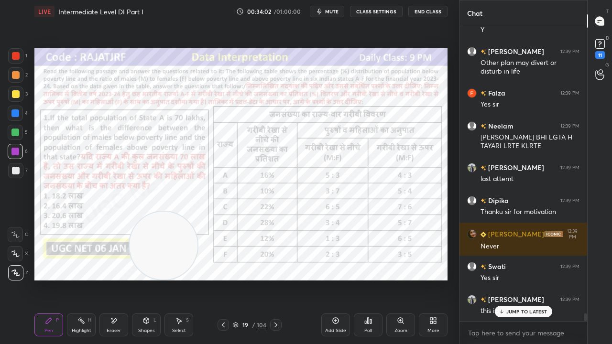
scroll to position [292, 125]
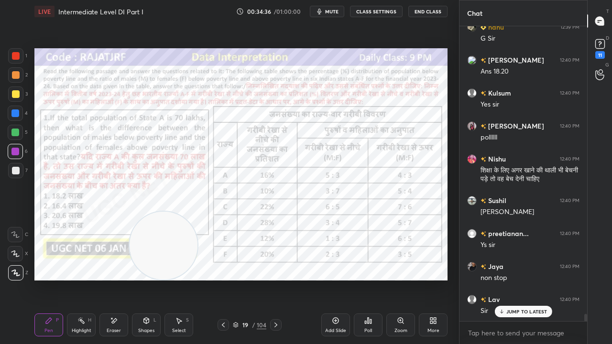
click at [17, 52] on div at bounding box center [15, 55] width 15 height 15
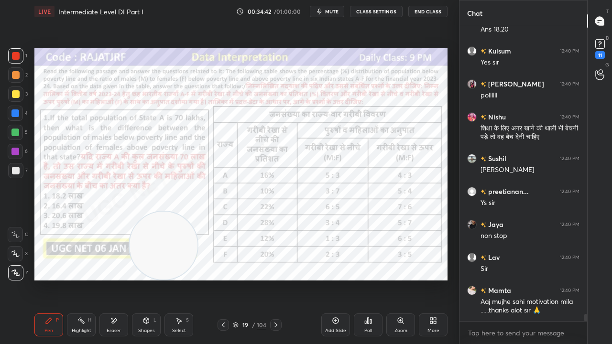
click at [13, 112] on div at bounding box center [15, 113] width 8 height 8
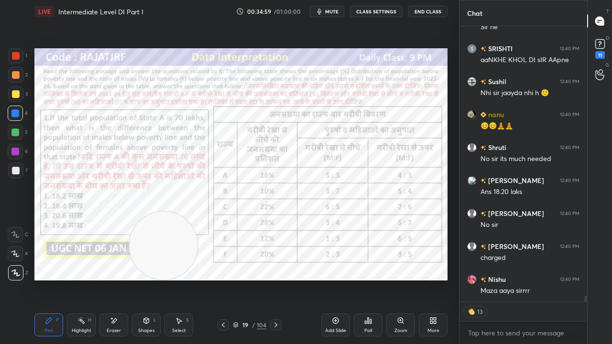
click at [13, 55] on div at bounding box center [16, 56] width 8 height 8
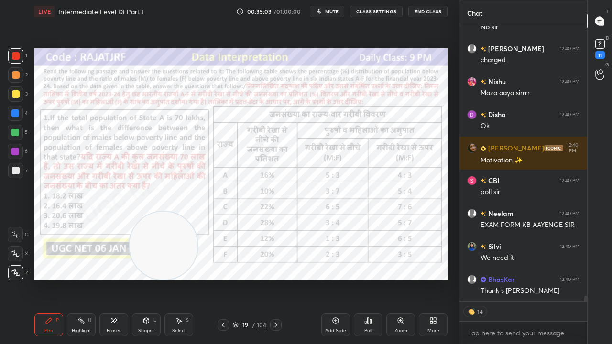
click at [11, 112] on div at bounding box center [15, 113] width 15 height 15
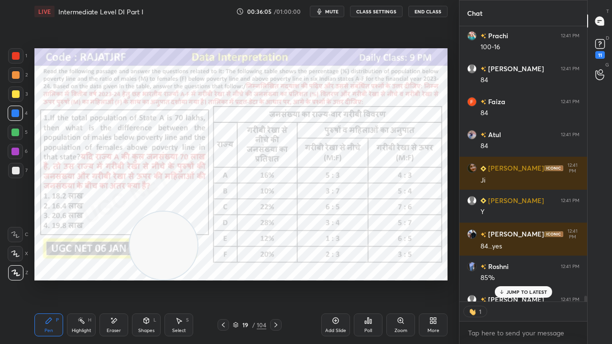
scroll to position [273, 125]
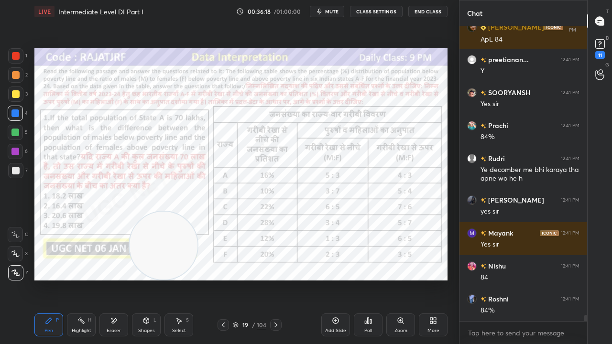
click at [15, 55] on div at bounding box center [16, 56] width 8 height 8
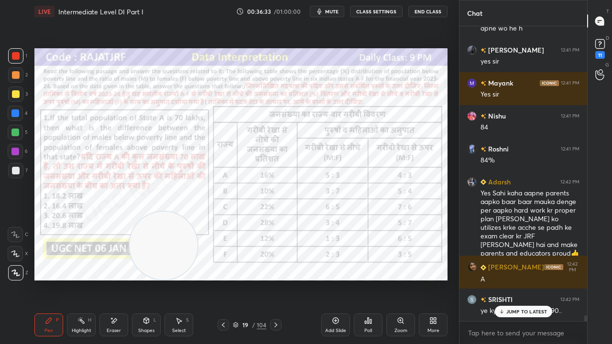
scroll to position [14434, 0]
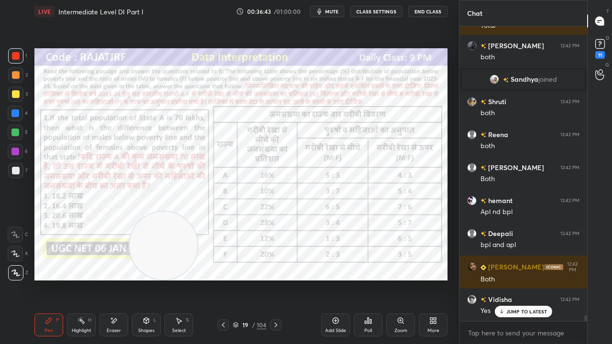
drag, startPoint x: 17, startPoint y: 113, endPoint x: 22, endPoint y: 113, distance: 5.3
click at [16, 113] on div at bounding box center [15, 113] width 8 height 8
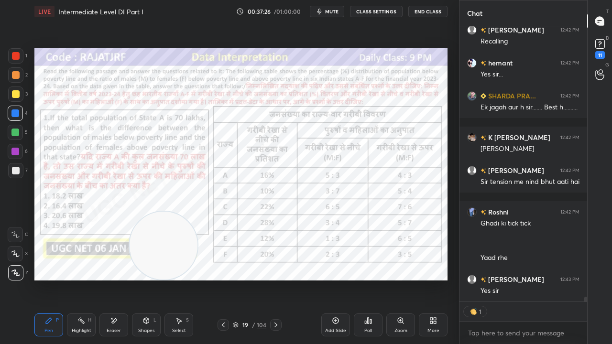
type textarea "x"
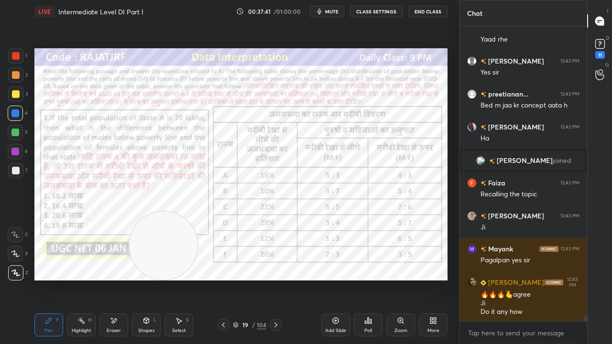
click at [16, 53] on div at bounding box center [16, 56] width 8 height 8
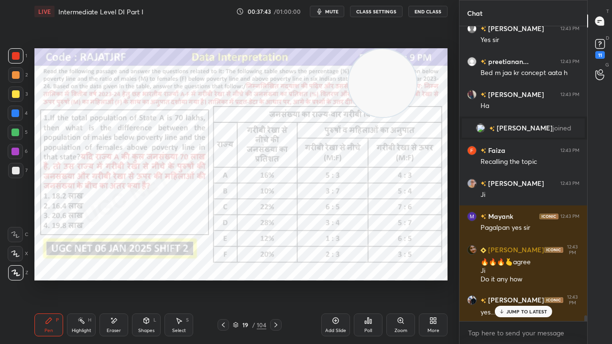
drag, startPoint x: 159, startPoint y: 251, endPoint x: 416, endPoint y: 71, distance: 313.8
click at [416, 71] on video at bounding box center [383, 83] width 68 height 68
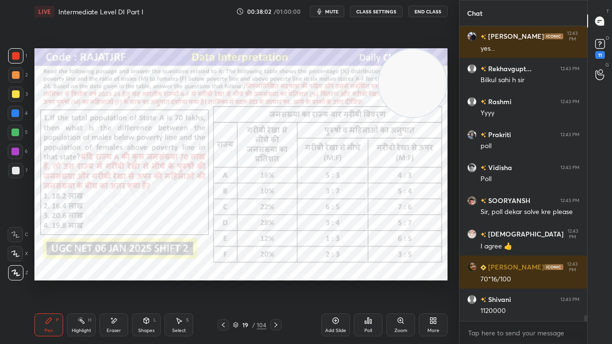
scroll to position [15133, 0]
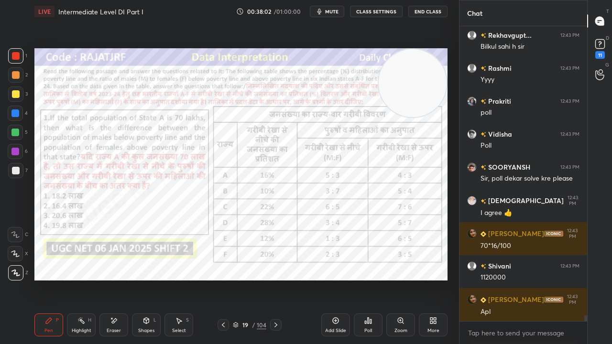
click at [249, 279] on div "19" at bounding box center [245, 325] width 10 height 6
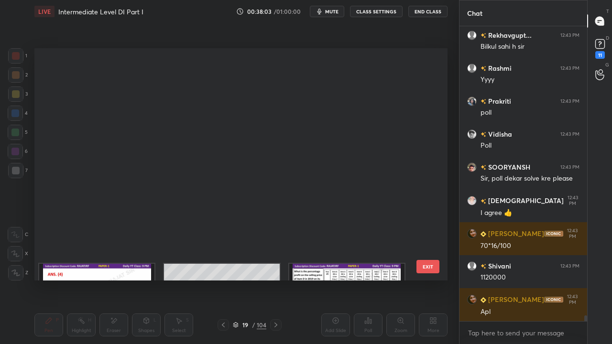
scroll to position [3, 5]
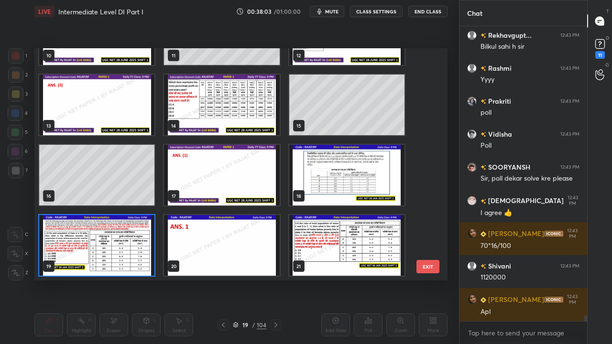
click at [132, 244] on img "grid" at bounding box center [96, 245] width 115 height 61
click at [132, 243] on img "grid" at bounding box center [96, 245] width 115 height 61
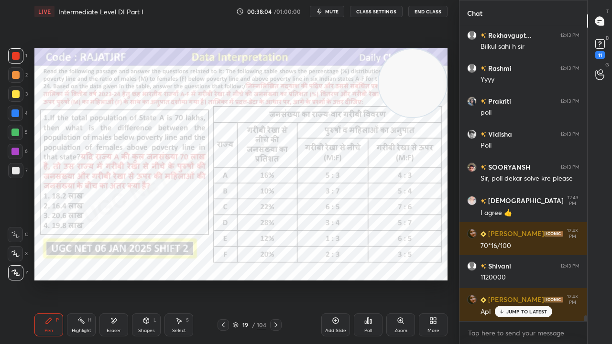
click at [364, 279] on div "Poll" at bounding box center [368, 325] width 29 height 23
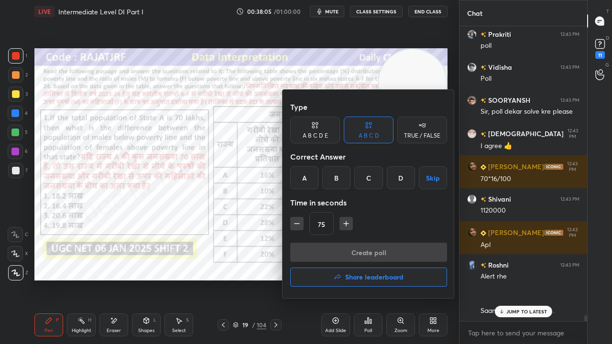
click at [301, 179] on div "A" at bounding box center [304, 177] width 28 height 23
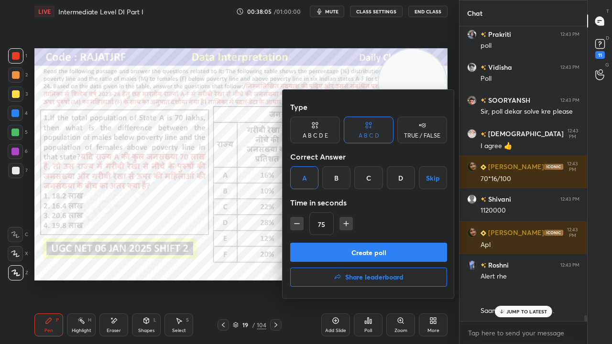
click at [317, 240] on div "Type A B C D E A B C D TRUE / FALSE Correct Answer A B C D Skip Time in seconds…" at bounding box center [368, 170] width 157 height 145
click at [296, 220] on icon "button" at bounding box center [297, 224] width 10 height 10
type input "60"
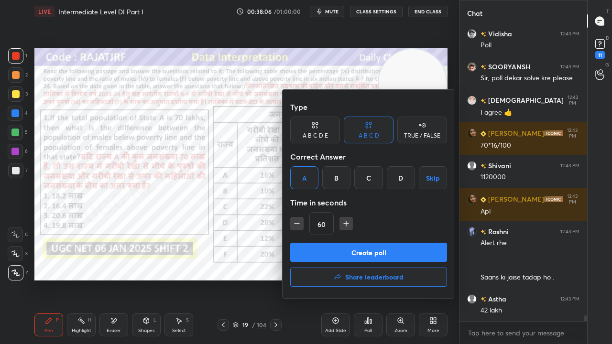
click at [309, 250] on button "Create poll" at bounding box center [368, 252] width 157 height 19
type textarea "x"
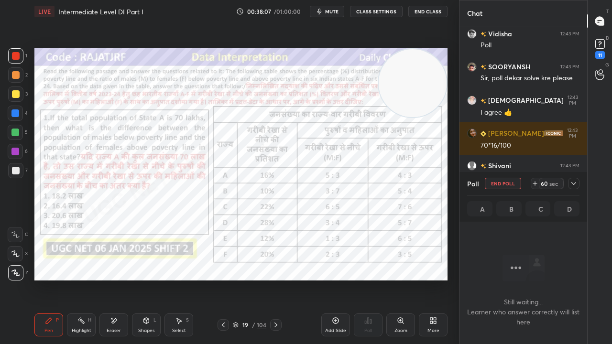
click at [374, 11] on button "CLASS SETTINGS" at bounding box center [376, 11] width 53 height 11
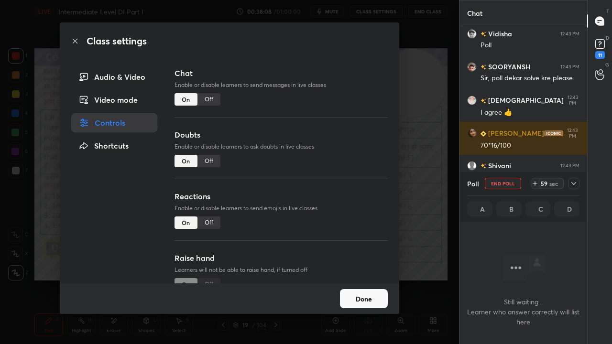
click at [210, 103] on div "Off" at bounding box center [208, 99] width 23 height 12
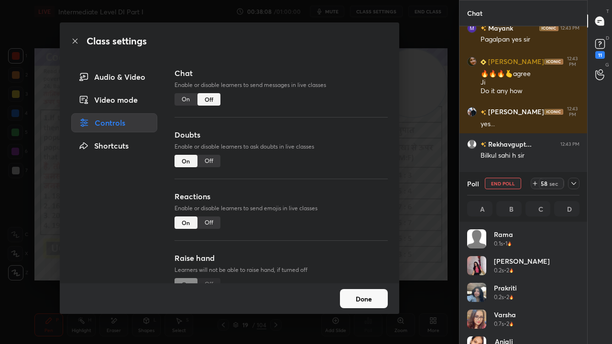
drag, startPoint x: 77, startPoint y: 36, endPoint x: 79, endPoint y: 46, distance: 9.8
click at [77, 38] on div "Class settings" at bounding box center [229, 40] width 339 height 37
click at [76, 40] on icon at bounding box center [75, 41] width 5 height 5
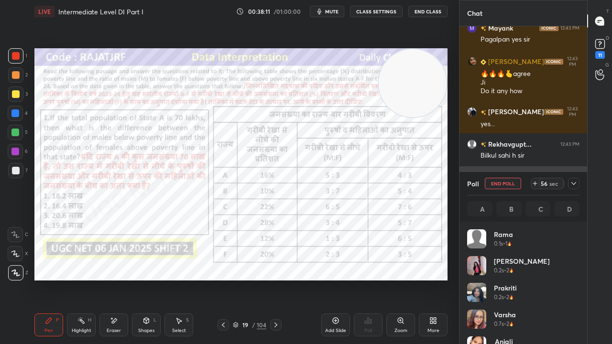
drag, startPoint x: 574, startPoint y: 180, endPoint x: 573, endPoint y: 185, distance: 5.0
click at [574, 181] on icon at bounding box center [574, 184] width 8 height 8
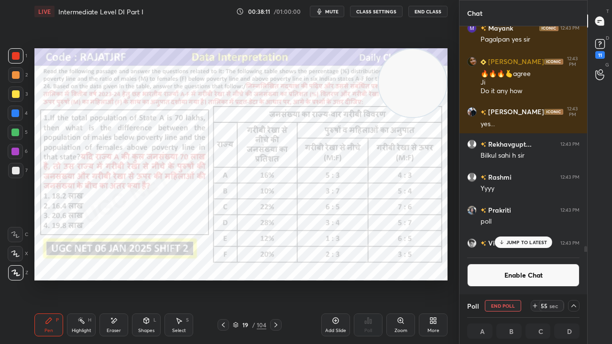
drag, startPoint x: 532, startPoint y: 240, endPoint x: 486, endPoint y: 236, distance: 46.1
click at [532, 240] on p "JUMP TO LATEST" at bounding box center [526, 243] width 41 height 6
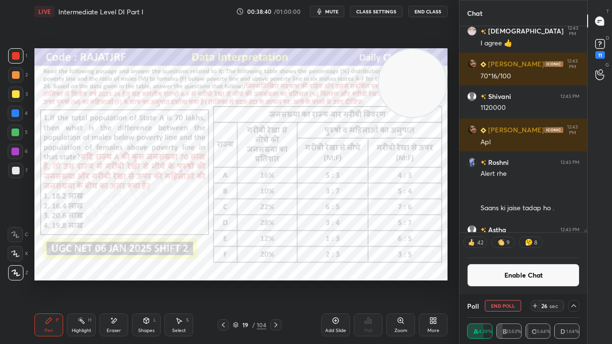
click at [538, 278] on button "Enable Chat" at bounding box center [523, 275] width 112 height 23
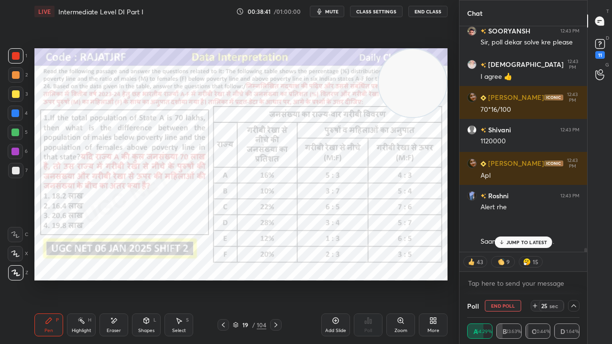
click at [521, 246] on div "JUMP TO LATEST" at bounding box center [522, 242] width 57 height 11
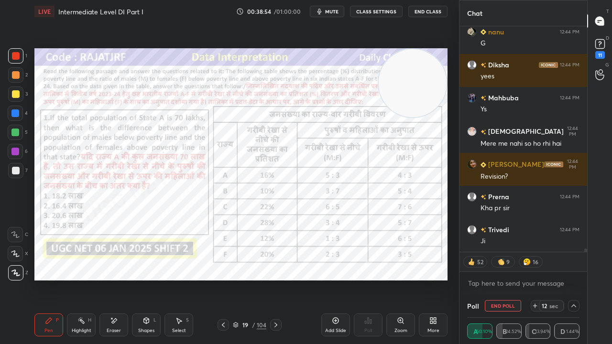
click at [16, 149] on div at bounding box center [15, 152] width 8 height 8
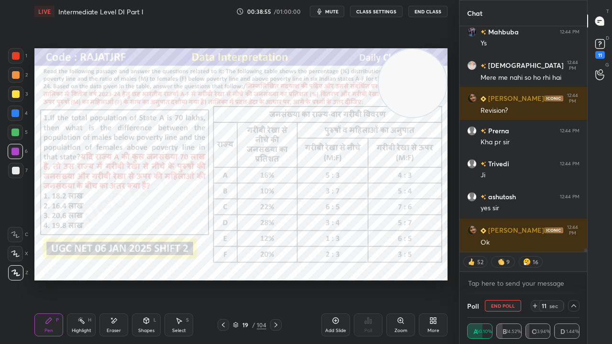
click at [16, 54] on div at bounding box center [16, 56] width 8 height 8
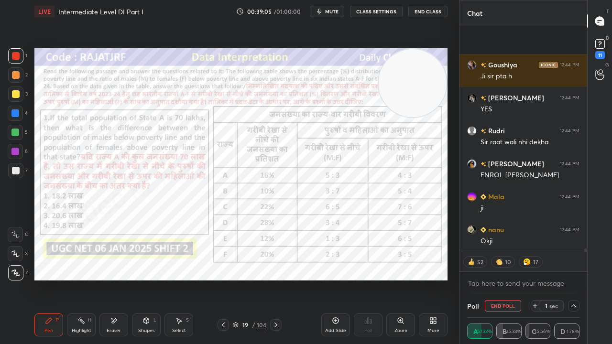
scroll to position [15804, 0]
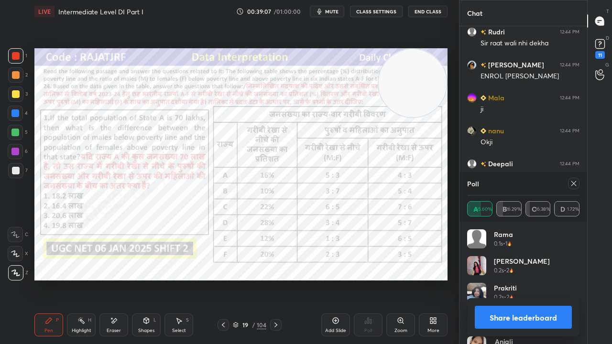
click at [575, 185] on icon at bounding box center [574, 184] width 8 height 8
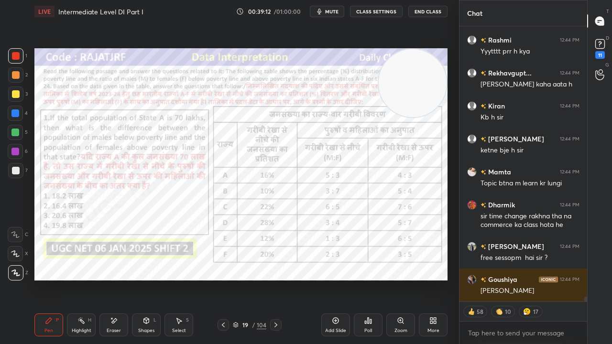
click at [16, 111] on div at bounding box center [15, 113] width 8 height 8
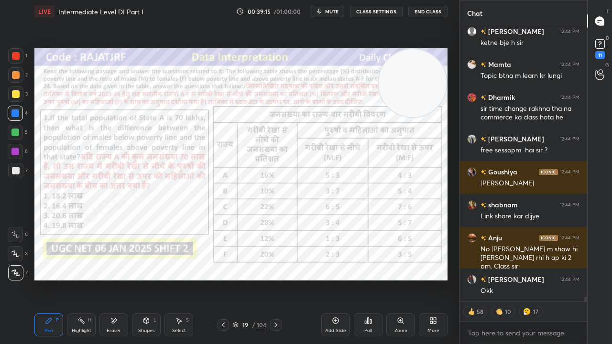
click at [14, 150] on div at bounding box center [15, 152] width 8 height 8
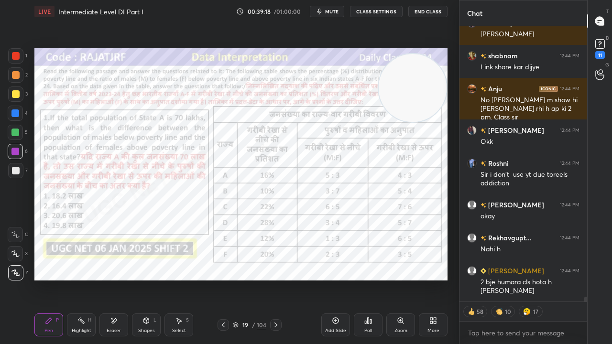
click at [417, 91] on video at bounding box center [413, 88] width 68 height 68
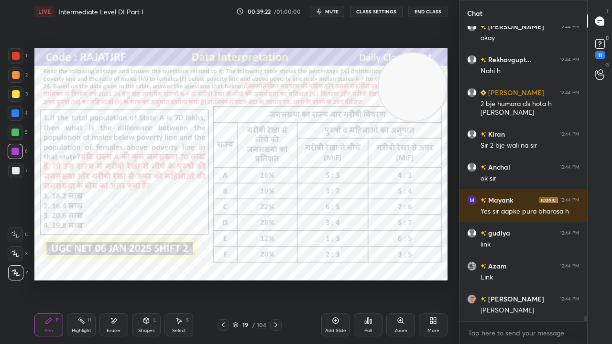
click at [113, 279] on div "Eraser" at bounding box center [114, 330] width 14 height 5
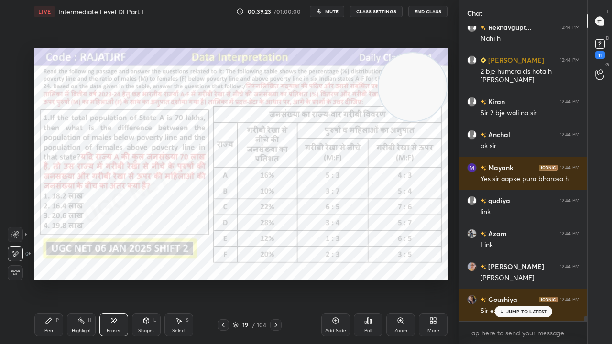
click at [55, 279] on div "Pen P" at bounding box center [48, 325] width 29 height 23
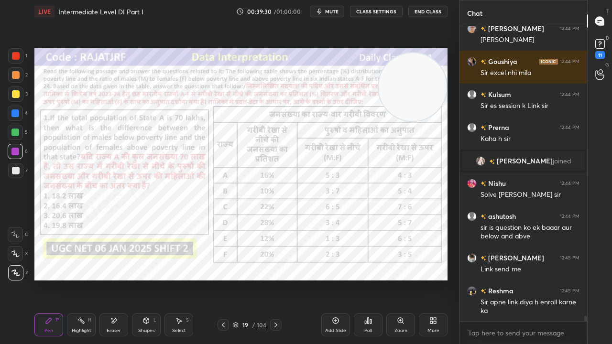
click at [330, 279] on div "Add Slide" at bounding box center [335, 325] width 29 height 23
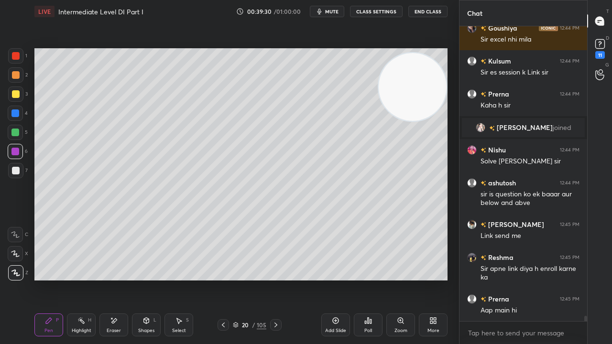
click at [15, 93] on div at bounding box center [16, 94] width 8 height 8
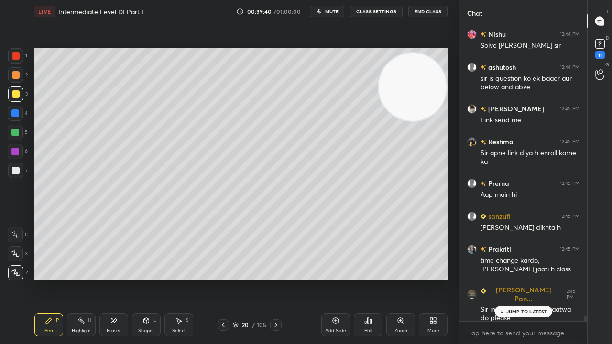
click at [222, 279] on icon at bounding box center [223, 325] width 8 height 8
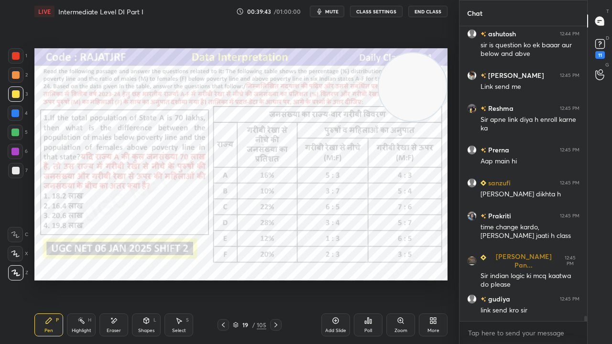
click at [280, 279] on div at bounding box center [275, 324] width 11 height 11
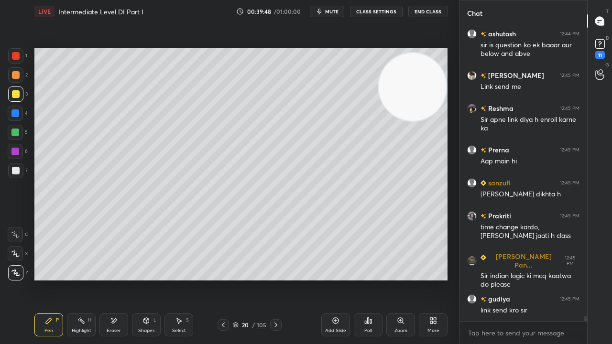
click at [14, 52] on div at bounding box center [16, 56] width 8 height 8
click at [14, 53] on div at bounding box center [16, 56] width 8 height 8
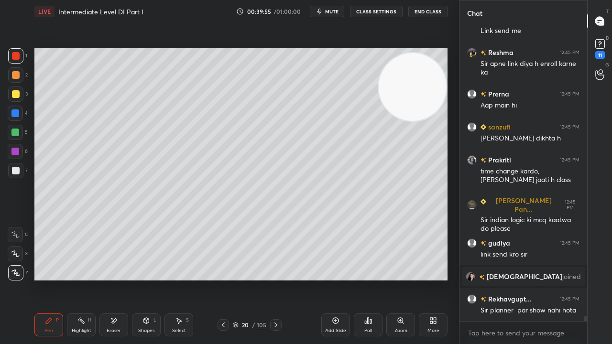
click at [16, 110] on div at bounding box center [15, 113] width 8 height 8
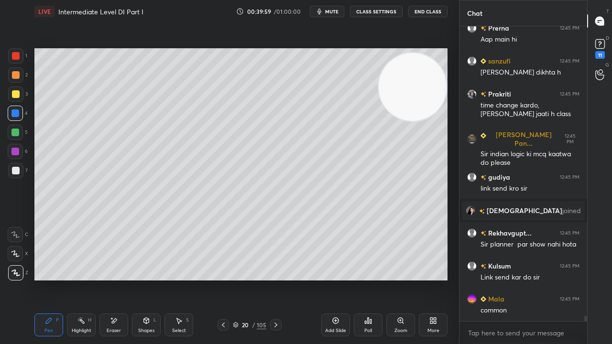
click at [221, 279] on icon at bounding box center [223, 325] width 8 height 8
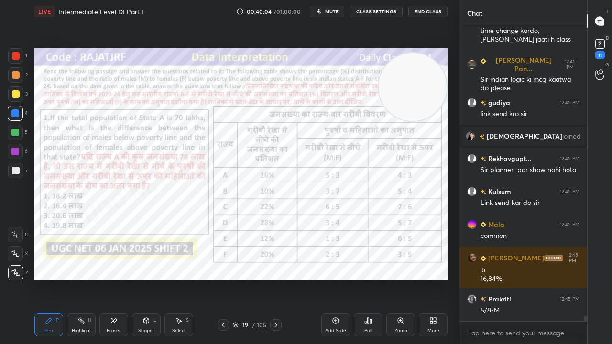
click at [274, 279] on icon at bounding box center [276, 325] width 8 height 8
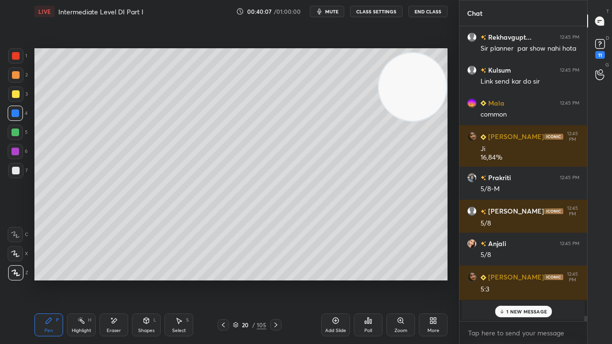
scroll to position [16700, 0]
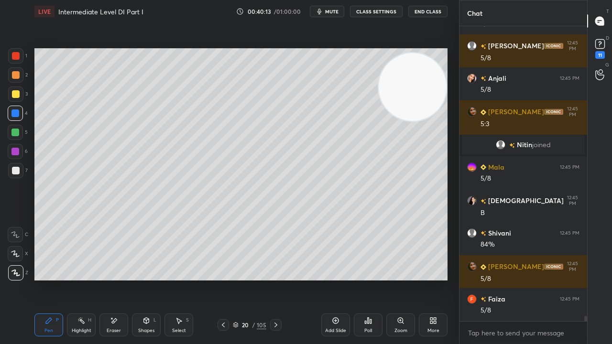
click at [223, 279] on icon at bounding box center [223, 325] width 8 height 8
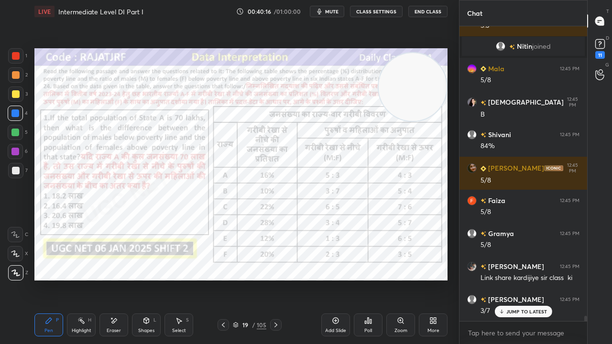
scroll to position [17063, 0]
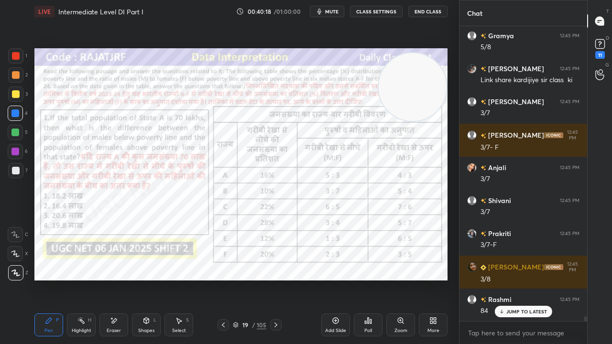
click at [275, 279] on icon at bounding box center [276, 325] width 8 height 8
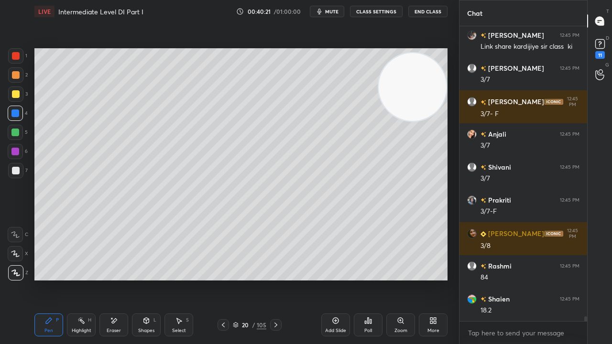
click at [15, 172] on div at bounding box center [16, 171] width 8 height 8
drag, startPoint x: 15, startPoint y: 172, endPoint x: 29, endPoint y: 165, distance: 15.0
click at [14, 172] on div at bounding box center [16, 171] width 8 height 8
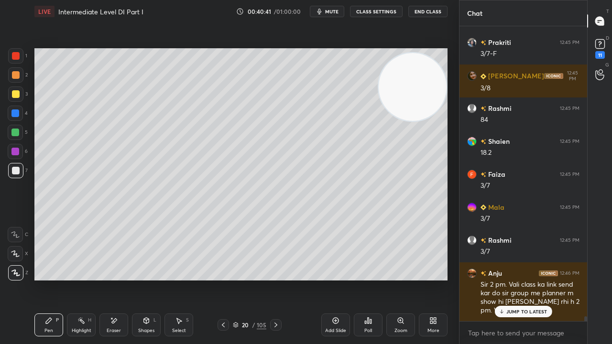
scroll to position [17352, 0]
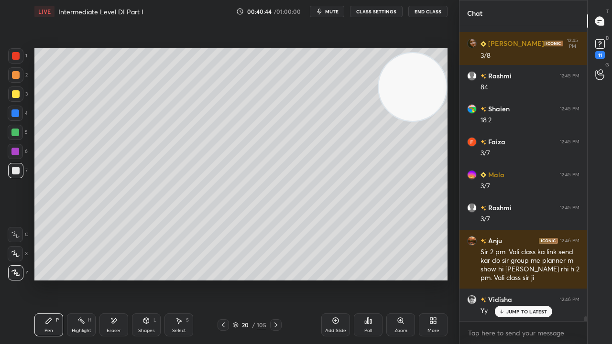
click at [13, 93] on div at bounding box center [16, 94] width 8 height 8
click at [14, 92] on div at bounding box center [16, 94] width 8 height 8
drag, startPoint x: 15, startPoint y: 57, endPoint x: 21, endPoint y: 62, distance: 7.2
click at [17, 58] on div at bounding box center [16, 56] width 8 height 8
click at [224, 279] on icon at bounding box center [223, 325] width 8 height 8
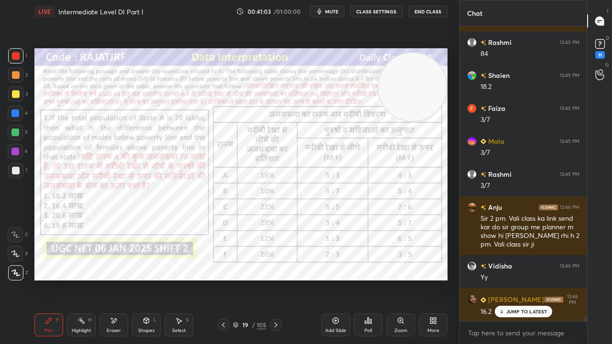
scroll to position [17418, 0]
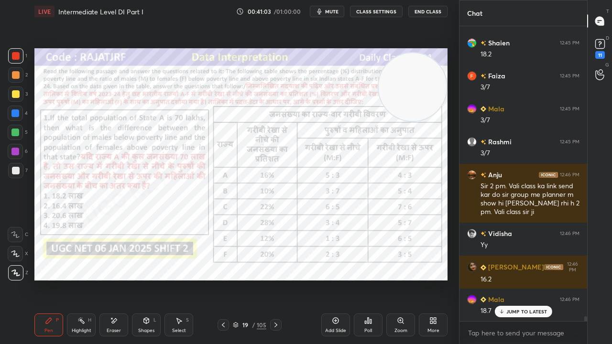
click at [275, 279] on icon at bounding box center [276, 325] width 8 height 8
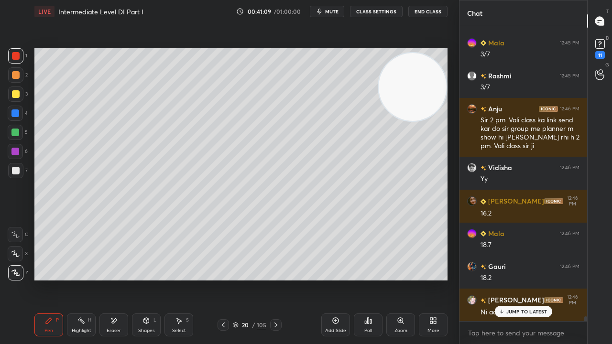
scroll to position [17584, 0]
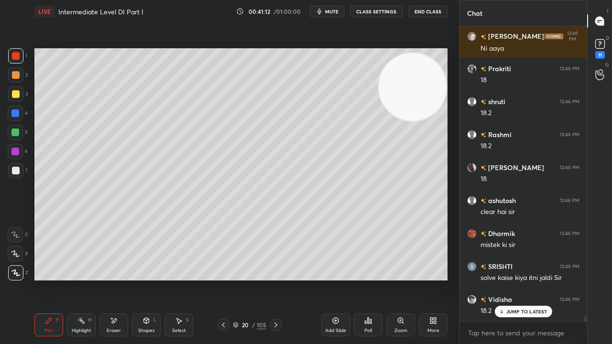
click at [223, 279] on icon at bounding box center [223, 325] width 8 height 8
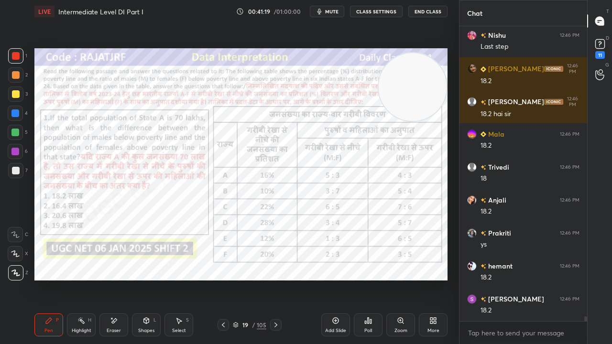
scroll to position [3, 3]
click at [273, 279] on icon at bounding box center [276, 325] width 8 height 8
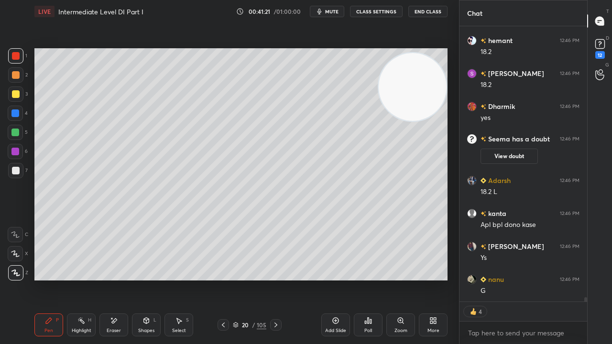
scroll to position [17766, 0]
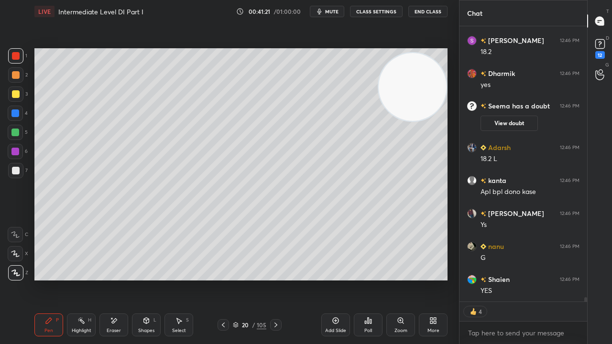
drag, startPoint x: 84, startPoint y: 322, endPoint x: 83, endPoint y: 317, distance: 4.8
click at [83, 279] on icon at bounding box center [81, 321] width 8 height 8
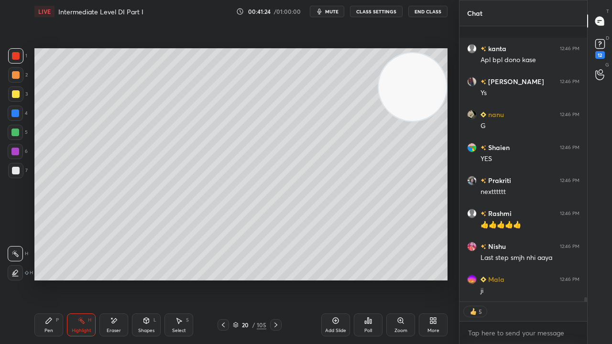
scroll to position [17964, 0]
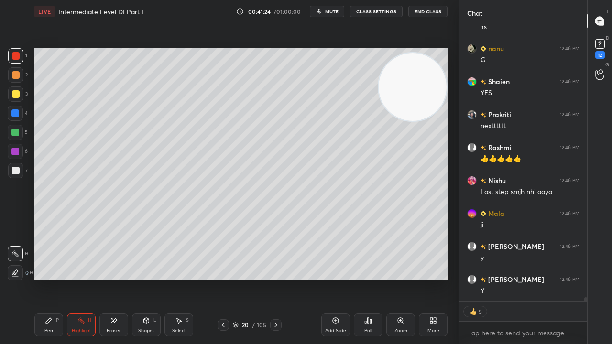
click at [225, 279] on icon at bounding box center [223, 325] width 8 height 8
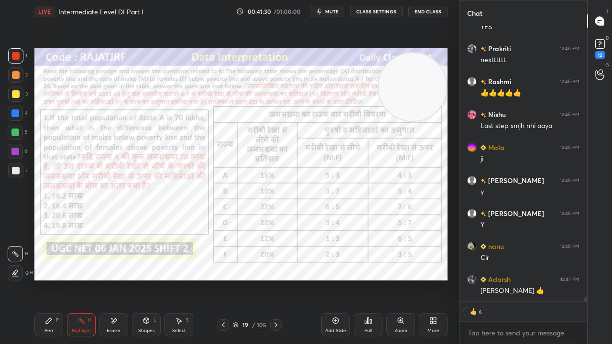
scroll to position [18063, 0]
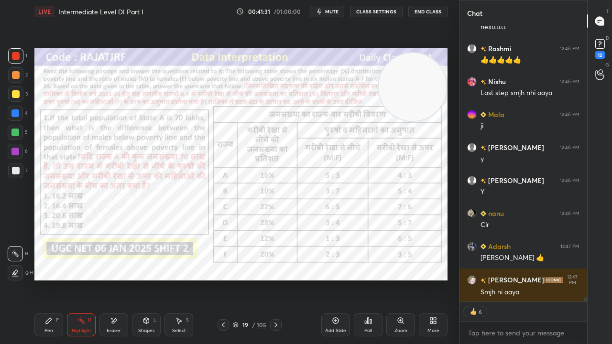
click at [277, 279] on icon at bounding box center [276, 325] width 8 height 8
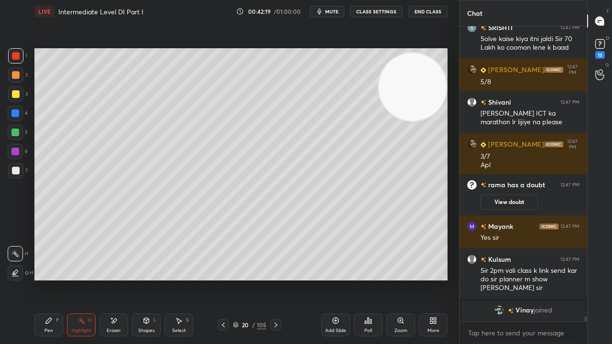
scroll to position [18244, 0]
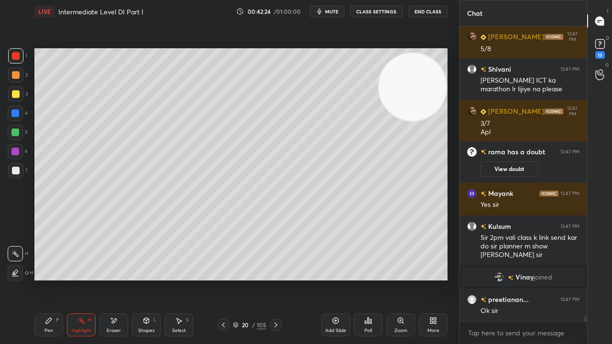
drag, startPoint x: 43, startPoint y: 324, endPoint x: 45, endPoint y: 313, distance: 10.8
click at [43, 279] on div "Pen P" at bounding box center [48, 325] width 29 height 23
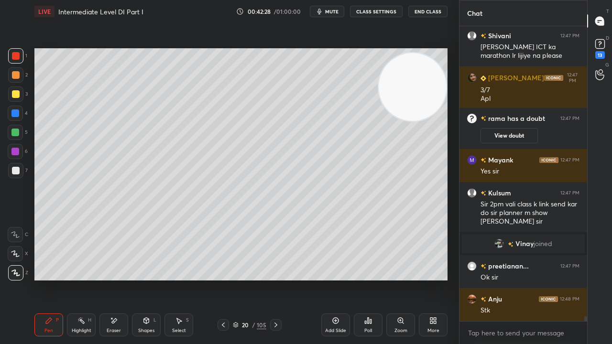
click at [224, 279] on icon at bounding box center [223, 325] width 8 height 8
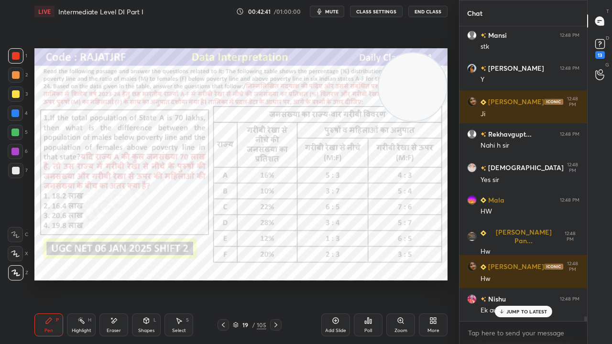
scroll to position [18706, 0]
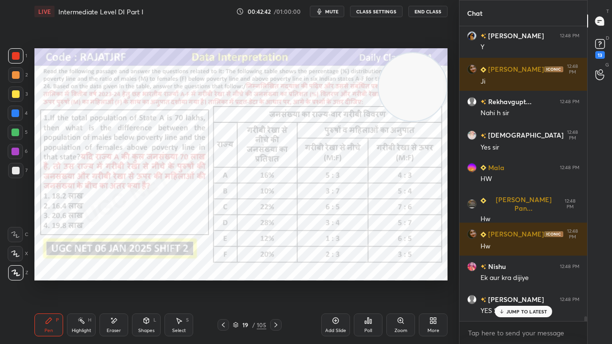
click at [274, 279] on icon at bounding box center [276, 325] width 8 height 8
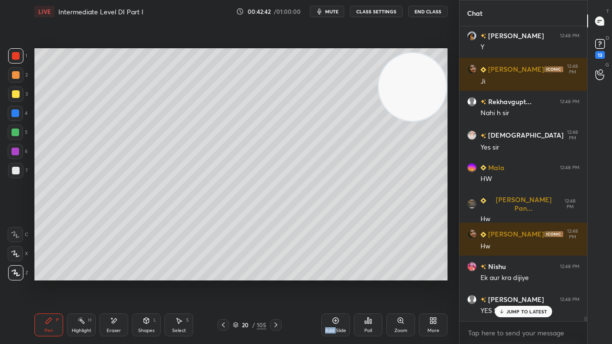
click at [274, 279] on icon at bounding box center [276, 325] width 8 height 8
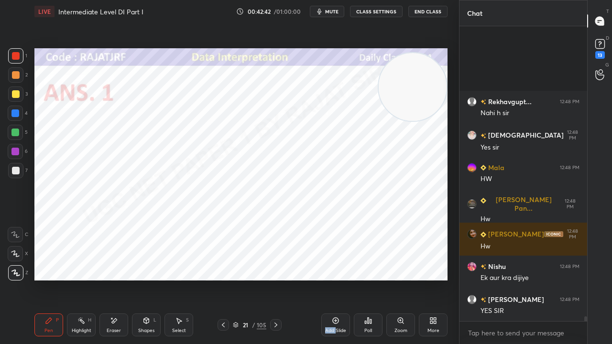
scroll to position [18805, 0]
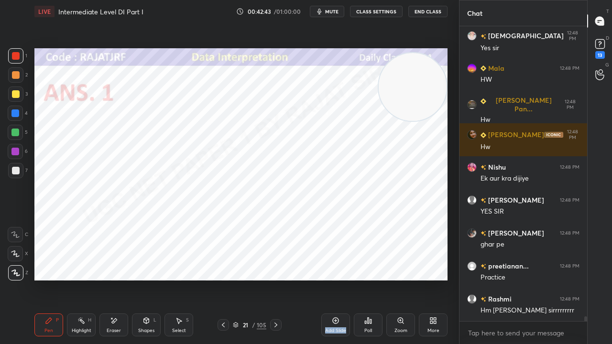
click at [274, 279] on icon at bounding box center [276, 325] width 8 height 8
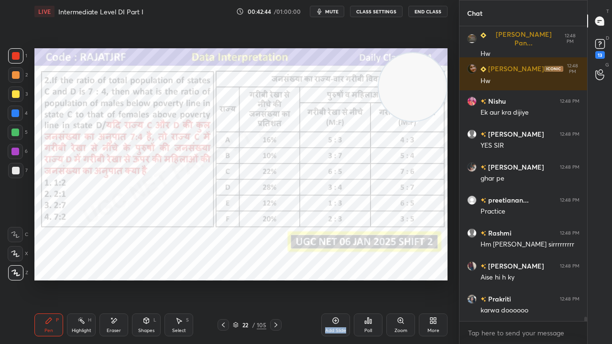
click at [277, 279] on icon at bounding box center [276, 325] width 8 height 8
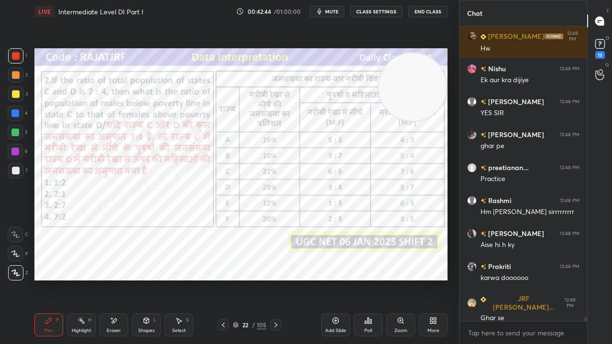
click at [277, 279] on icon at bounding box center [276, 325] width 8 height 8
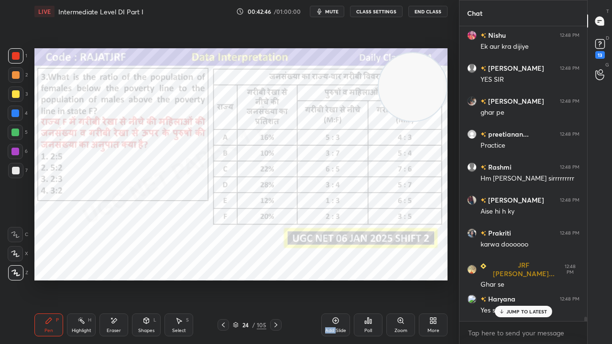
scroll to position [18969, 0]
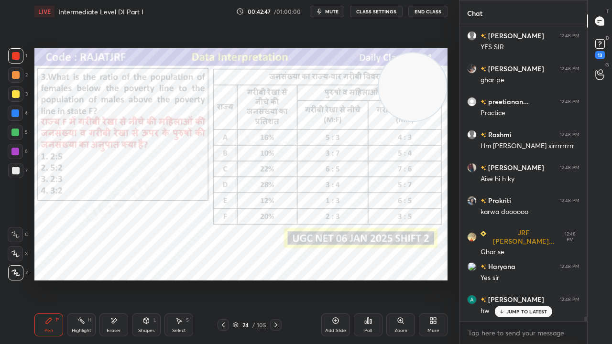
click at [275, 279] on icon at bounding box center [275, 325] width 3 height 5
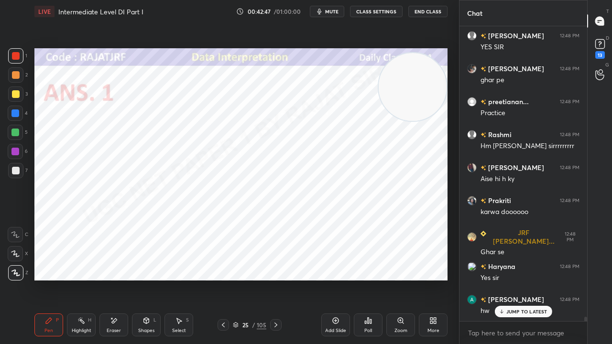
click at [274, 279] on icon at bounding box center [275, 325] width 3 height 5
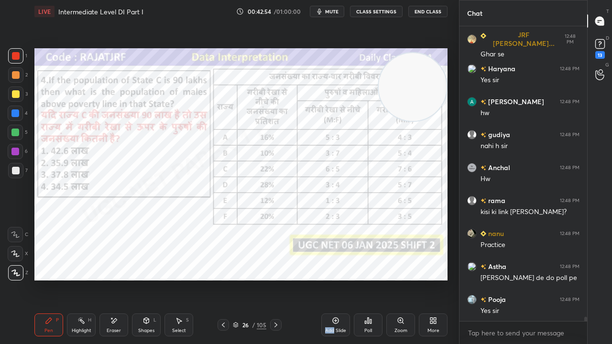
scroll to position [19201, 0]
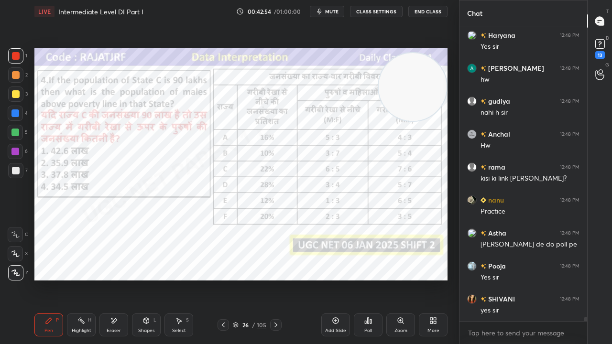
click at [273, 279] on icon at bounding box center [276, 325] width 8 height 8
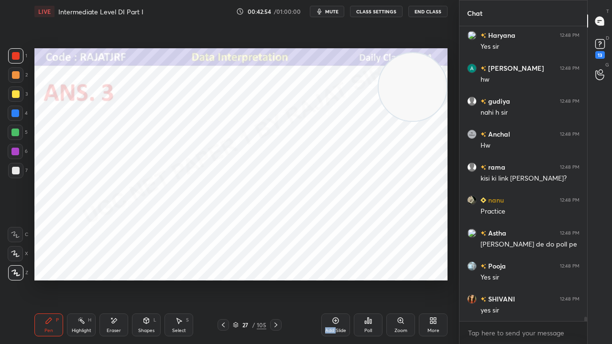
click at [273, 279] on icon at bounding box center [276, 325] width 8 height 8
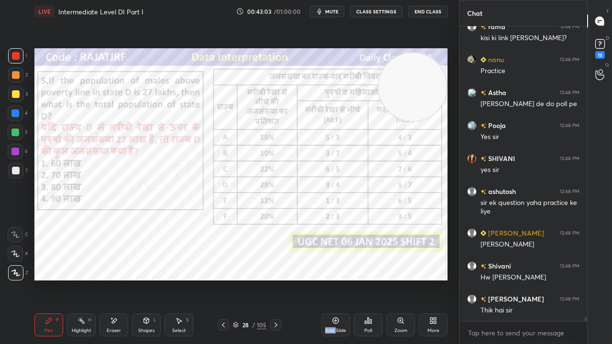
scroll to position [19374, 0]
click at [224, 279] on icon at bounding box center [223, 325] width 8 height 8
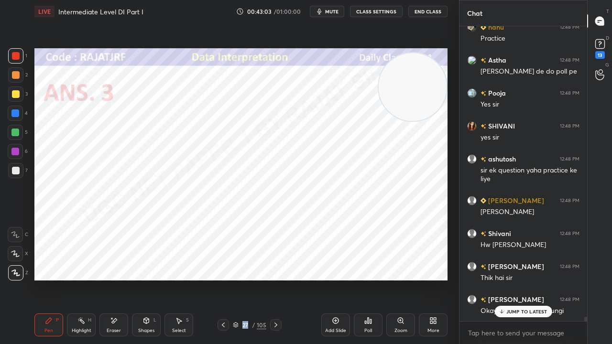
click at [224, 279] on icon at bounding box center [223, 325] width 8 height 8
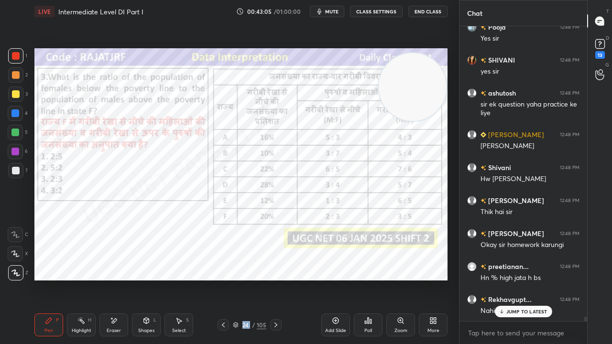
scroll to position [19580, 0]
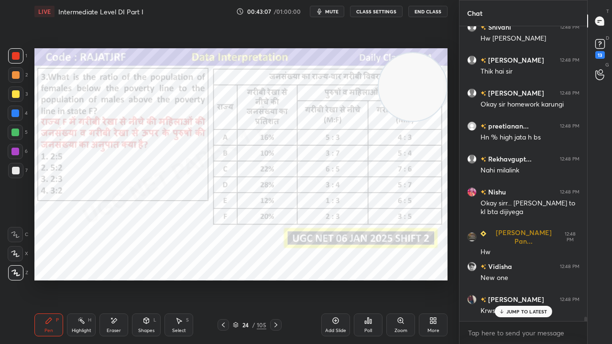
click at [222, 279] on icon at bounding box center [223, 325] width 8 height 8
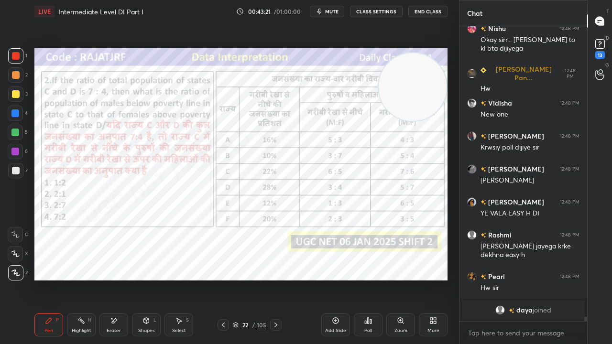
scroll to position [19777, 0]
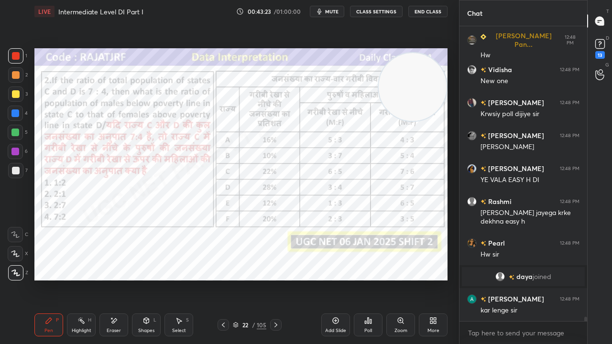
drag, startPoint x: 114, startPoint y: 327, endPoint x: 102, endPoint y: 313, distance: 18.4
click at [114, 279] on div "Eraser" at bounding box center [113, 325] width 29 height 23
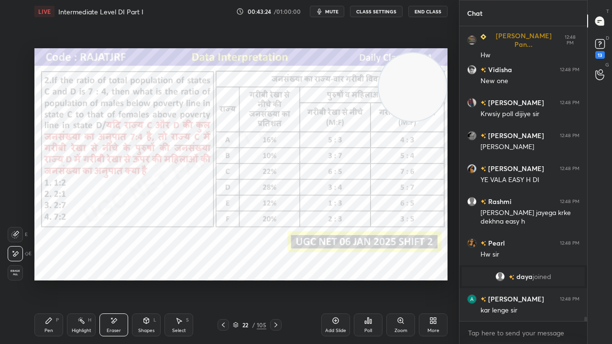
click at [15, 273] on span "Erase all" at bounding box center [15, 273] width 14 height 7
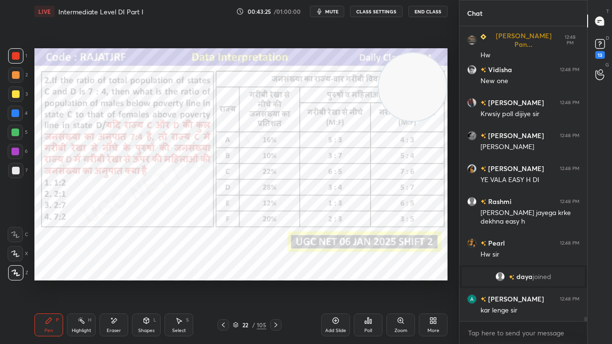
drag, startPoint x: 248, startPoint y: 327, endPoint x: 249, endPoint y: 318, distance: 8.7
click at [249, 279] on div "22" at bounding box center [245, 325] width 10 height 6
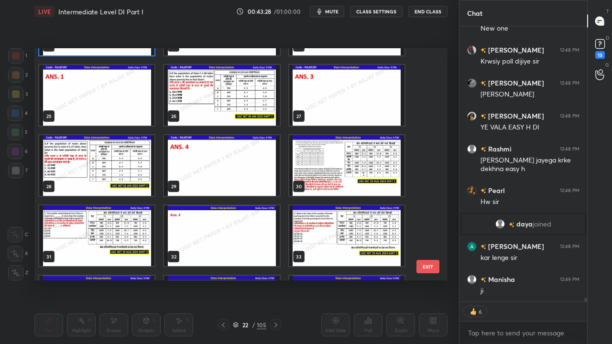
click at [317, 170] on img "grid" at bounding box center [346, 165] width 115 height 61
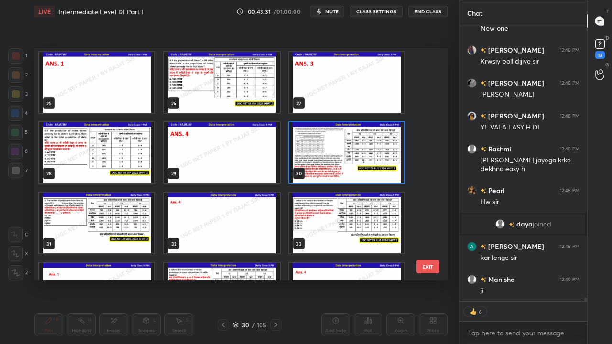
click at [334, 143] on img "grid" at bounding box center [346, 152] width 115 height 61
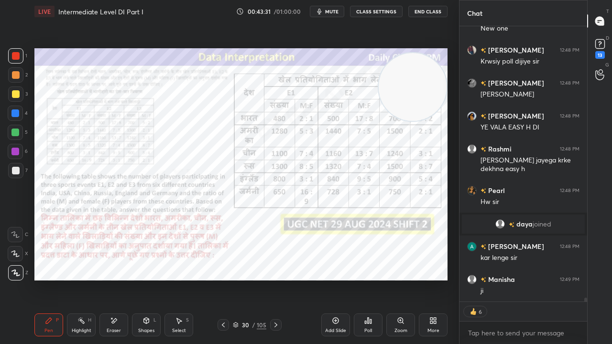
click at [334, 143] on img "grid" at bounding box center [346, 152] width 115 height 61
drag, startPoint x: 408, startPoint y: 99, endPoint x: 102, endPoint y: 86, distance: 306.3
click at [105, 88] on video at bounding box center [100, 91] width 68 height 68
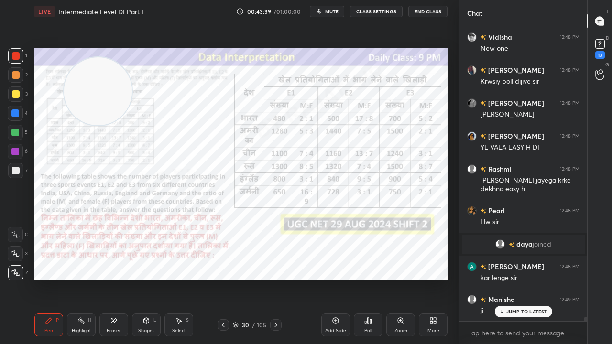
click at [13, 115] on div at bounding box center [15, 113] width 8 height 8
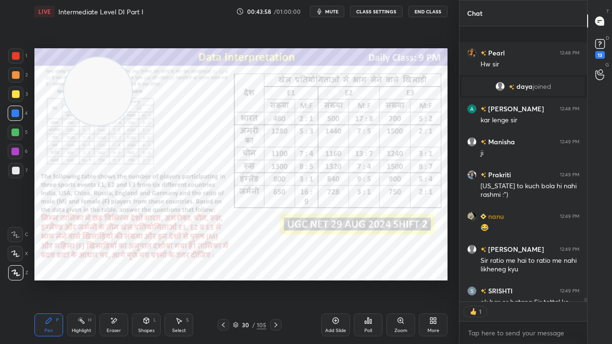
scroll to position [20021, 0]
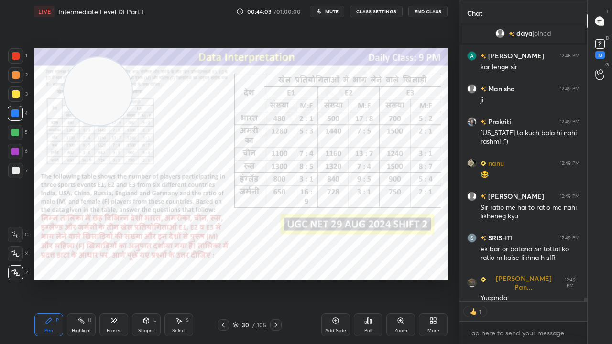
click at [15, 56] on div at bounding box center [16, 56] width 8 height 8
drag, startPoint x: 15, startPoint y: 56, endPoint x: 33, endPoint y: 64, distance: 20.0
click at [15, 57] on div at bounding box center [16, 56] width 8 height 8
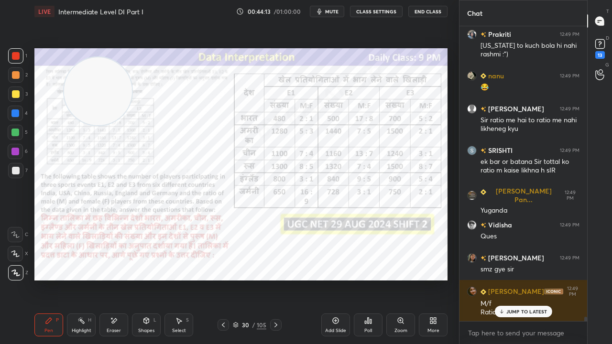
scroll to position [20142, 0]
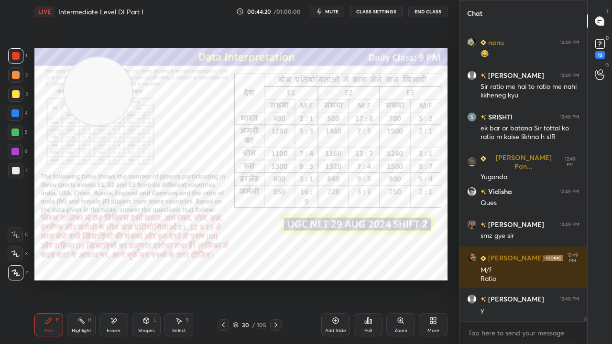
click at [12, 112] on div at bounding box center [15, 113] width 8 height 8
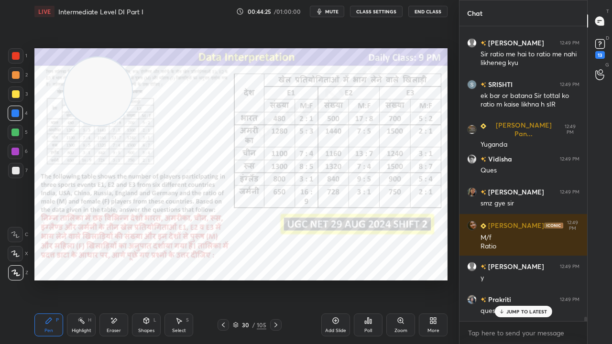
click at [115, 279] on icon at bounding box center [114, 321] width 8 height 8
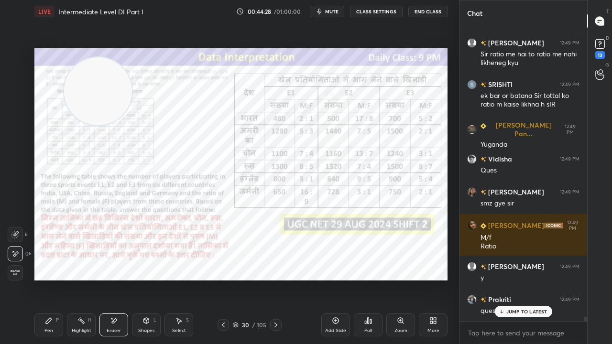
click at [52, 279] on div "Pen P" at bounding box center [48, 325] width 29 height 23
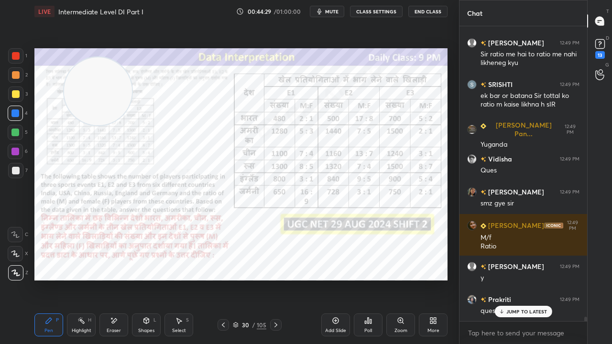
click at [512, 279] on p "JUMP TO LATEST" at bounding box center [526, 312] width 41 height 6
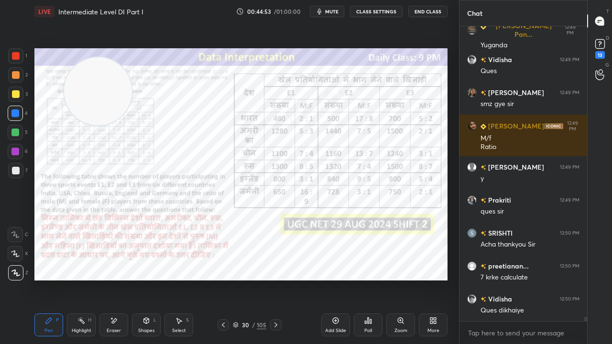
scroll to position [20306, 0]
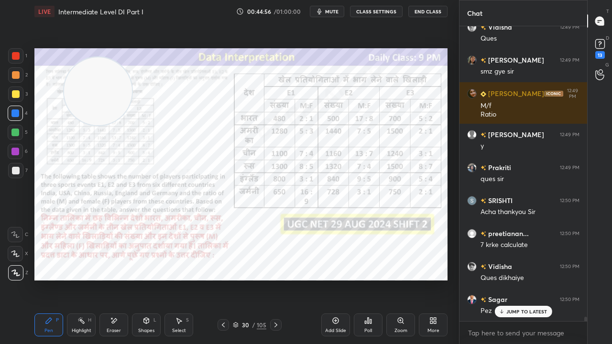
click at [499, 279] on div "Rashmi 12:48 PM [PERSON_NAME] jayega krke dekhna easy h Pearl 12:48 PM Hw [PERS…" at bounding box center [523, 173] width 128 height 295
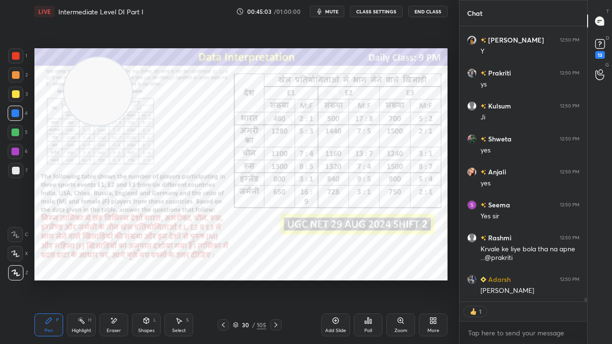
scroll to position [20698, 0]
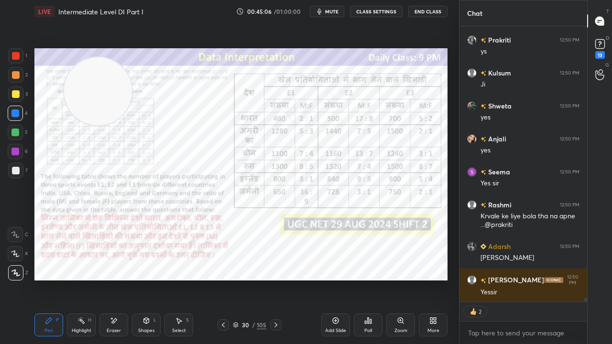
click at [276, 279] on icon at bounding box center [276, 325] width 8 height 8
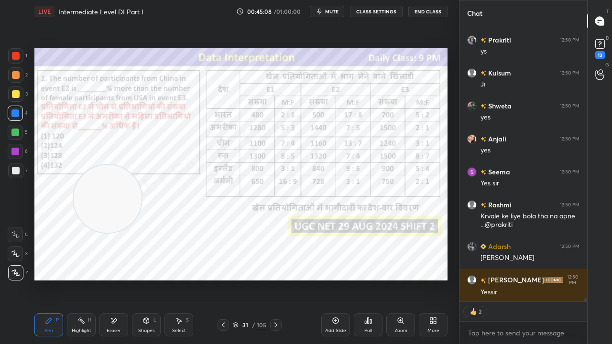
drag, startPoint x: 100, startPoint y: 112, endPoint x: 106, endPoint y: 229, distance: 116.8
click at [105, 231] on video at bounding box center [108, 199] width 68 height 68
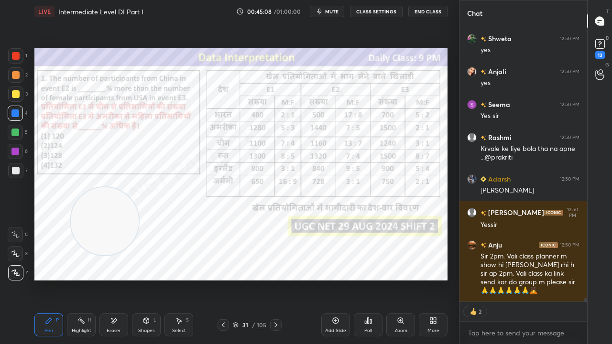
click at [253, 279] on div "/" at bounding box center [253, 325] width 3 height 6
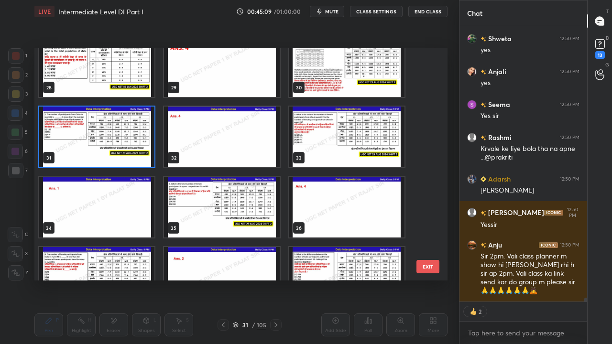
scroll to position [655, 0]
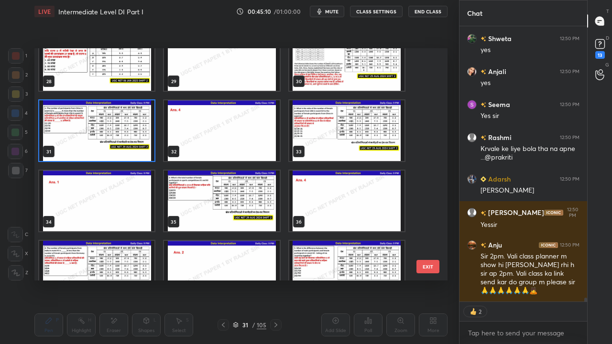
click at [334, 141] on img "grid" at bounding box center [346, 130] width 115 height 61
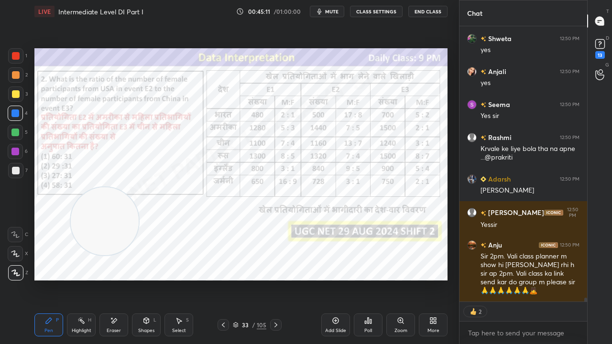
drag, startPoint x: 117, startPoint y: 209, endPoint x: 147, endPoint y: 243, distance: 45.0
click at [139, 241] on video at bounding box center [105, 221] width 68 height 68
click at [252, 279] on div "/" at bounding box center [253, 325] width 3 height 6
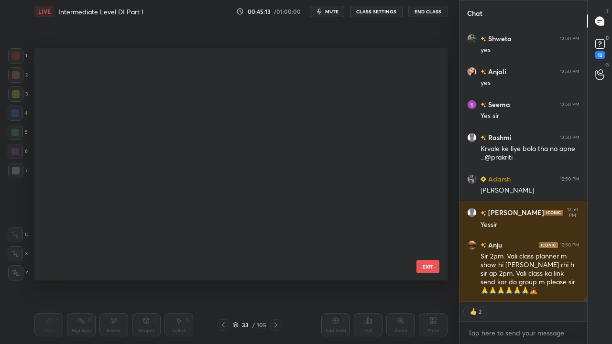
scroll to position [229, 408]
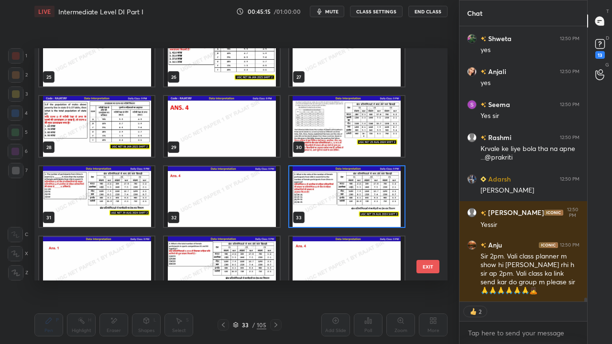
type textarea "x"
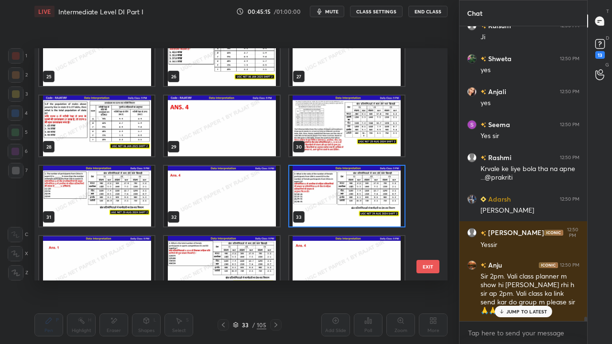
scroll to position [590, 0]
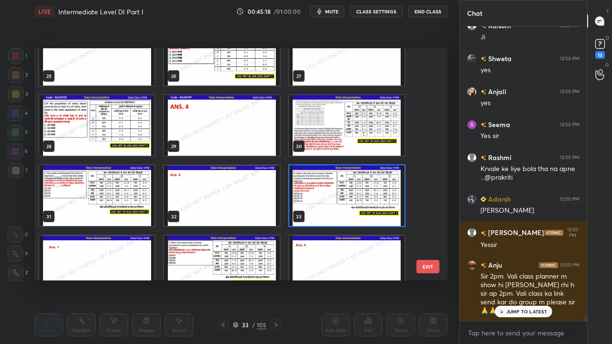
click at [372, 191] on img "grid" at bounding box center [346, 195] width 115 height 61
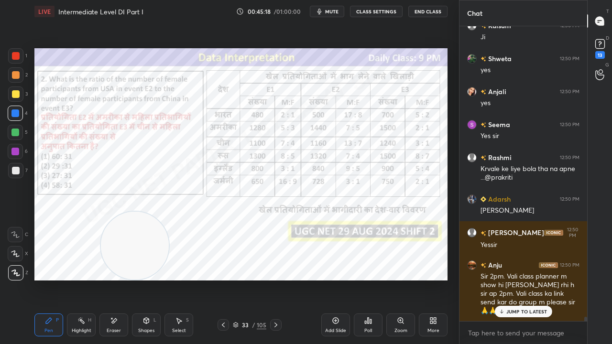
click at [372, 191] on img "grid" at bounding box center [346, 195] width 115 height 61
click at [370, 279] on icon at bounding box center [368, 321] width 8 height 8
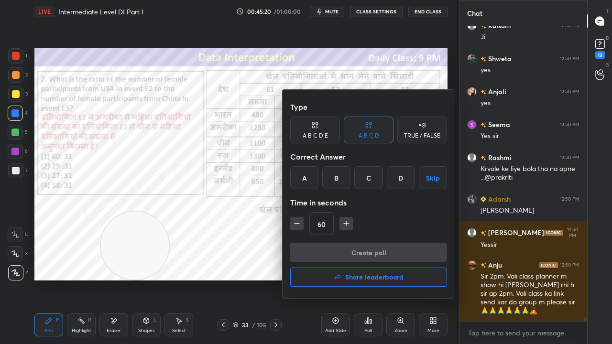
drag, startPoint x: 306, startPoint y: 179, endPoint x: 335, endPoint y: 207, distance: 40.9
click at [306, 180] on div "A" at bounding box center [304, 177] width 28 height 23
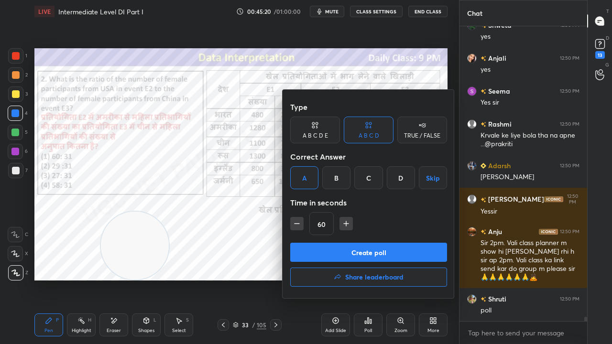
click at [344, 222] on icon "button" at bounding box center [346, 224] width 10 height 10
click at [344, 223] on icon "button" at bounding box center [346, 224] width 10 height 10
type input "90"
click at [336, 250] on button "Create poll" at bounding box center [368, 252] width 157 height 19
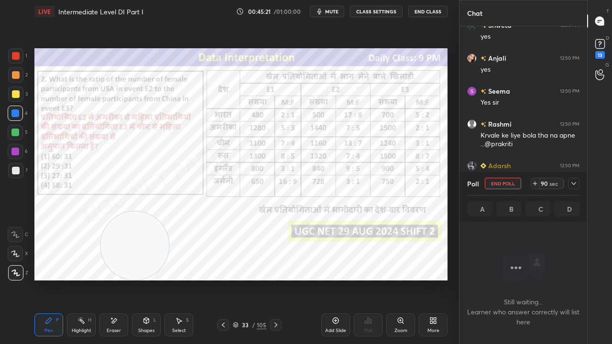
scroll to position [3, 3]
click at [328, 8] on button "mute" at bounding box center [327, 11] width 34 height 11
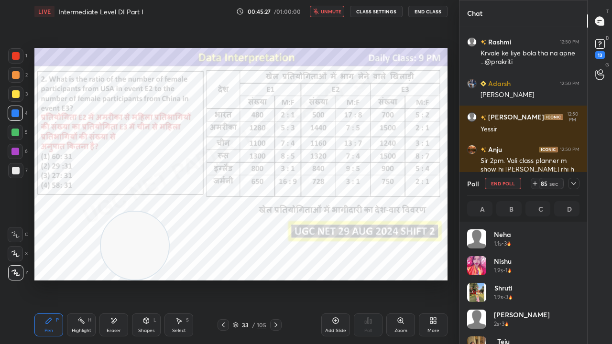
click at [332, 8] on button "unmute" at bounding box center [327, 11] width 34 height 11
click at [581, 237] on div "Neha 1.1s • 3 [PERSON_NAME] 1.9s • 1 Shruti 1.9s • 3 [PERSON_NAME] 2s • 3 Teju …" at bounding box center [523, 283] width 128 height 122
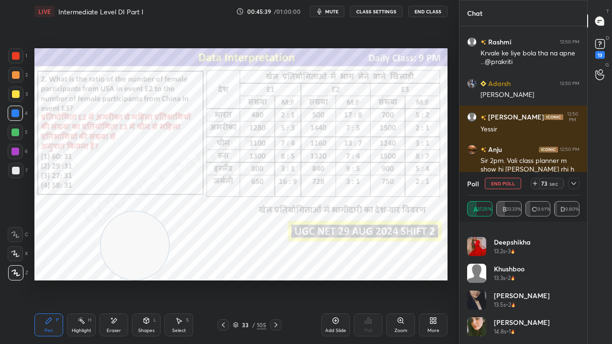
drag, startPoint x: 577, startPoint y: 187, endPoint x: 570, endPoint y: 187, distance: 7.2
click at [577, 186] on icon at bounding box center [574, 184] width 8 height 8
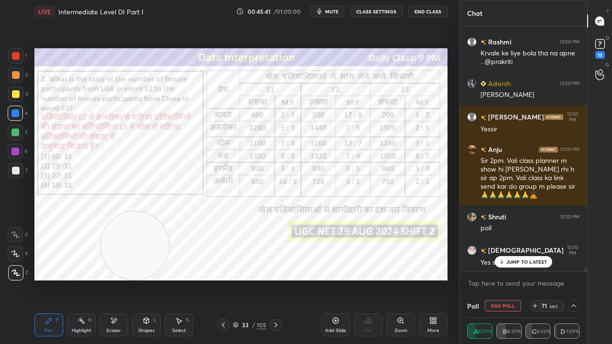
drag, startPoint x: 571, startPoint y: 308, endPoint x: 573, endPoint y: 304, distance: 5.0
click at [571, 279] on icon at bounding box center [574, 306] width 8 height 8
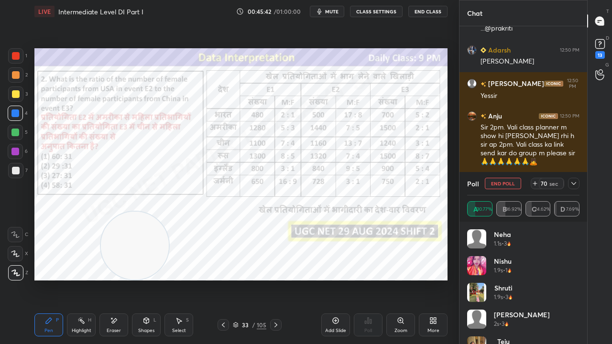
click at [572, 183] on icon at bounding box center [573, 183] width 5 height 3
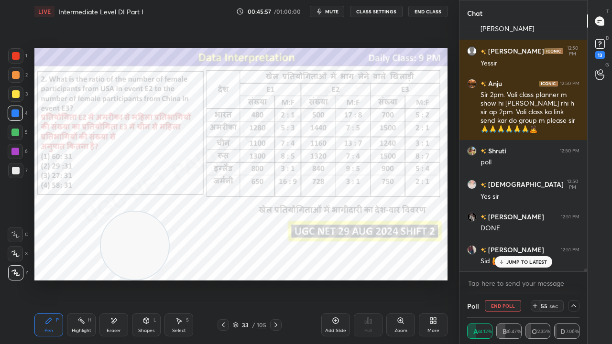
click at [335, 11] on span "mute" at bounding box center [331, 11] width 13 height 7
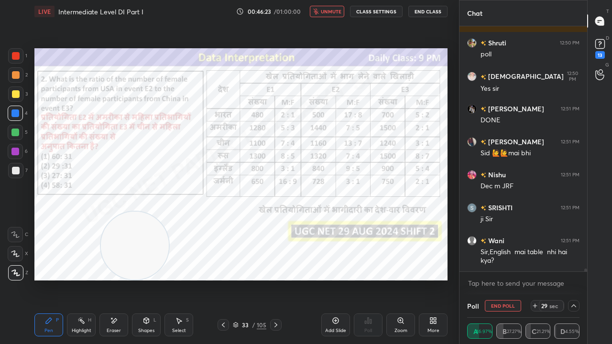
scroll to position [21067, 0]
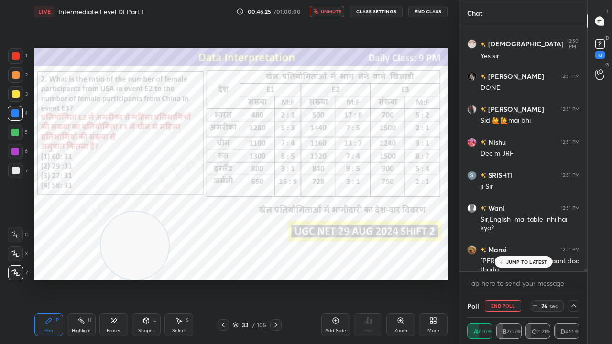
click at [516, 265] on div "JUMP TO LATEST" at bounding box center [522, 261] width 57 height 11
click at [329, 14] on span "unmute" at bounding box center [331, 11] width 21 height 7
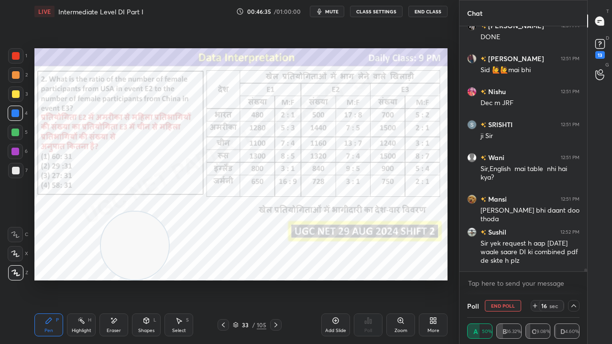
scroll to position [21159, 0]
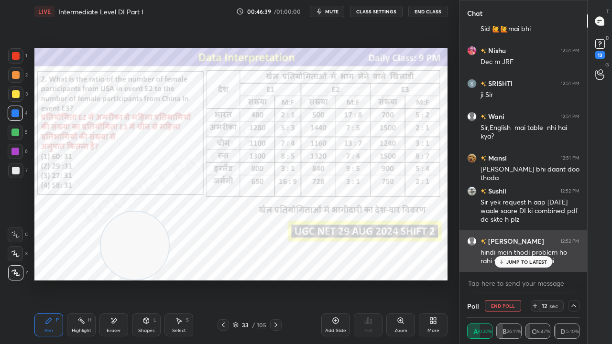
click at [532, 262] on p "JUMP TO LATEST" at bounding box center [526, 262] width 41 height 6
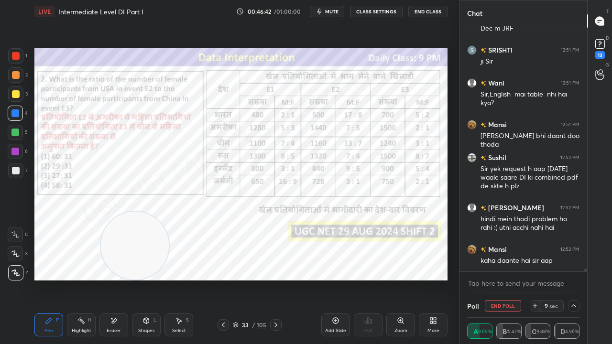
scroll to position [21225, 0]
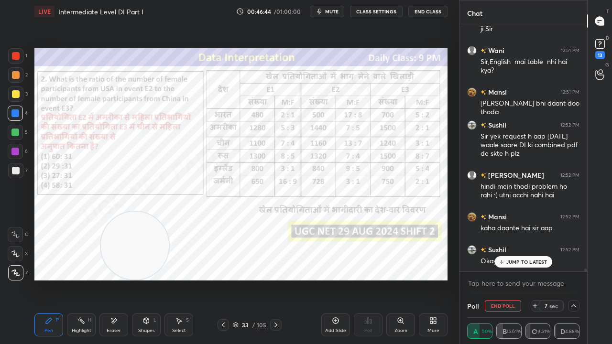
drag, startPoint x: 534, startPoint y: 306, endPoint x: 532, endPoint y: 294, distance: 11.6
click at [534, 279] on icon at bounding box center [535, 306] width 8 height 8
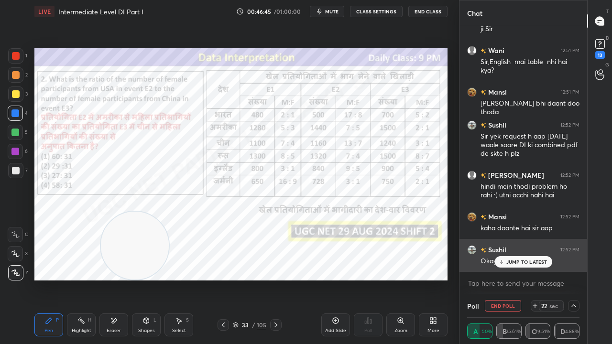
click at [525, 263] on p "JUMP TO LATEST" at bounding box center [526, 262] width 41 height 6
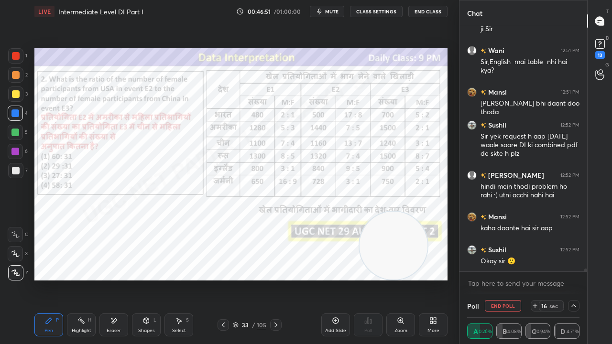
drag, startPoint x: 144, startPoint y: 249, endPoint x: 382, endPoint y: 233, distance: 237.6
click at [401, 250] on video at bounding box center [394, 246] width 68 height 68
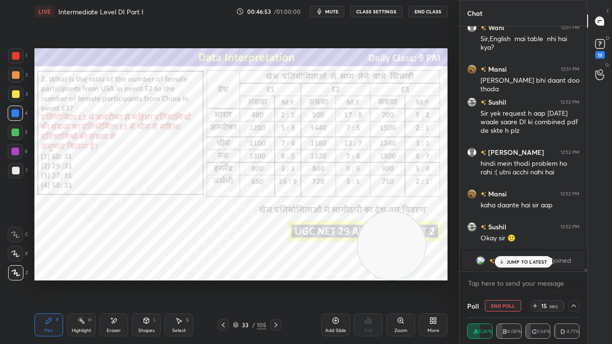
click at [17, 150] on div at bounding box center [15, 152] width 8 height 8
drag, startPoint x: 519, startPoint y: 260, endPoint x: 473, endPoint y: 254, distance: 46.3
click at [518, 261] on p "JUMP TO LATEST" at bounding box center [526, 262] width 41 height 6
click at [13, 114] on div at bounding box center [15, 113] width 8 height 8
click at [18, 150] on div at bounding box center [15, 152] width 8 height 8
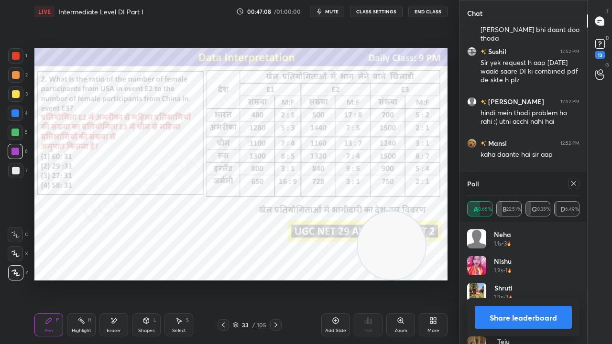
scroll to position [20451, 0]
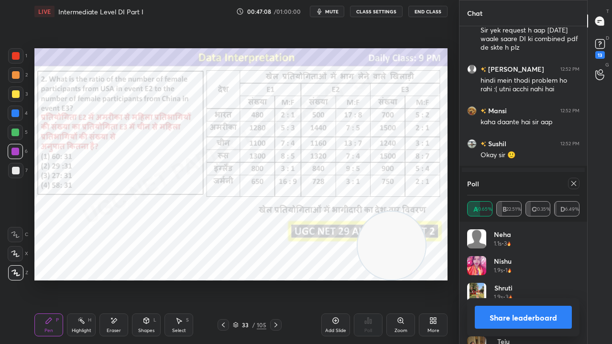
click at [571, 184] on icon at bounding box center [574, 184] width 8 height 8
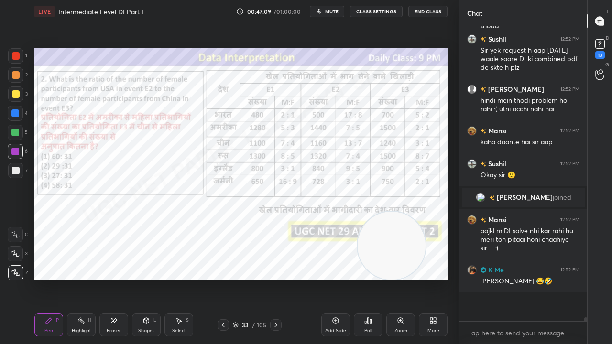
scroll to position [289, 125]
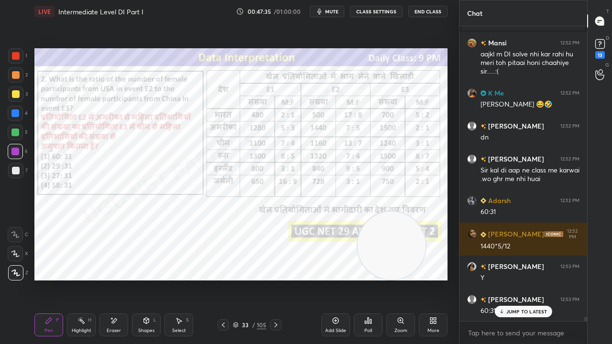
click at [13, 112] on div at bounding box center [15, 113] width 8 height 8
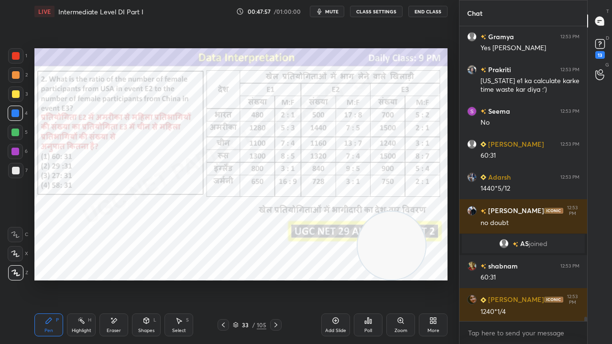
click at [18, 53] on div at bounding box center [16, 56] width 8 height 8
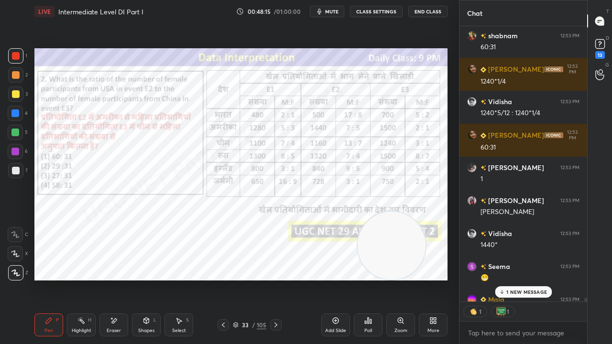
scroll to position [21039, 0]
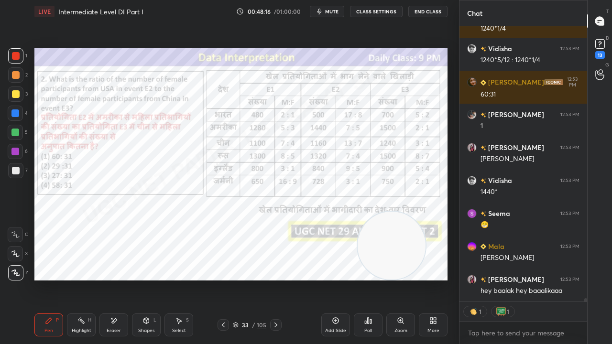
drag, startPoint x: 113, startPoint y: 316, endPoint x: 120, endPoint y: 302, distance: 15.4
click at [113, 279] on div "Eraser" at bounding box center [113, 325] width 29 height 23
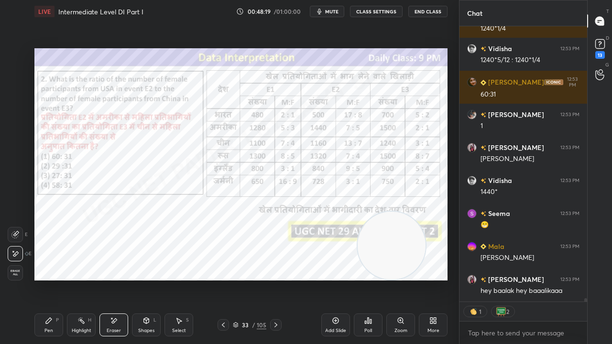
scroll to position [21081, 0]
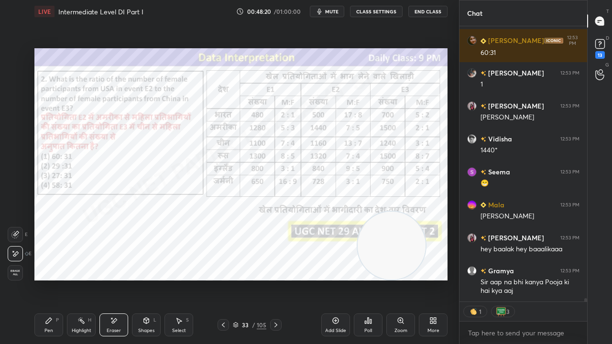
drag, startPoint x: 50, startPoint y: 322, endPoint x: 90, endPoint y: 281, distance: 57.1
click at [51, 279] on icon at bounding box center [49, 321] width 8 height 8
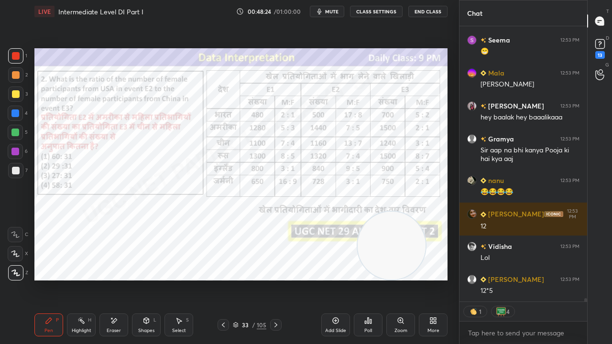
scroll to position [21246, 0]
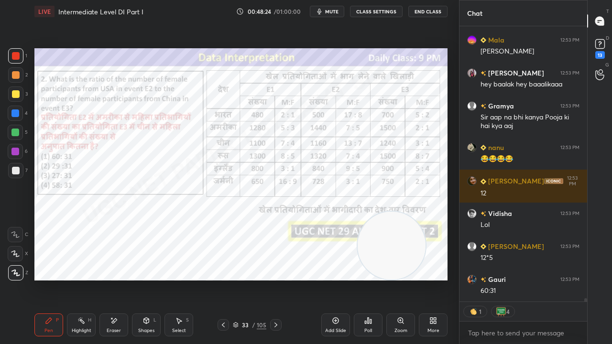
drag, startPoint x: 114, startPoint y: 321, endPoint x: 115, endPoint y: 313, distance: 8.7
click at [114, 279] on icon at bounding box center [114, 321] width 8 height 8
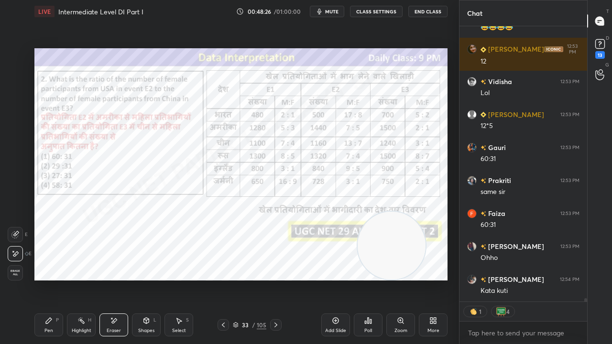
scroll to position [21411, 0]
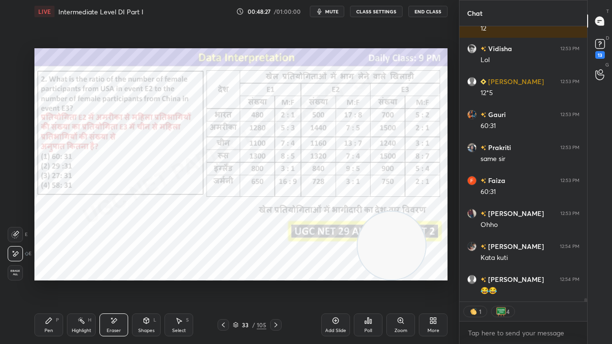
click at [49, 279] on icon at bounding box center [49, 321] width 8 height 8
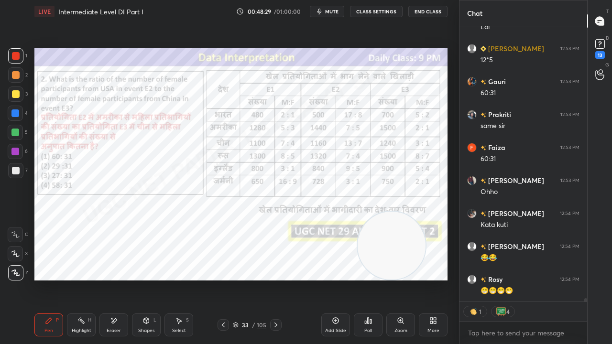
scroll to position [21477, 0]
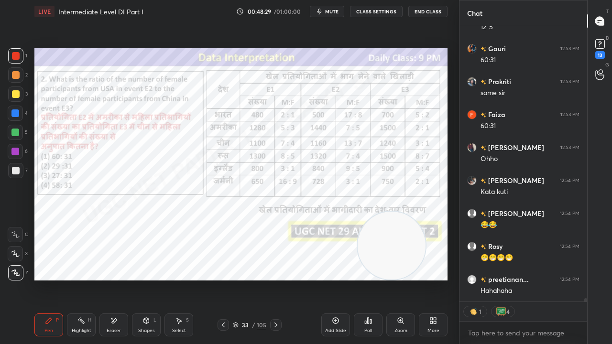
click at [14, 116] on div at bounding box center [15, 113] width 8 height 8
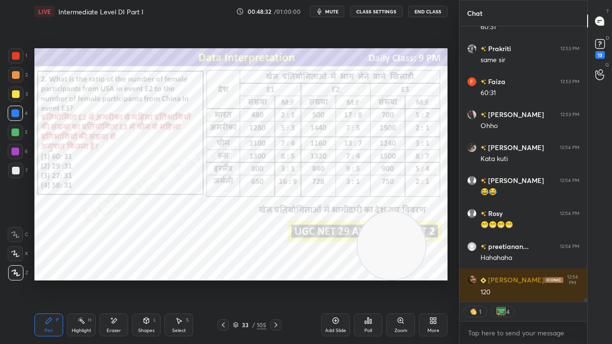
scroll to position [21543, 0]
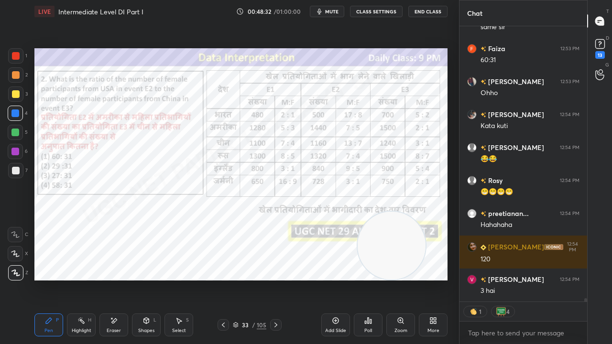
drag, startPoint x: 17, startPoint y: 56, endPoint x: 21, endPoint y: 121, distance: 65.2
click at [17, 58] on div at bounding box center [16, 56] width 8 height 8
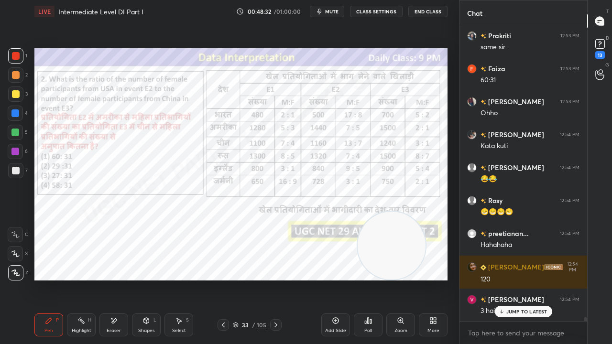
click at [15, 152] on div at bounding box center [15, 152] width 8 height 8
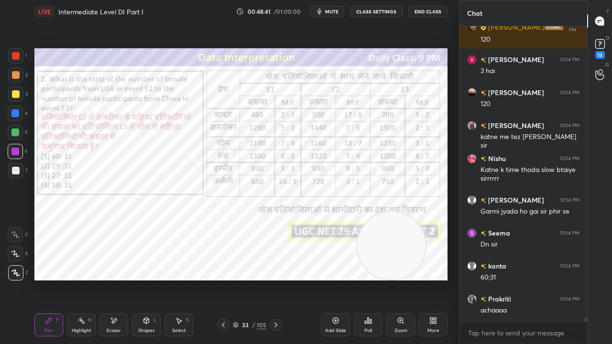
click at [15, 55] on div at bounding box center [16, 56] width 8 height 8
click at [15, 56] on div at bounding box center [16, 56] width 8 height 8
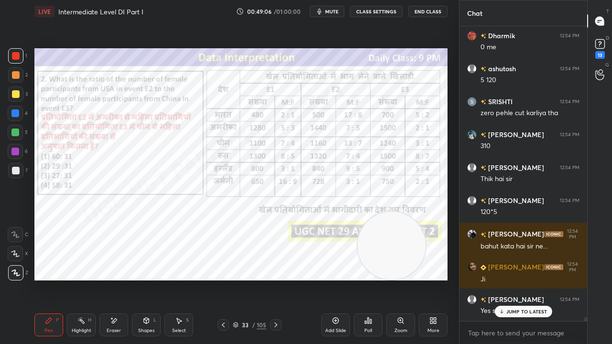
click at [117, 279] on icon at bounding box center [114, 321] width 8 height 8
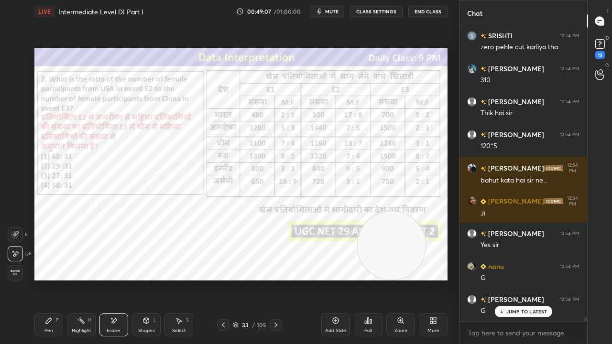
drag, startPoint x: 51, startPoint y: 324, endPoint x: 59, endPoint y: 286, distance: 38.7
click at [51, 279] on icon at bounding box center [49, 321] width 8 height 8
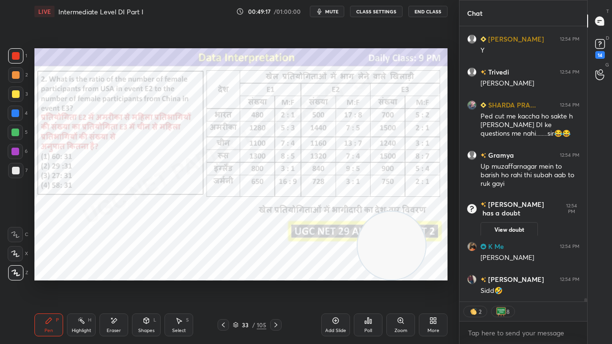
drag, startPoint x: 247, startPoint y: 324, endPoint x: 248, endPoint y: 315, distance: 8.7
click at [247, 279] on div "33" at bounding box center [245, 325] width 10 height 6
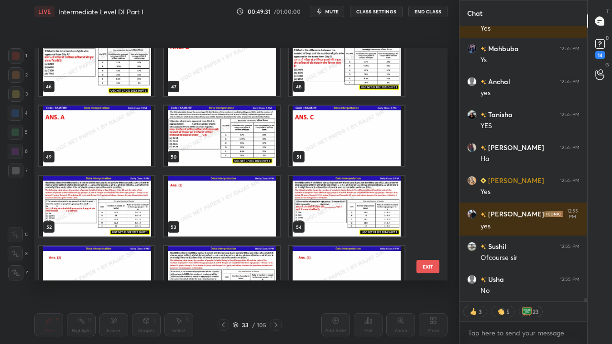
click at [127, 195] on img "grid" at bounding box center [96, 206] width 115 height 61
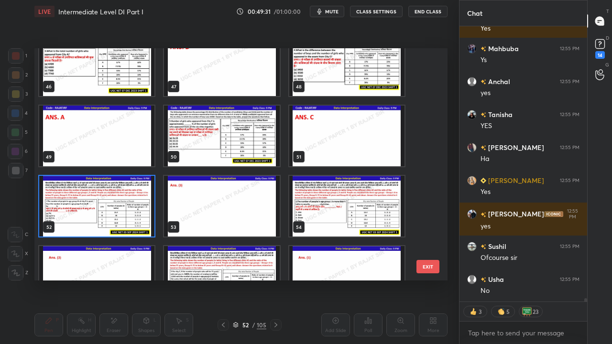
click at [127, 195] on img "grid" at bounding box center [96, 206] width 115 height 61
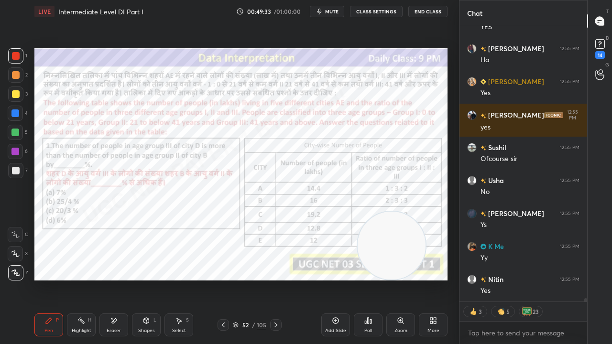
click at [224, 279] on icon at bounding box center [223, 325] width 8 height 8
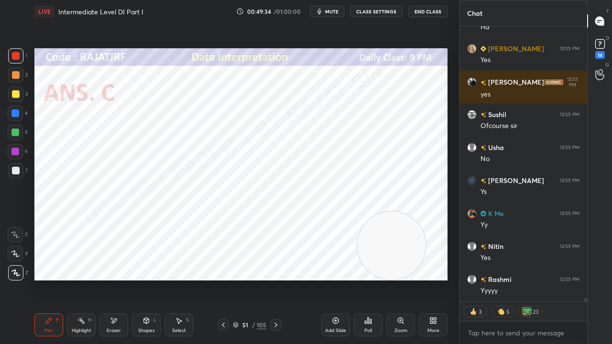
click at [276, 279] on icon at bounding box center [276, 325] width 8 height 8
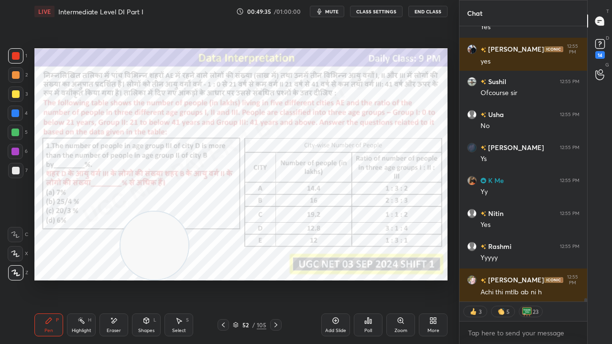
drag, startPoint x: 326, startPoint y: 253, endPoint x: 138, endPoint y: 253, distance: 188.4
click at [137, 255] on video at bounding box center [154, 246] width 68 height 68
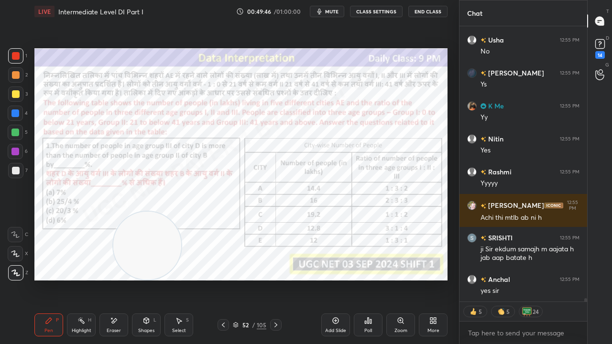
click at [13, 152] on div at bounding box center [15, 152] width 8 height 8
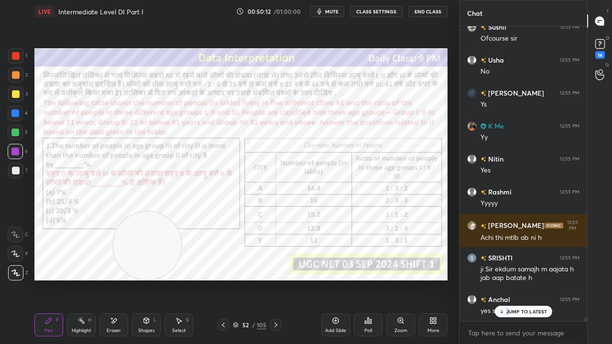
drag, startPoint x: 508, startPoint y: 317, endPoint x: 499, endPoint y: 315, distance: 9.9
click at [508, 279] on div "[PERSON_NAME] 12:54 PM Yes [PERSON_NAME] 12:54 PM [PERSON_NAME][GEOGRAPHIC_DATA…" at bounding box center [523, 173] width 128 height 295
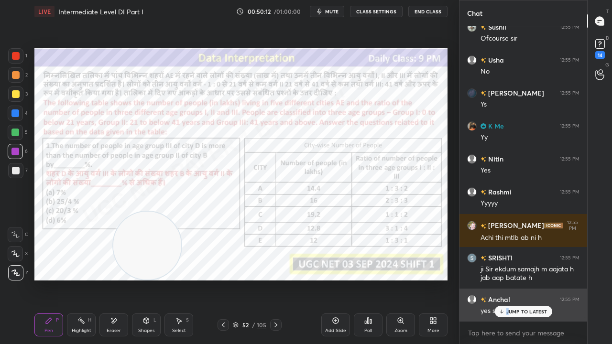
click at [499, 279] on icon at bounding box center [501, 312] width 6 height 6
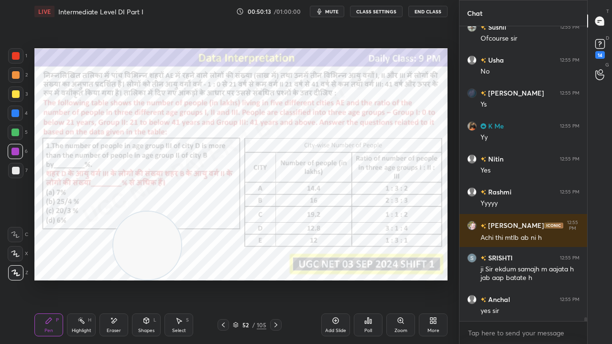
scroll to position [23330, 0]
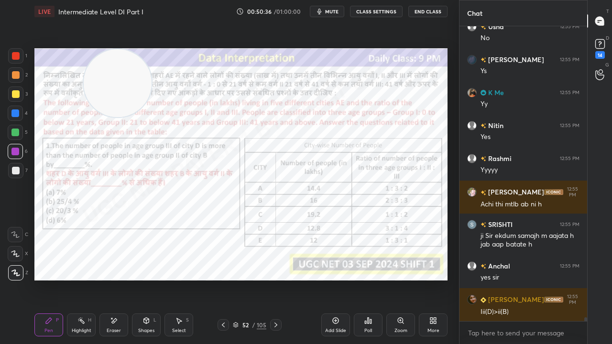
drag, startPoint x: 140, startPoint y: 235, endPoint x: 99, endPoint y: 37, distance: 202.0
click at [100, 37] on div "Setting up your live class Poll for secs No correct answer Start poll" at bounding box center [241, 164] width 421 height 283
click at [249, 279] on div "52" at bounding box center [245, 325] width 10 height 6
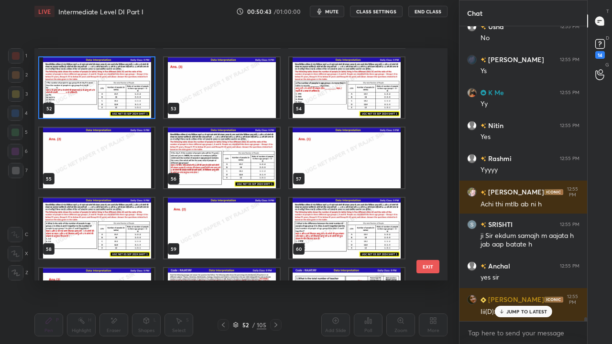
scroll to position [23362, 0]
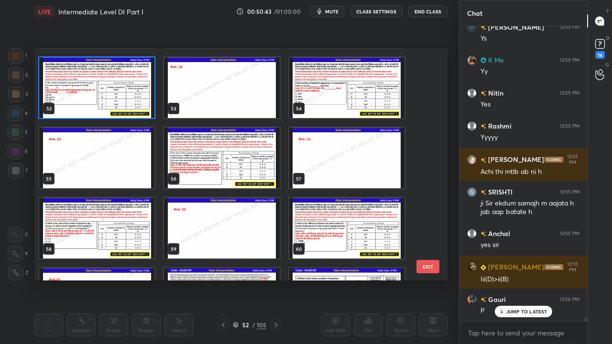
click at [254, 175] on img "grid" at bounding box center [221, 158] width 115 height 61
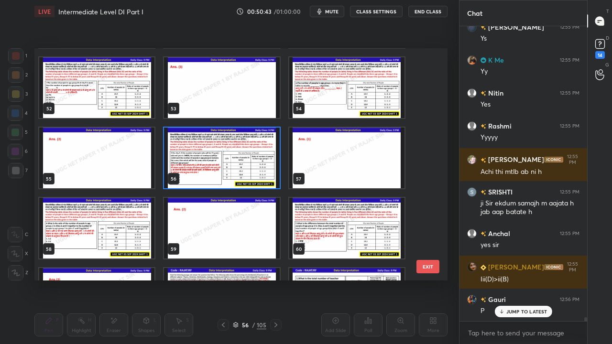
click at [255, 175] on img "grid" at bounding box center [221, 158] width 115 height 61
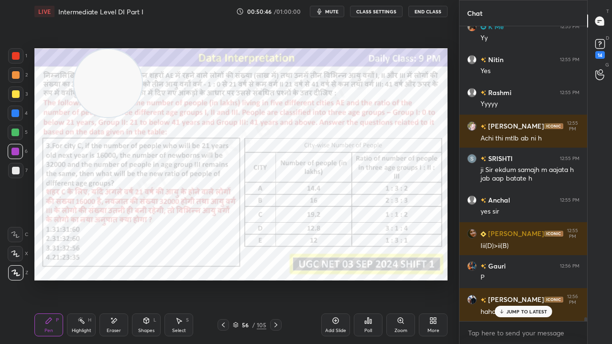
scroll to position [23428, 0]
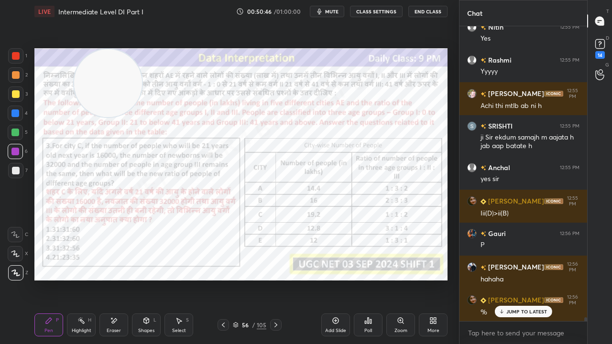
click at [278, 279] on icon at bounding box center [276, 325] width 8 height 8
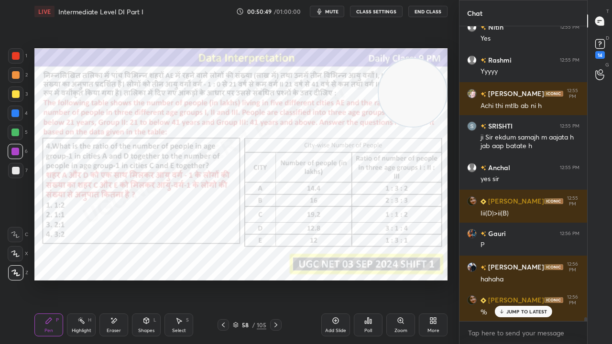
drag, startPoint x: 148, startPoint y: 106, endPoint x: 419, endPoint y: 105, distance: 271.1
click at [429, 107] on video at bounding box center [413, 93] width 68 height 68
drag, startPoint x: 15, startPoint y: 53, endPoint x: 15, endPoint y: 66, distance: 12.9
click at [14, 55] on div at bounding box center [16, 56] width 8 height 8
click at [14, 112] on div at bounding box center [15, 113] width 8 height 8
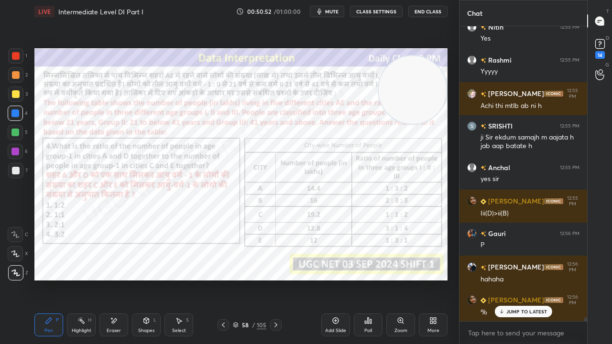
click at [14, 112] on div at bounding box center [15, 113] width 8 height 8
click at [512, 279] on p "JUMP TO LATEST" at bounding box center [526, 312] width 41 height 6
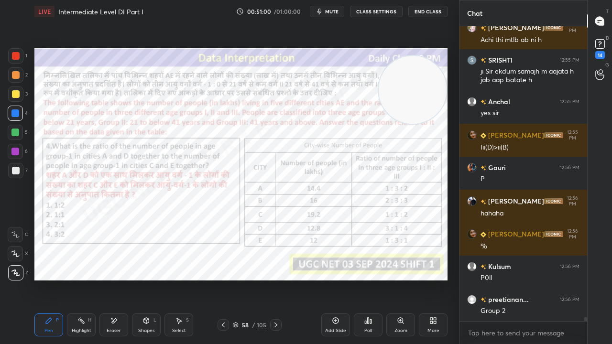
scroll to position [23528, 0]
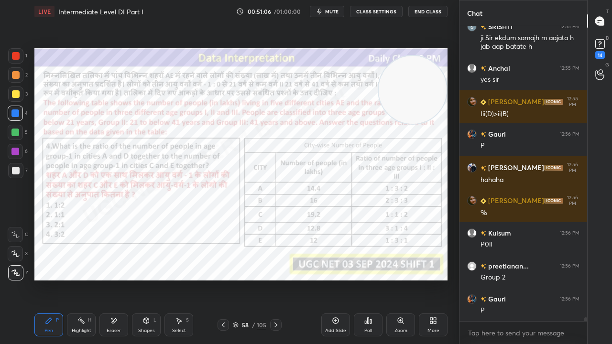
drag, startPoint x: 120, startPoint y: 326, endPoint x: 154, endPoint y: 286, distance: 53.2
click at [121, 279] on div "Eraser" at bounding box center [113, 325] width 29 height 23
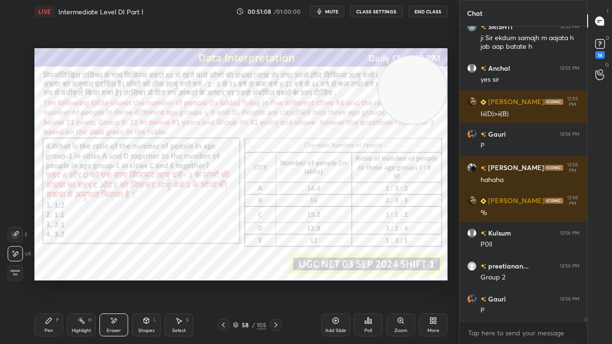
click at [49, 279] on icon at bounding box center [49, 321] width 8 height 8
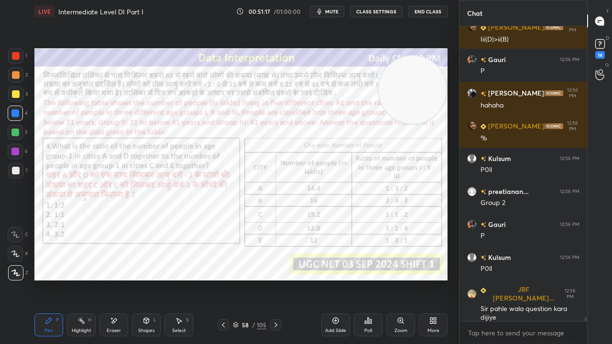
scroll to position [23635, 0]
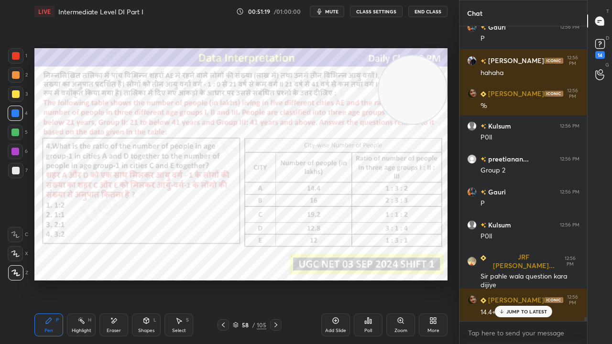
click at [13, 55] on div at bounding box center [16, 56] width 8 height 8
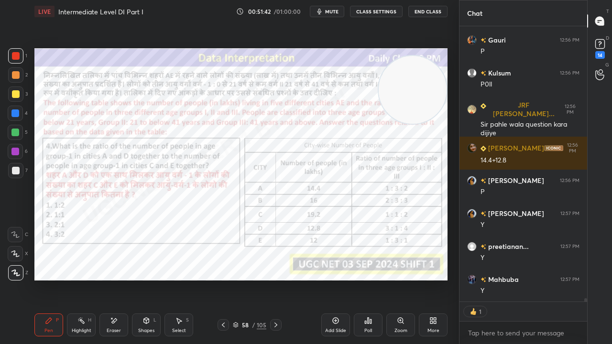
scroll to position [23820, 0]
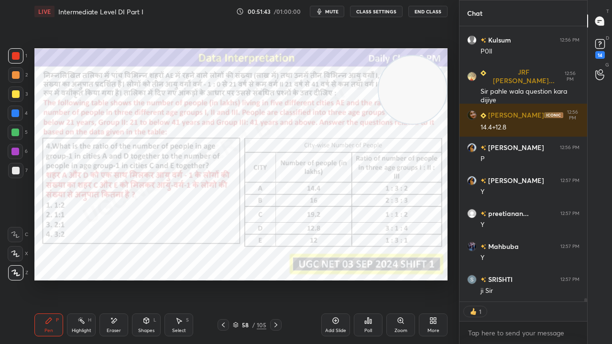
click at [14, 150] on div at bounding box center [15, 152] width 8 height 8
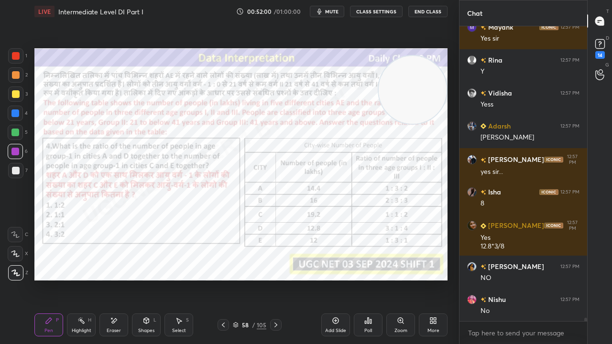
scroll to position [24337, 0]
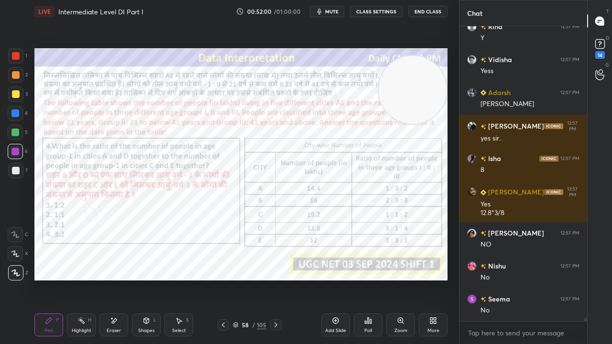
click at [15, 54] on div at bounding box center [16, 56] width 8 height 8
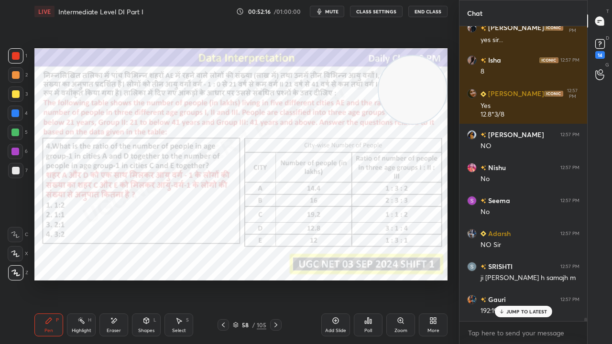
scroll to position [24458, 0]
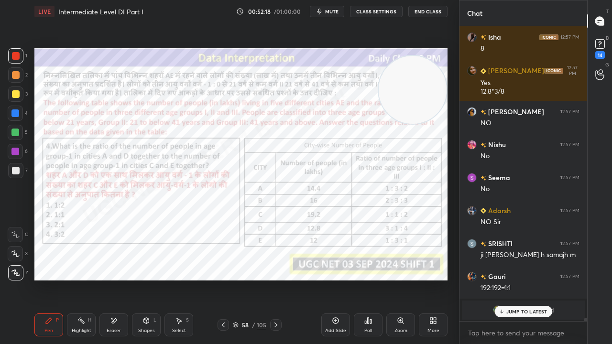
drag, startPoint x: 118, startPoint y: 322, endPoint x: 128, endPoint y: 296, distance: 27.9
click at [119, 279] on div "Eraser" at bounding box center [113, 325] width 29 height 23
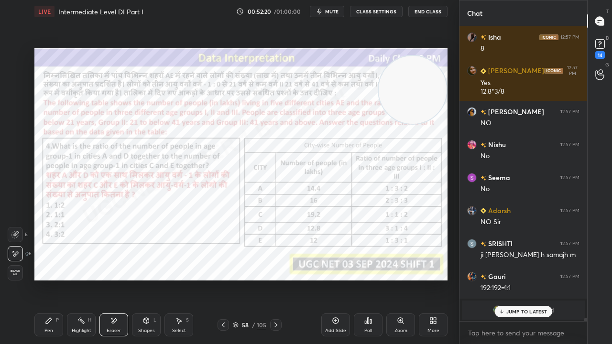
click at [53, 279] on div "Pen P" at bounding box center [48, 325] width 29 height 23
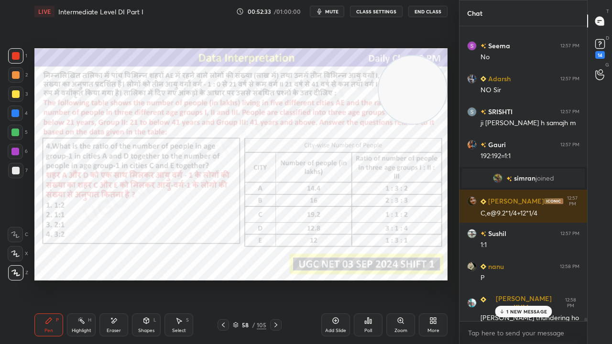
scroll to position [24624, 0]
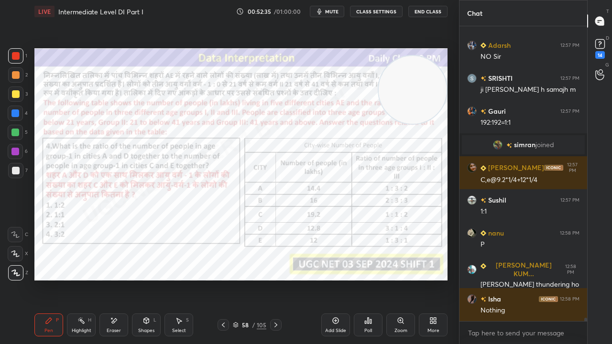
click at [16, 111] on div at bounding box center [15, 113] width 8 height 8
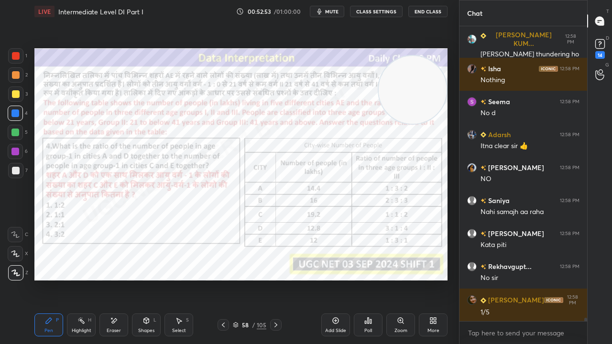
scroll to position [24887, 0]
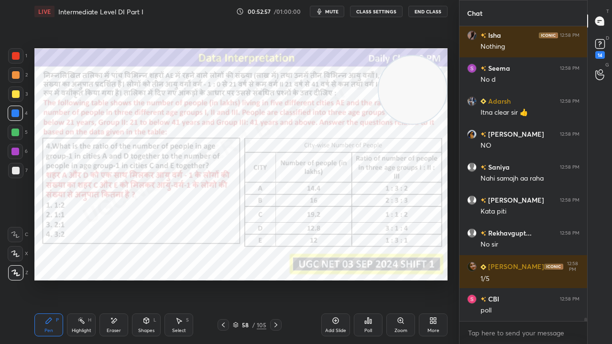
click at [17, 54] on div at bounding box center [16, 56] width 8 height 8
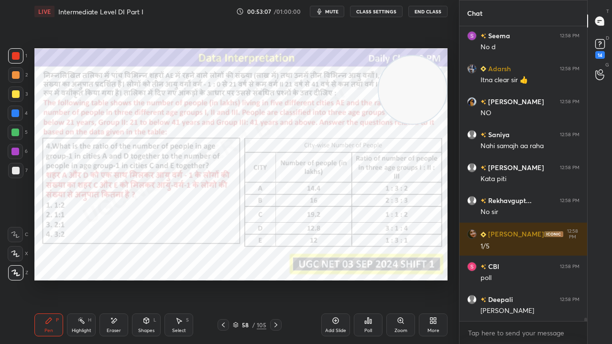
click at [16, 151] on div at bounding box center [15, 152] width 8 height 8
click at [17, 150] on div at bounding box center [15, 152] width 8 height 8
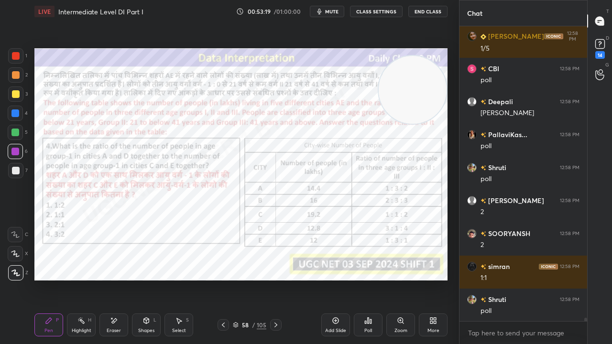
scroll to position [25151, 0]
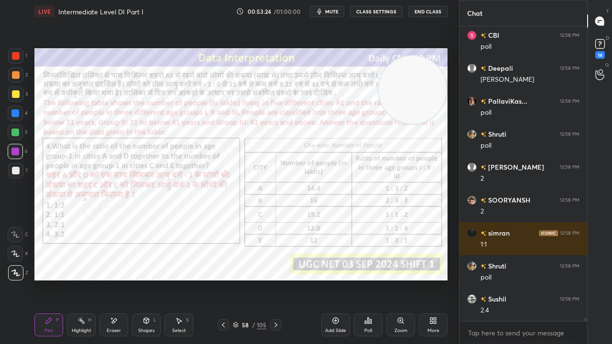
click at [250, 279] on div "58 / 105" at bounding box center [249, 325] width 33 height 9
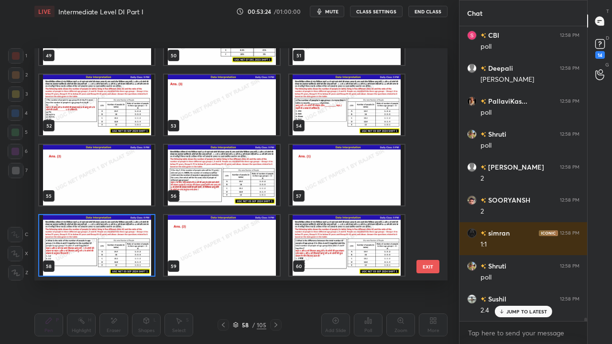
scroll to position [25184, 0]
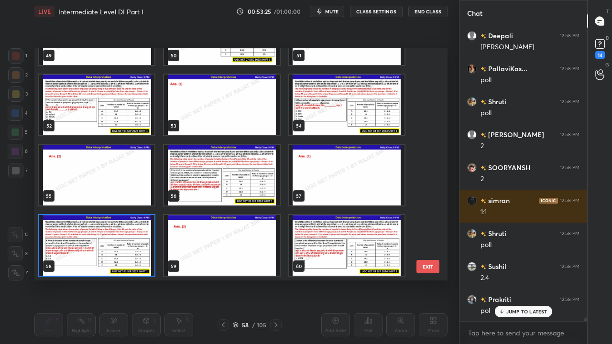
click at [136, 230] on img "grid" at bounding box center [96, 245] width 115 height 61
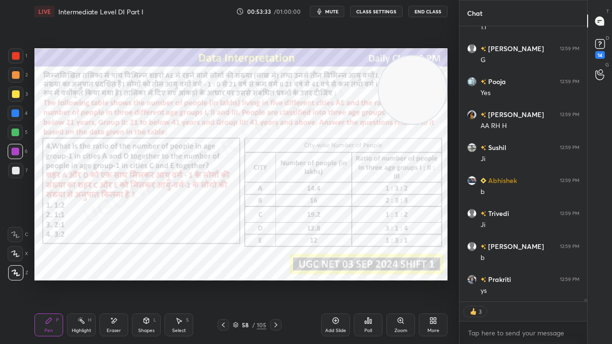
scroll to position [25567, 0]
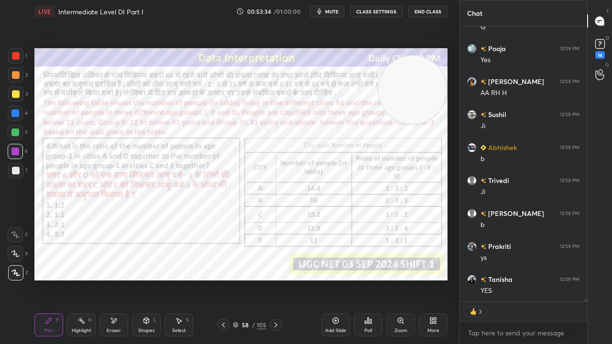
click at [86, 279] on div "Highlight H" at bounding box center [81, 325] width 29 height 23
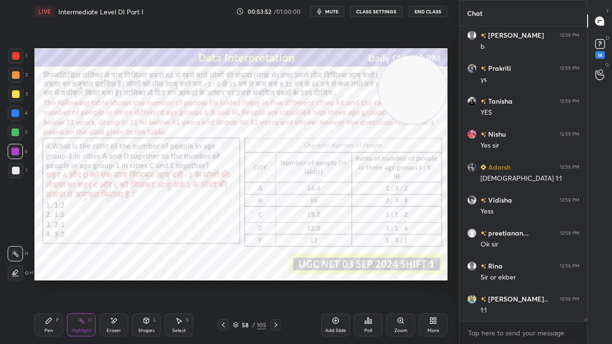
scroll to position [25778, 0]
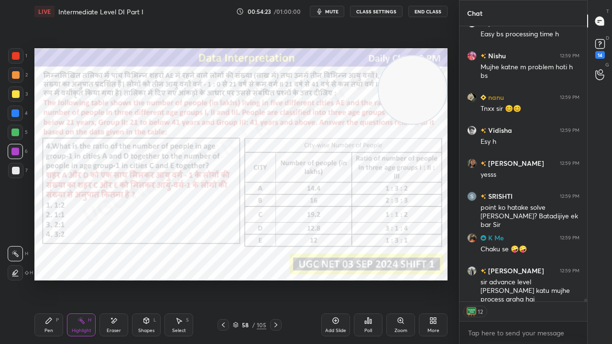
click at [48, 279] on icon at bounding box center [49, 321] width 6 height 6
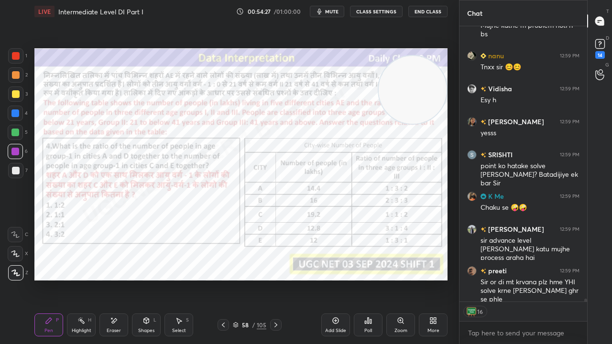
click at [247, 279] on div "58" at bounding box center [245, 325] width 10 height 6
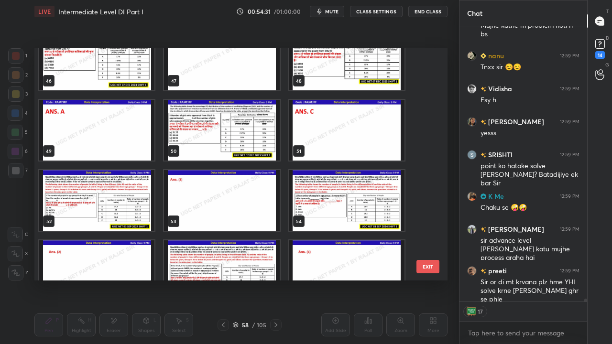
scroll to position [26185, 0]
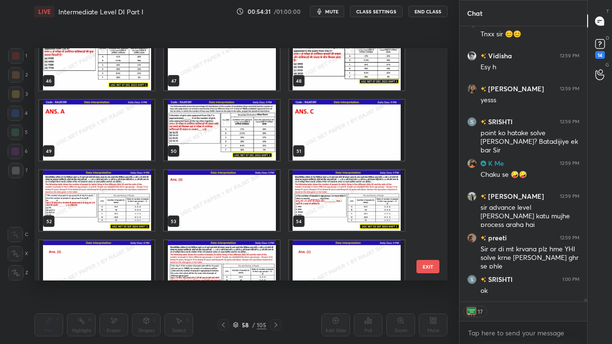
click at [138, 201] on img "grid" at bounding box center [96, 200] width 115 height 61
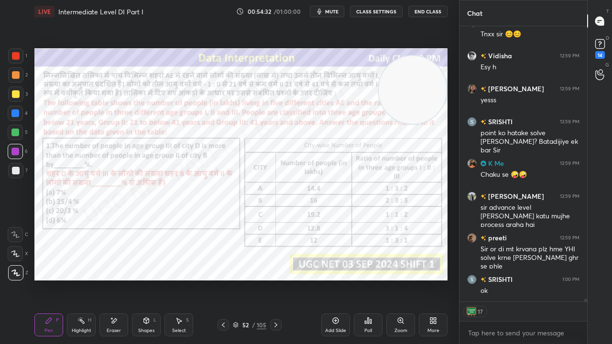
click at [138, 200] on img "grid" at bounding box center [96, 200] width 115 height 61
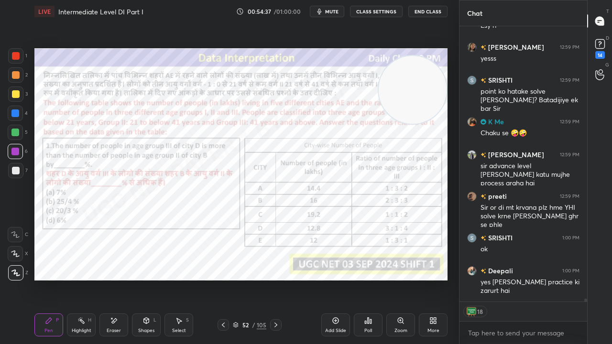
click at [17, 112] on div at bounding box center [15, 113] width 8 height 8
type textarea "x"
click at [247, 279] on div "52" at bounding box center [245, 325] width 10 height 6
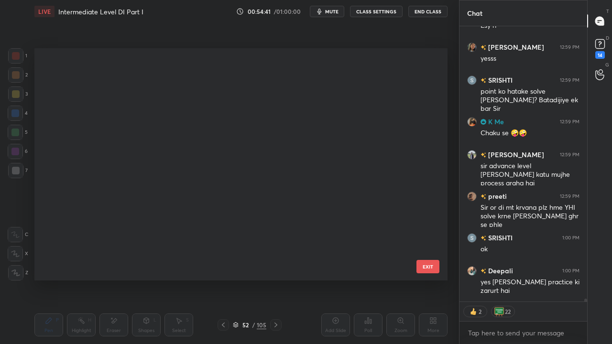
scroll to position [229, 408]
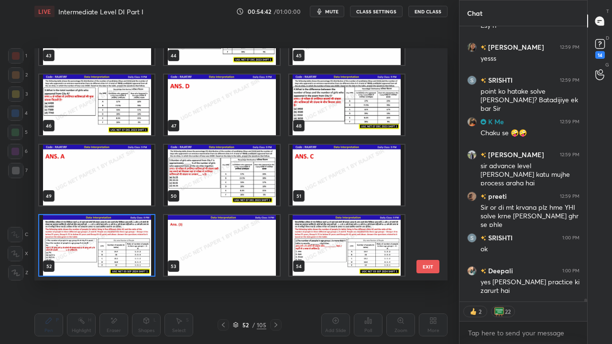
click at [140, 235] on img "grid" at bounding box center [96, 245] width 115 height 61
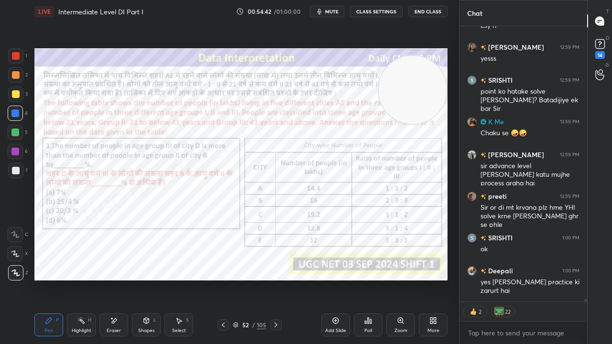
scroll to position [0, 0]
click at [363, 279] on div "Poll" at bounding box center [368, 325] width 29 height 23
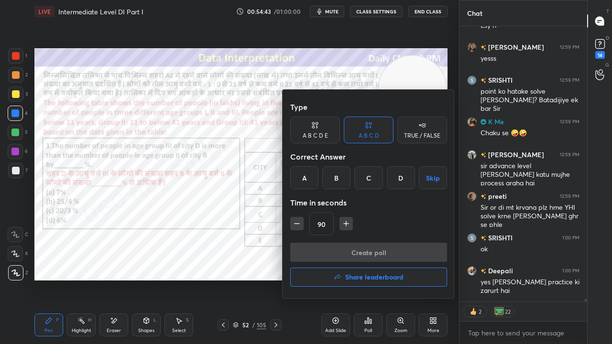
click at [366, 177] on div "C" at bounding box center [368, 177] width 28 height 23
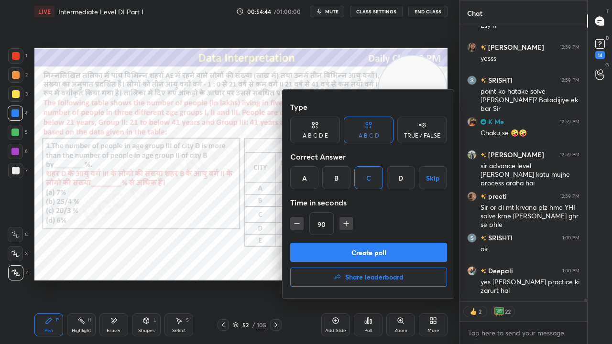
click at [346, 222] on icon "button" at bounding box center [346, 224] width 10 height 10
click at [346, 224] on icon "button" at bounding box center [346, 224] width 10 height 10
type input "120"
click at [347, 246] on button "Create poll" at bounding box center [368, 252] width 157 height 19
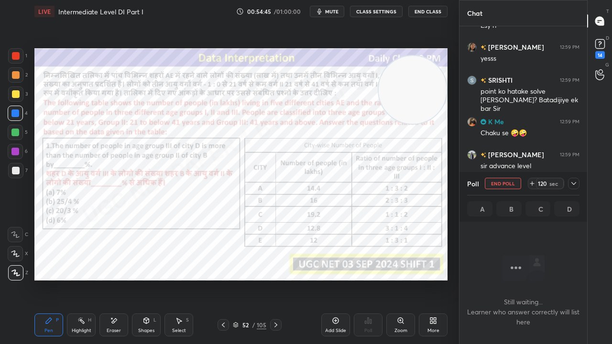
scroll to position [3, 3]
click at [335, 11] on span "mute" at bounding box center [331, 11] width 13 height 7
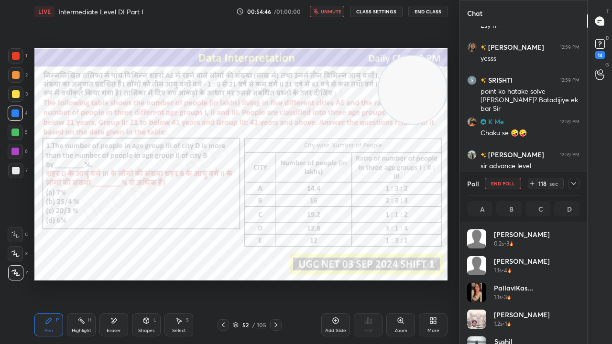
scroll to position [3, 3]
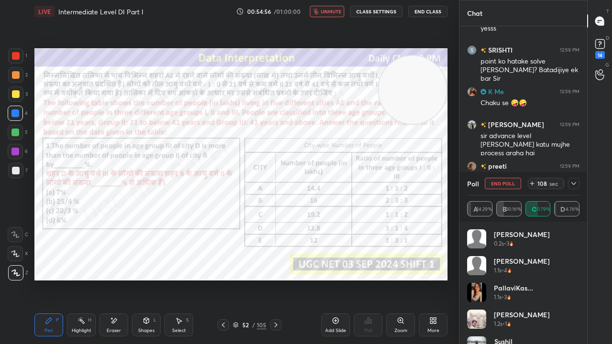
drag, startPoint x: 332, startPoint y: 10, endPoint x: 362, endPoint y: 32, distance: 37.3
click at [332, 11] on span "unmute" at bounding box center [331, 11] width 21 height 7
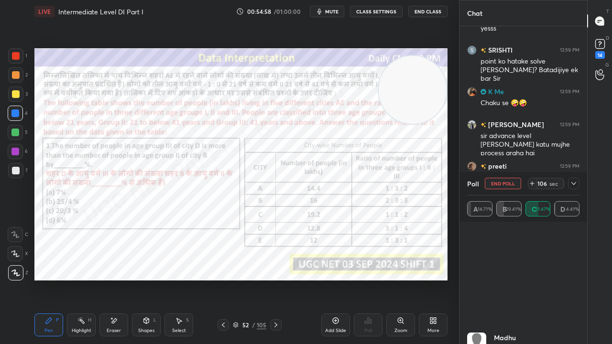
scroll to position [822, 0]
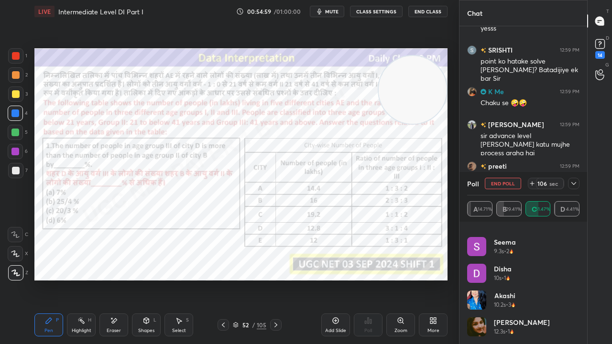
click at [578, 180] on div at bounding box center [573, 183] width 11 height 11
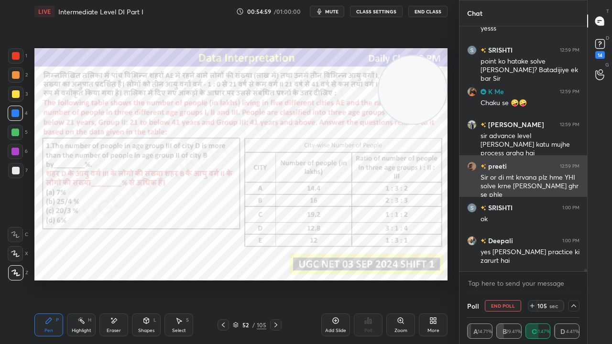
scroll to position [62, 109]
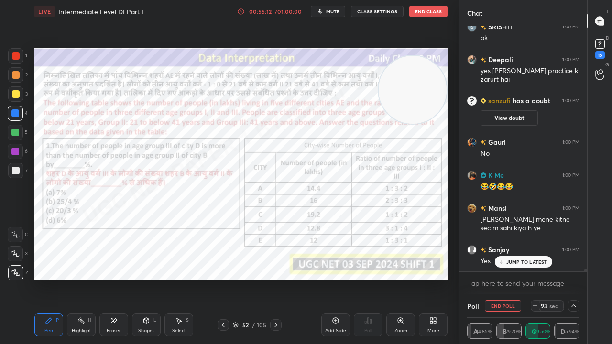
click at [576, 279] on icon at bounding box center [574, 306] width 8 height 8
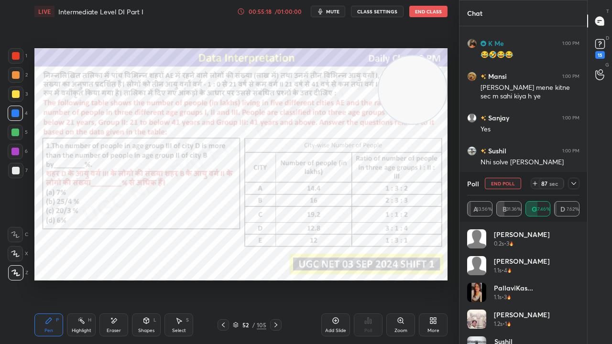
drag, startPoint x: 572, startPoint y: 182, endPoint x: 563, endPoint y: 189, distance: 11.9
click at [573, 182] on icon at bounding box center [574, 184] width 8 height 8
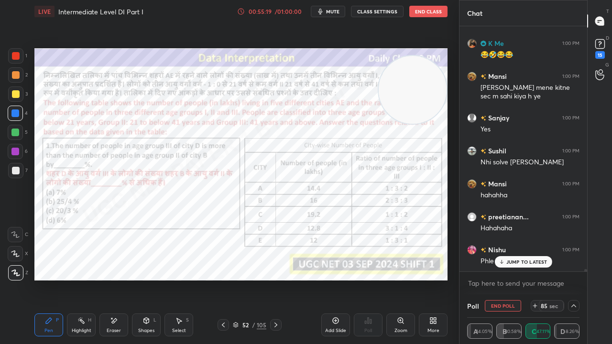
click at [575, 279] on icon at bounding box center [574, 306] width 8 height 8
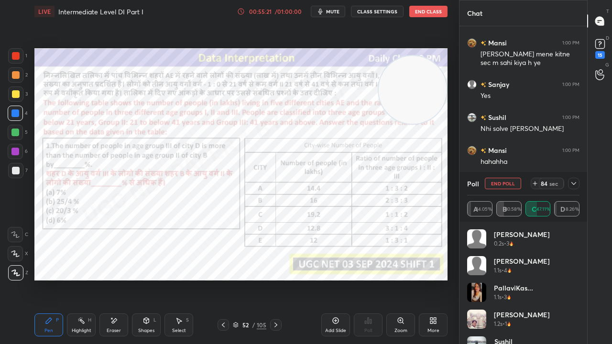
click at [575, 184] on icon at bounding box center [574, 184] width 8 height 8
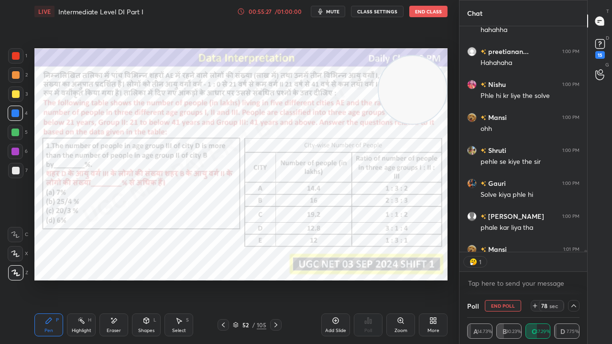
click at [576, 279] on icon at bounding box center [574, 306] width 8 height 8
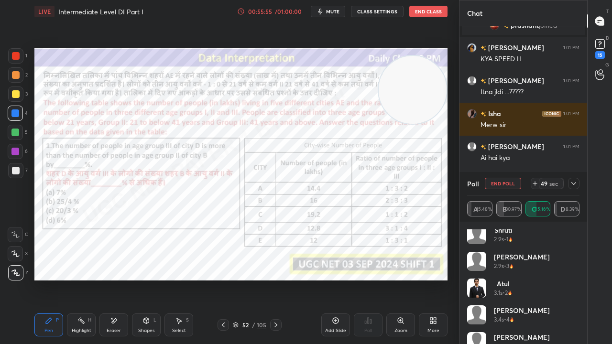
click at [575, 180] on icon at bounding box center [574, 184] width 8 height 8
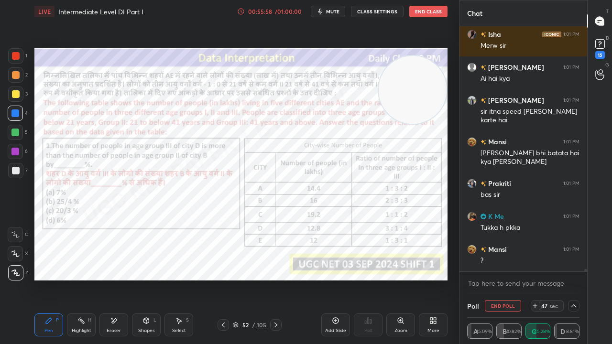
click at [118, 279] on div "Eraser" at bounding box center [113, 325] width 29 height 23
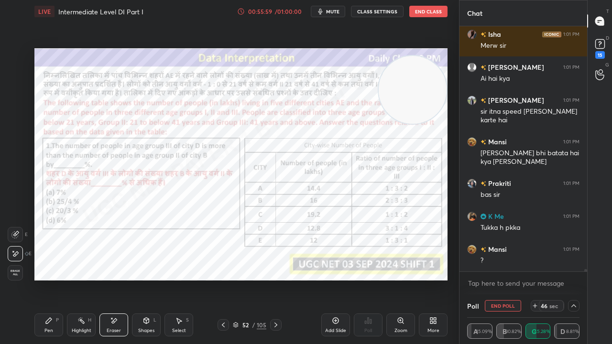
click at [15, 273] on span "Erase all" at bounding box center [15, 273] width 14 height 7
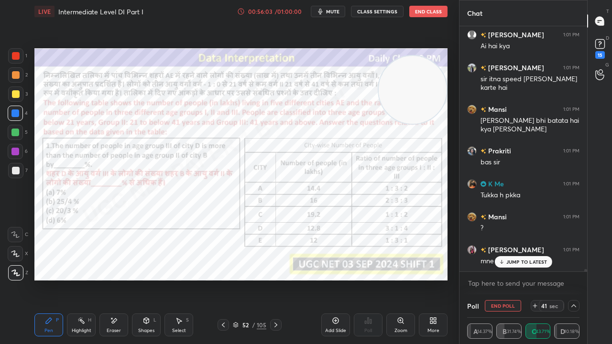
click at [15, 150] on div at bounding box center [15, 152] width 8 height 8
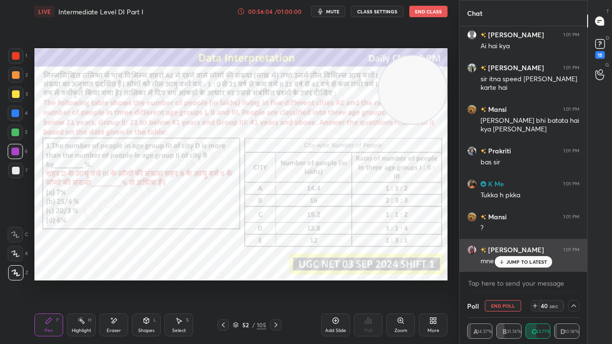
click at [513, 260] on p "JUMP TO LATEST" at bounding box center [526, 262] width 41 height 6
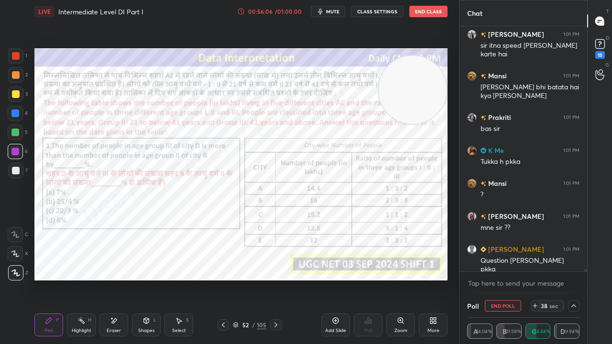
click at [576, 279] on icon at bounding box center [574, 306] width 8 height 8
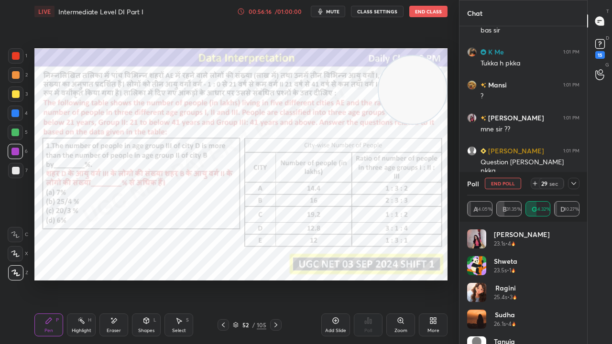
click at [575, 187] on div at bounding box center [573, 183] width 11 height 11
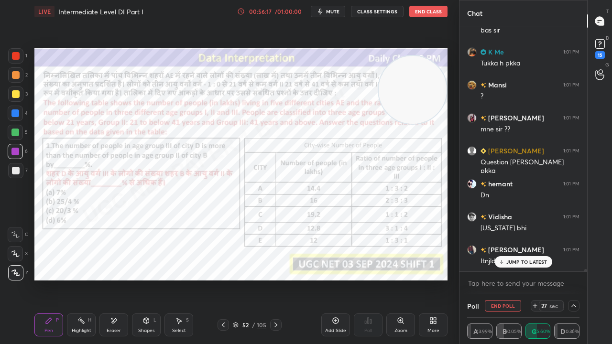
click at [510, 263] on p "JUMP TO LATEST" at bounding box center [526, 262] width 41 height 6
click at [572, 279] on icon at bounding box center [574, 306] width 8 height 8
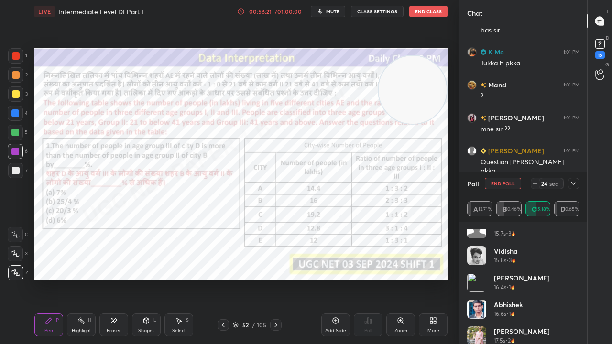
click at [575, 185] on icon at bounding box center [574, 184] width 8 height 8
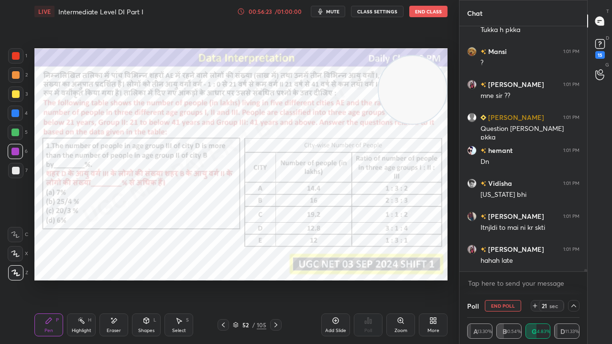
click at [14, 111] on div at bounding box center [15, 113] width 8 height 8
click at [15, 111] on div at bounding box center [15, 113] width 8 height 8
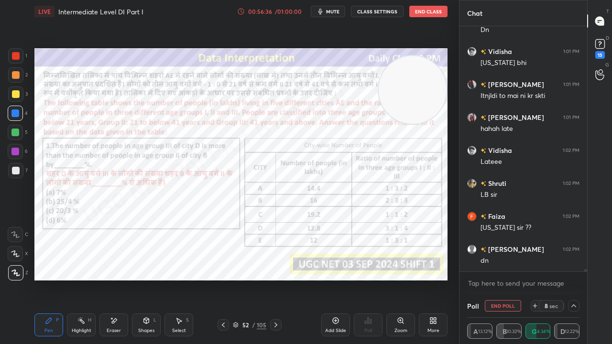
drag, startPoint x: 575, startPoint y: 305, endPoint x: 569, endPoint y: 282, distance: 23.7
click at [575, 279] on icon at bounding box center [574, 306] width 8 height 8
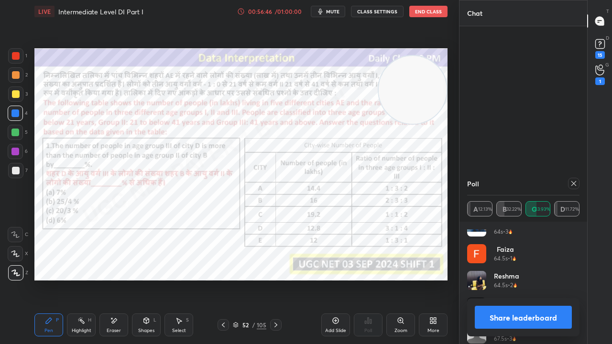
click at [574, 182] on icon at bounding box center [574, 184] width 8 height 8
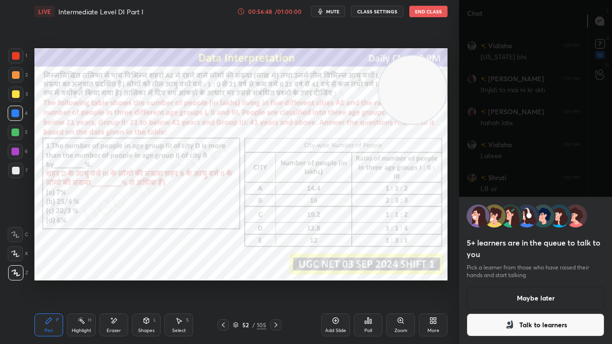
click at [571, 279] on button "Talk to learners" at bounding box center [536, 325] width 138 height 23
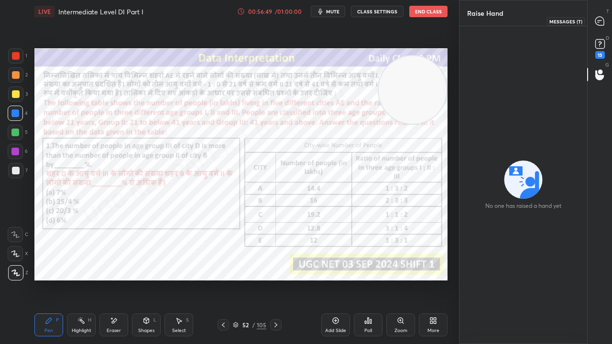
drag, startPoint x: 607, startPoint y: 20, endPoint x: 590, endPoint y: 31, distance: 20.2
click at [607, 19] on div at bounding box center [599, 20] width 19 height 17
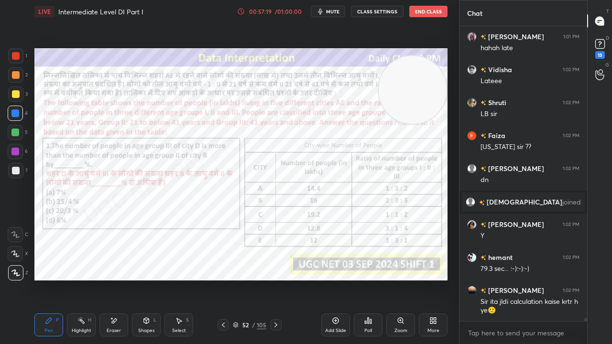
click at [15, 54] on div at bounding box center [16, 56] width 8 height 8
click at [15, 53] on div at bounding box center [16, 56] width 8 height 8
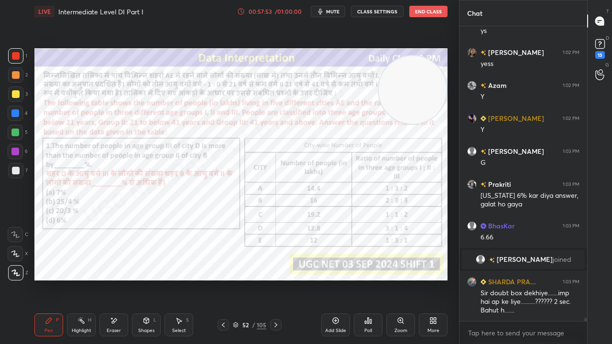
scroll to position [26278, 0]
click at [15, 114] on div at bounding box center [15, 113] width 8 height 8
click at [14, 114] on div at bounding box center [15, 113] width 8 height 8
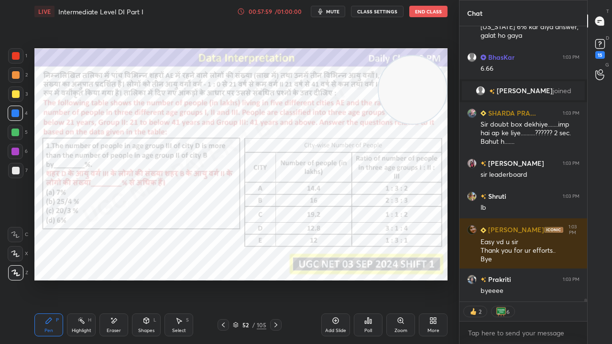
scroll to position [26480, 0]
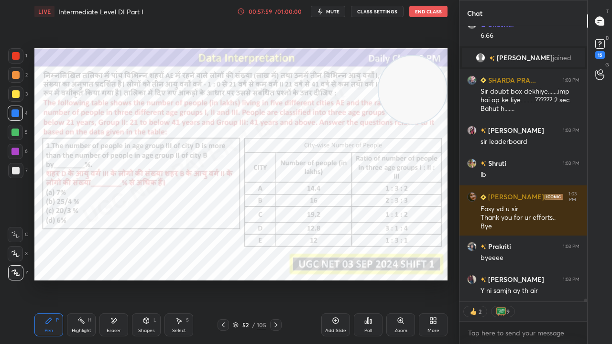
click at [610, 47] on div "D Doubts (D) 15" at bounding box center [600, 47] width 24 height 27
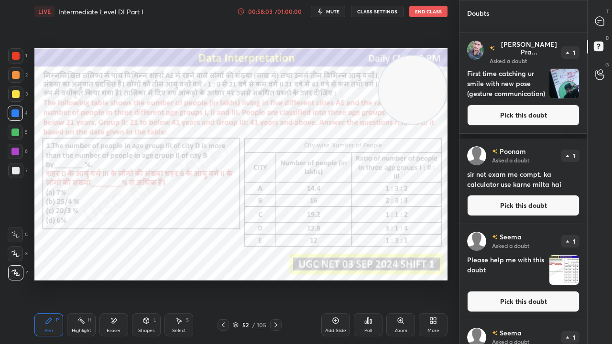
scroll to position [452, 0]
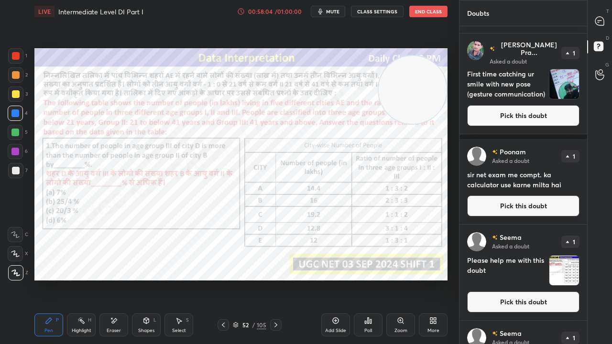
click at [542, 121] on button "Pick this doubt" at bounding box center [523, 115] width 112 height 21
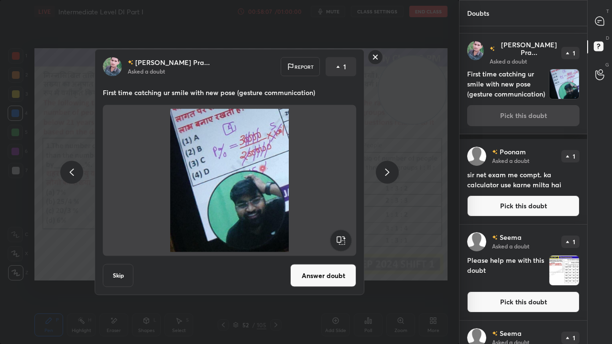
click at [332, 277] on button "Answer doubt" at bounding box center [323, 275] width 66 height 23
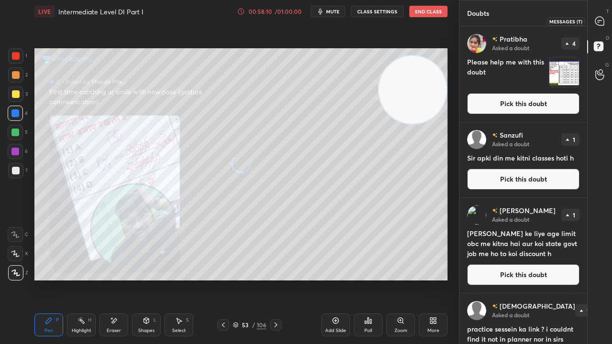
drag, startPoint x: 600, startPoint y: 18, endPoint x: 592, endPoint y: 20, distance: 8.3
click at [598, 18] on icon at bounding box center [599, 21] width 9 height 9
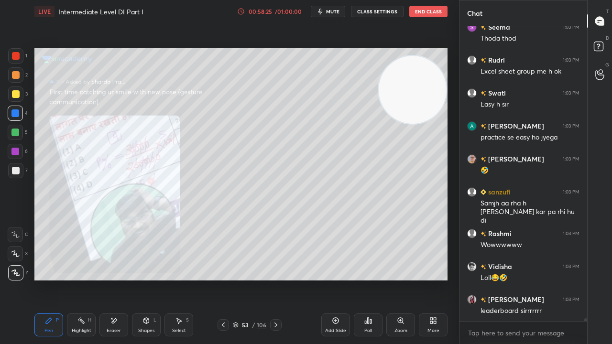
scroll to position [28105, 0]
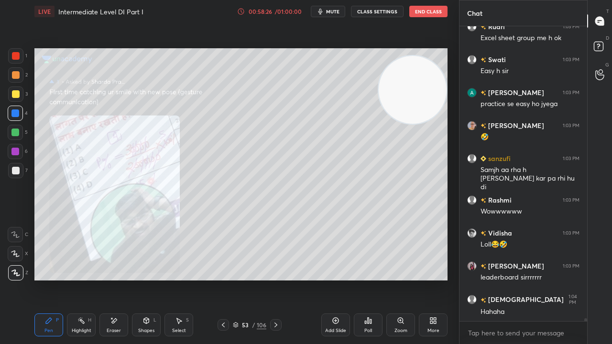
drag, startPoint x: 252, startPoint y: 327, endPoint x: 261, endPoint y: 295, distance: 33.6
click at [253, 279] on div "/" at bounding box center [253, 325] width 3 height 6
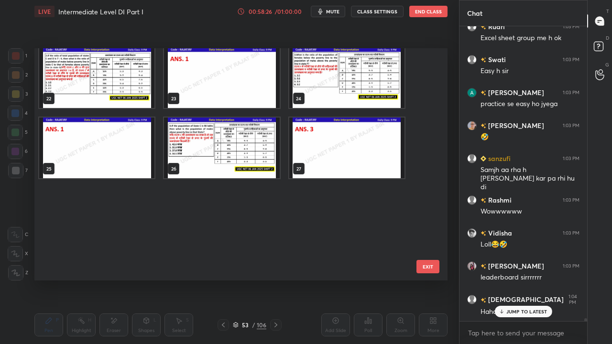
scroll to position [0, 0]
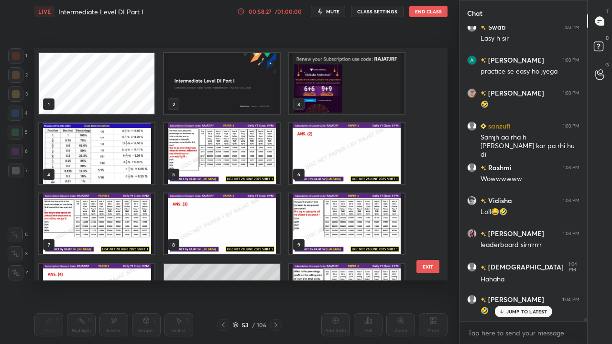
click at [320, 75] on img "grid" at bounding box center [346, 83] width 115 height 61
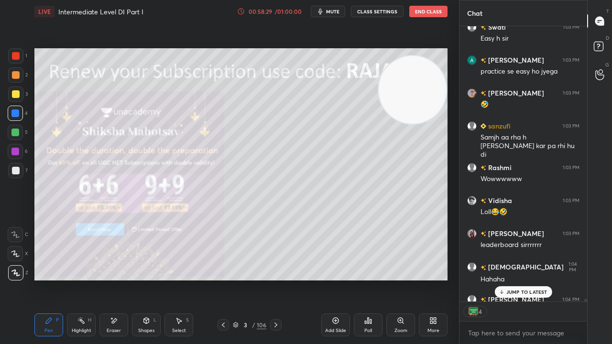
click at [370, 279] on div "Poll" at bounding box center [368, 330] width 8 height 5
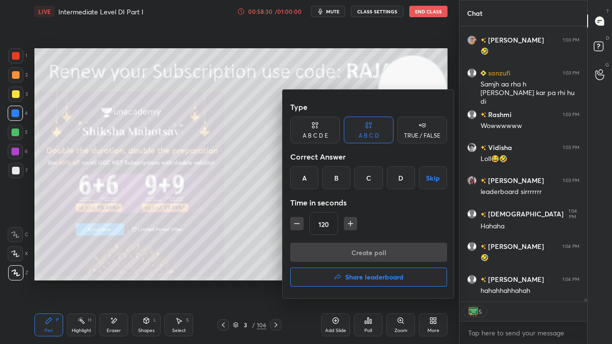
click at [360, 272] on button "Share leaderboard" at bounding box center [368, 277] width 157 height 19
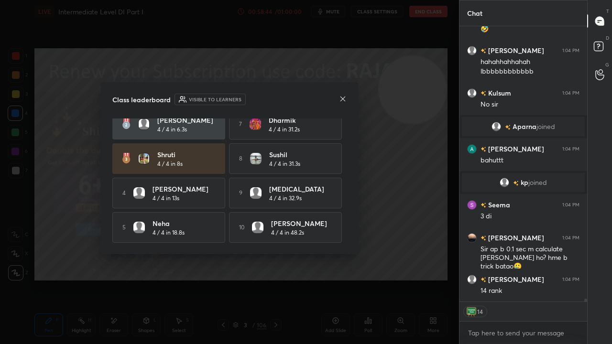
click at [342, 96] on icon at bounding box center [343, 99] width 8 height 8
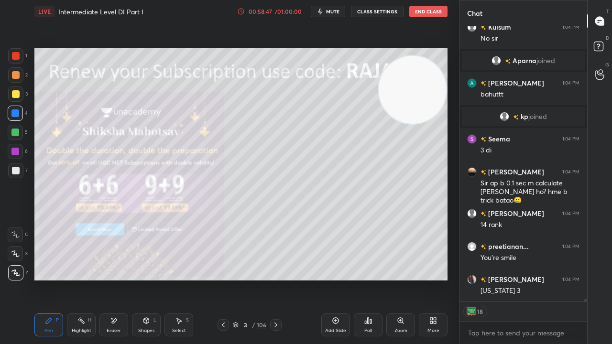
click at [14, 90] on div at bounding box center [16, 94] width 8 height 8
click at [14, 91] on div at bounding box center [16, 94] width 8 height 8
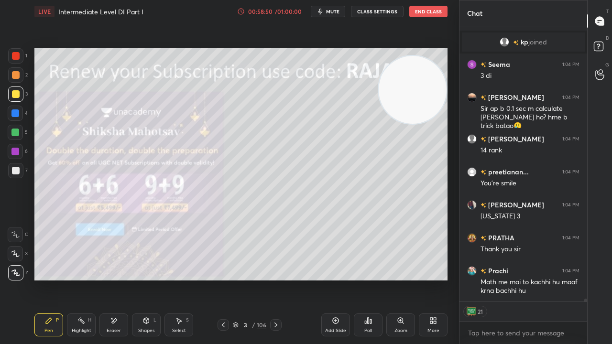
click at [276, 279] on icon at bounding box center [276, 325] width 8 height 8
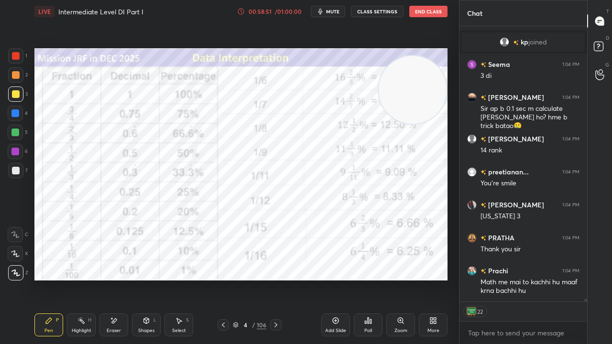
click at [225, 279] on icon at bounding box center [223, 325] width 8 height 8
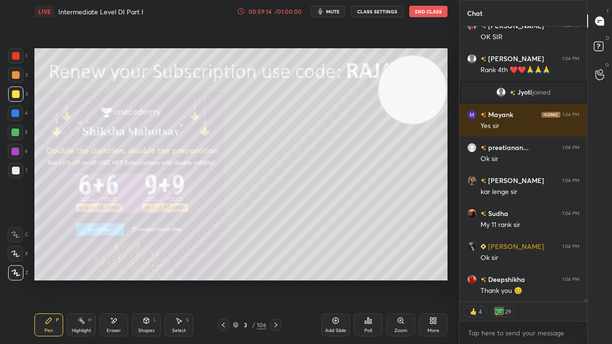
click at [13, 110] on div at bounding box center [15, 113] width 8 height 8
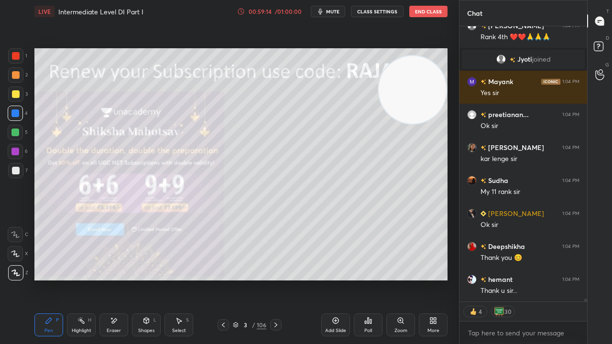
drag, startPoint x: 14, startPoint y: 109, endPoint x: 27, endPoint y: 113, distance: 13.3
click at [15, 110] on div at bounding box center [15, 113] width 8 height 8
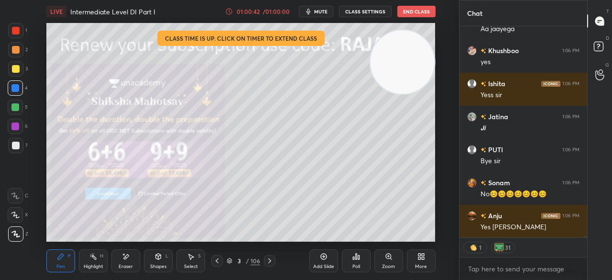
scroll to position [31100, 0]
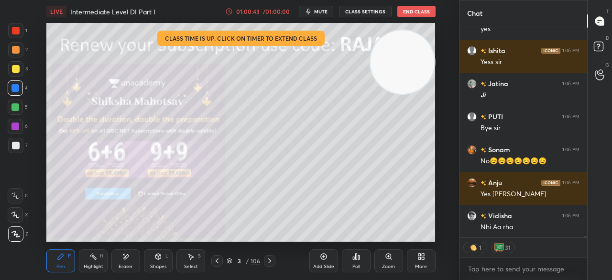
click at [419, 6] on button "End Class" at bounding box center [416, 11] width 38 height 11
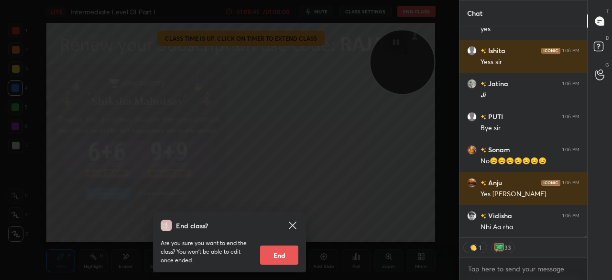
click at [285, 254] on button "End" at bounding box center [279, 254] width 38 height 19
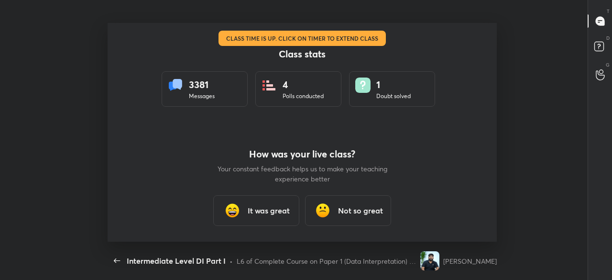
scroll to position [218, 592]
type textarea "x"
click at [263, 215] on h3 "It was great" at bounding box center [269, 210] width 42 height 11
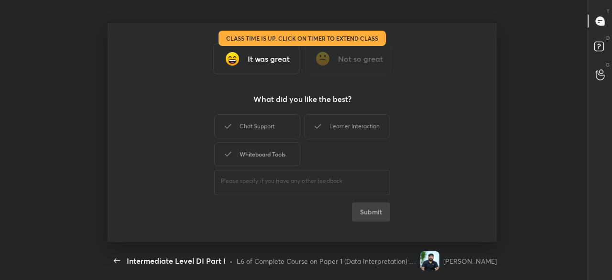
click at [269, 157] on div "Whiteboard Tools" at bounding box center [257, 154] width 86 height 24
click at [274, 124] on div "Chat Support" at bounding box center [257, 126] width 86 height 24
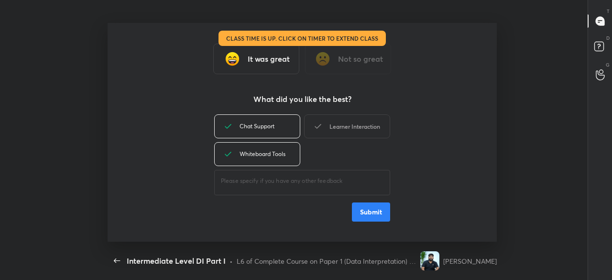
click at [335, 120] on div "Learner Interaction" at bounding box center [347, 126] width 86 height 24
click at [370, 202] on button "Submit" at bounding box center [371, 211] width 38 height 19
